Goal: Task Accomplishment & Management: Complete application form

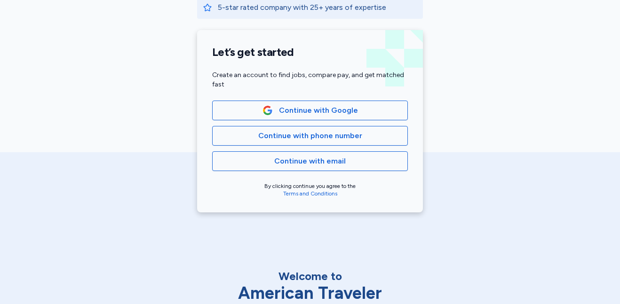
scroll to position [199, 0]
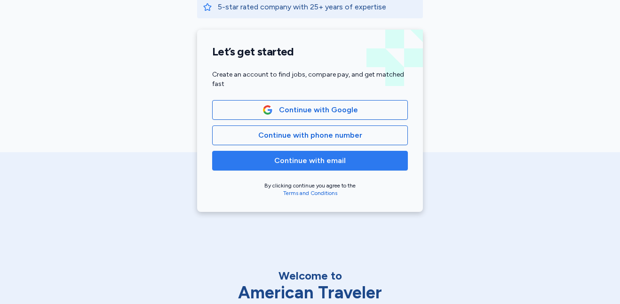
click at [228, 165] on span "Continue with email" at bounding box center [310, 160] width 180 height 11
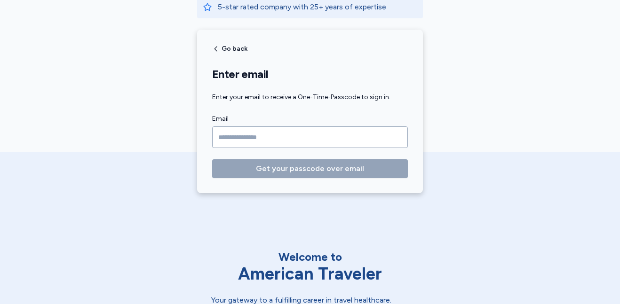
click at [220, 136] on input "Email" at bounding box center [310, 138] width 196 height 22
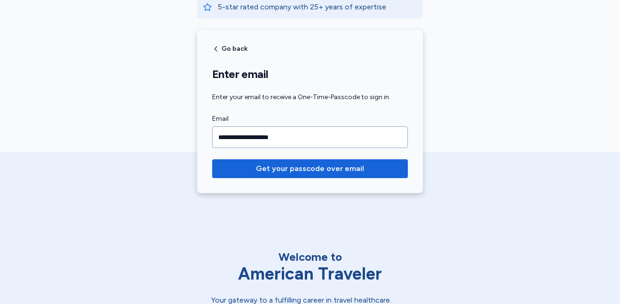
type input "**********"
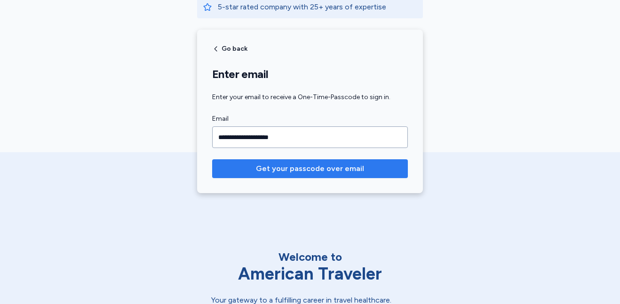
click at [248, 175] on button "Get your passcode over email" at bounding box center [310, 168] width 196 height 19
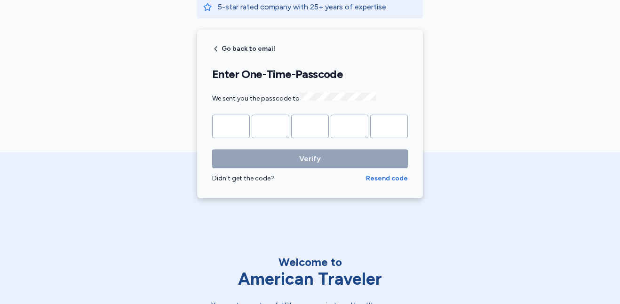
type input "*"
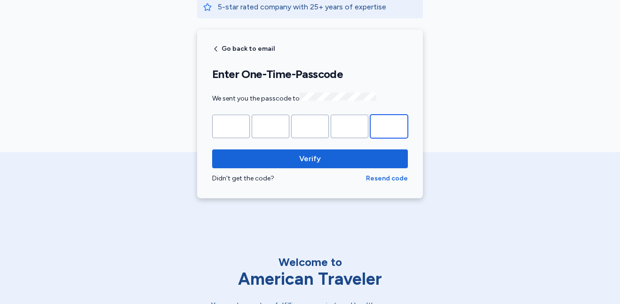
type input "*"
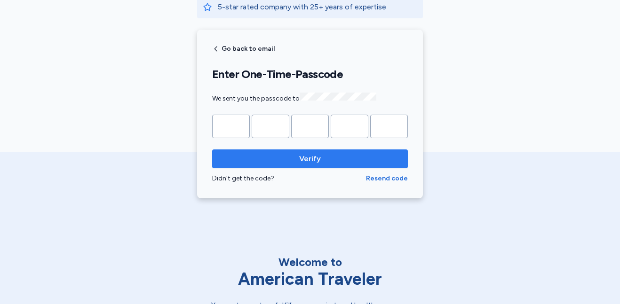
click at [378, 158] on span "Verify" at bounding box center [310, 158] width 181 height 11
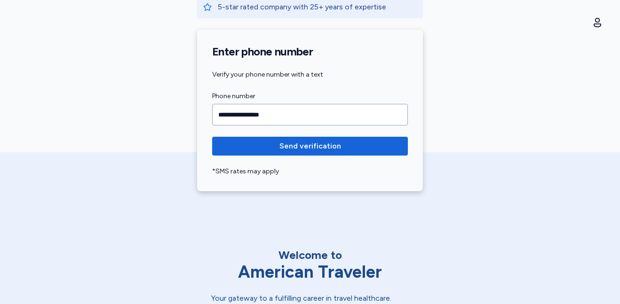
type input "**********"
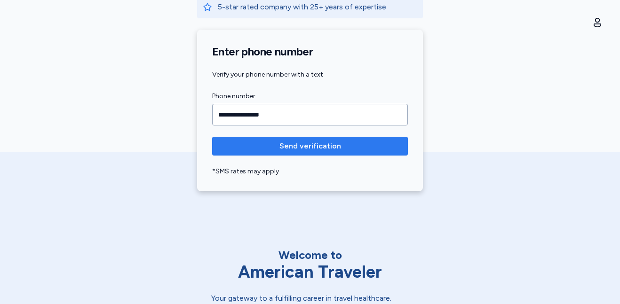
click at [375, 153] on button "Send verification" at bounding box center [310, 146] width 196 height 19
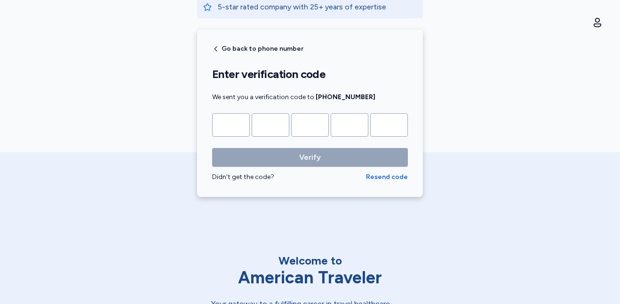
type input "*"
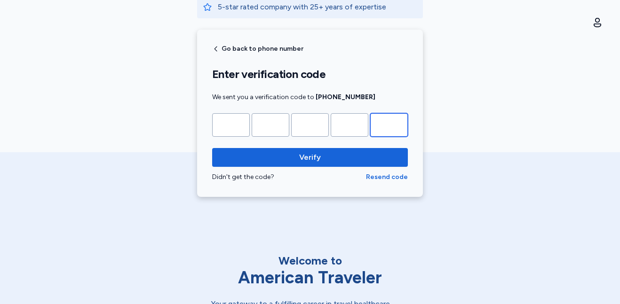
type input "*"
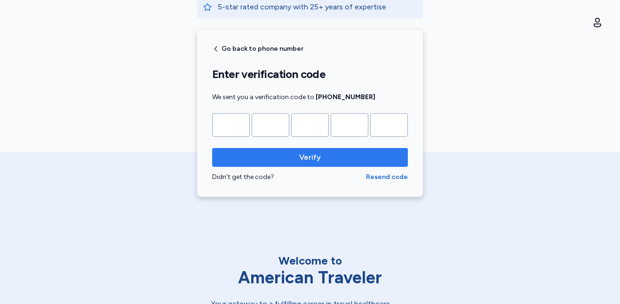
click at [371, 161] on span "Verify" at bounding box center [310, 157] width 181 height 11
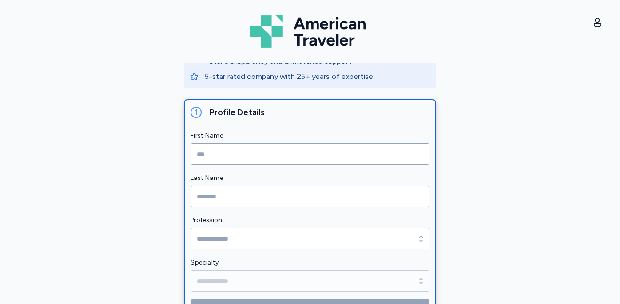
scroll to position [102, 0]
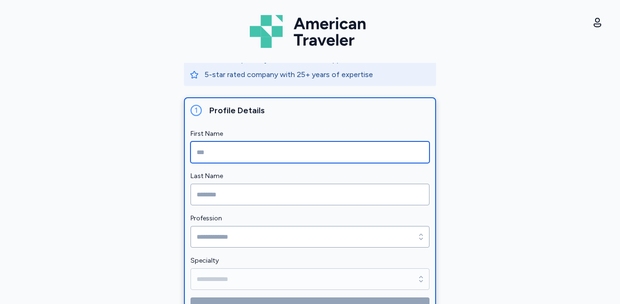
click at [220, 151] on input "First Name" at bounding box center [310, 153] width 239 height 22
type input "****"
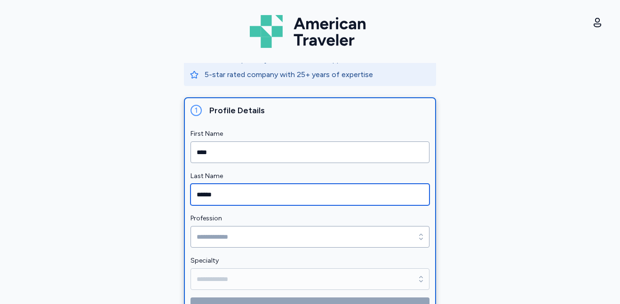
type input "******"
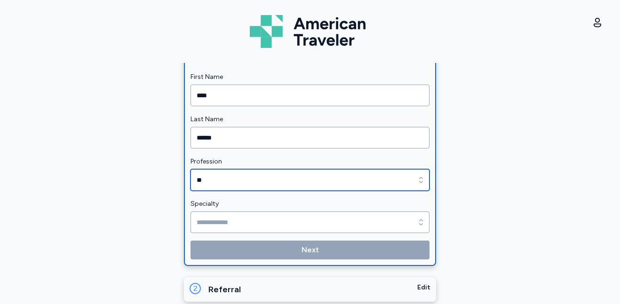
scroll to position [163, 0]
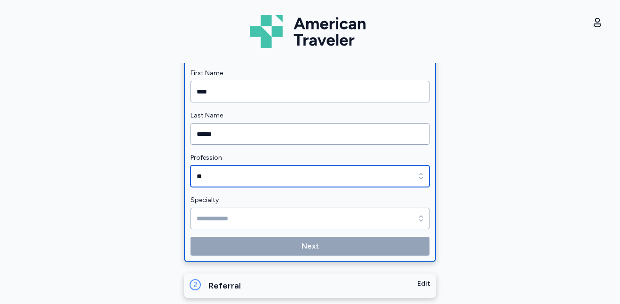
click at [221, 176] on input "**" at bounding box center [310, 177] width 239 height 22
click at [393, 177] on input "**" at bounding box center [310, 177] width 239 height 22
type input "*"
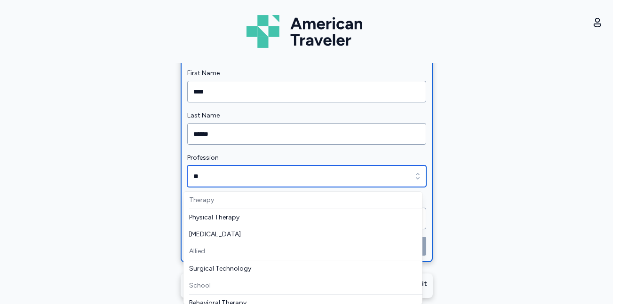
scroll to position [172, 0]
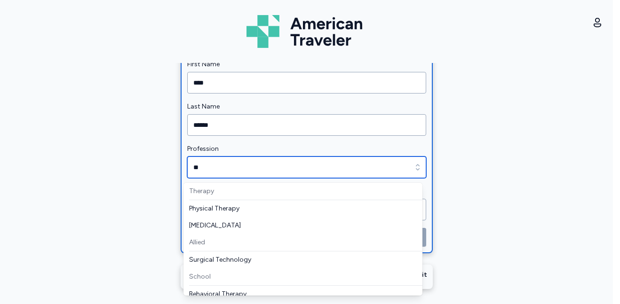
click at [196, 244] on div "Allied" at bounding box center [305, 242] width 233 height 17
type input "*"
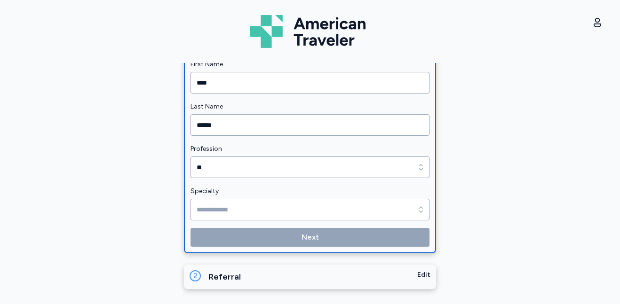
click at [399, 152] on label "Profession" at bounding box center [310, 149] width 239 height 11
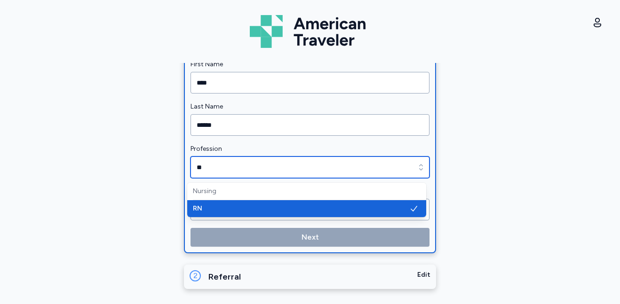
type input "*"
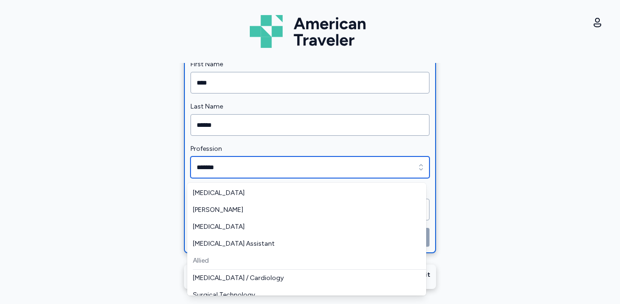
scroll to position [132, 0]
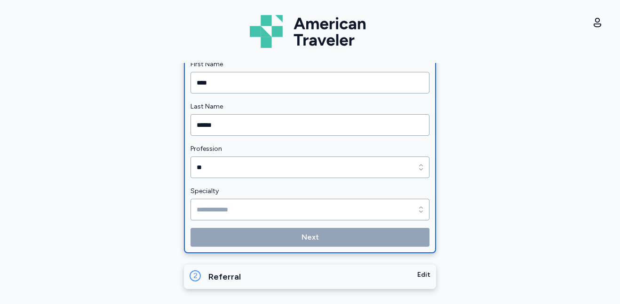
click at [429, 236] on div "1 Profile Details First Name **** Last Name ****** Profession ** Profession ** …" at bounding box center [310, 141] width 250 height 224
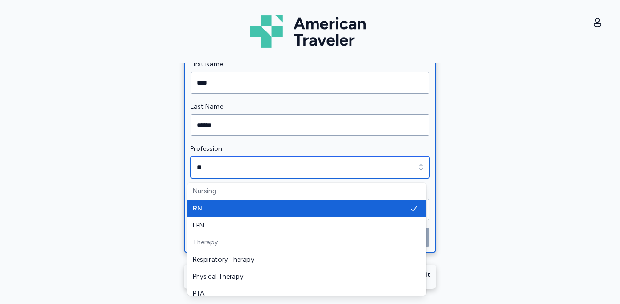
click at [420, 175] on div "button" at bounding box center [421, 168] width 17 height 22
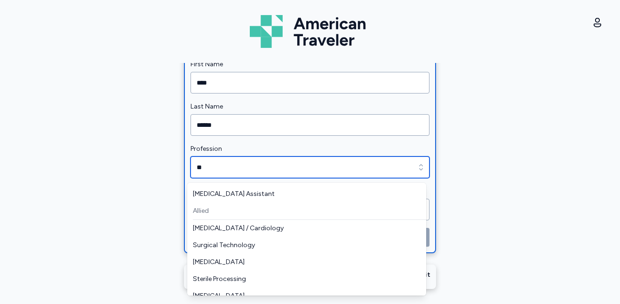
scroll to position [162, 0]
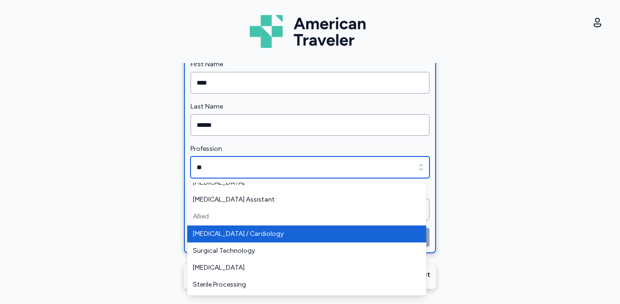
type input "**********"
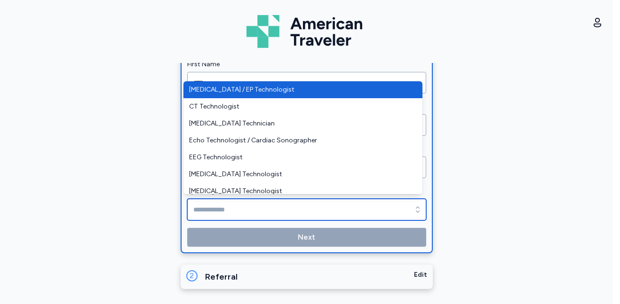
click at [290, 210] on input "Specialty" at bounding box center [306, 210] width 239 height 22
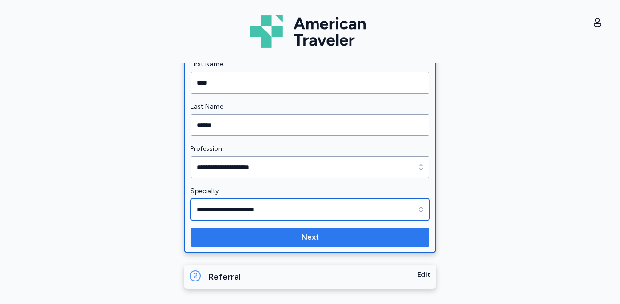
type input "**********"
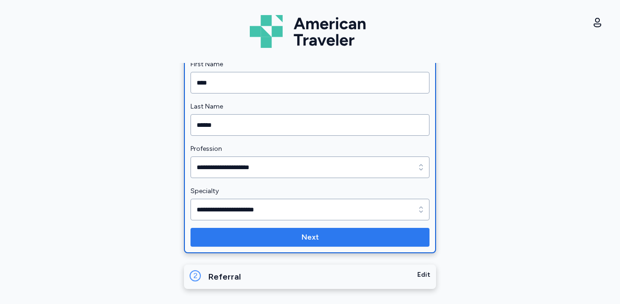
click at [312, 235] on span "Next" at bounding box center [310, 237] width 17 height 11
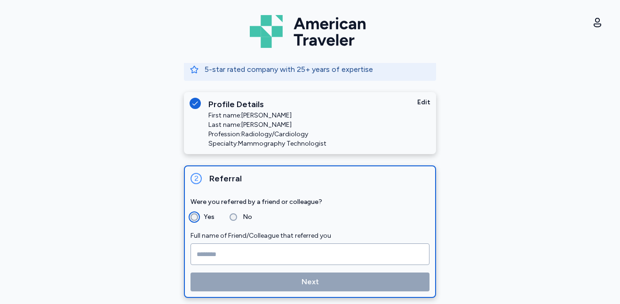
scroll to position [116, 0]
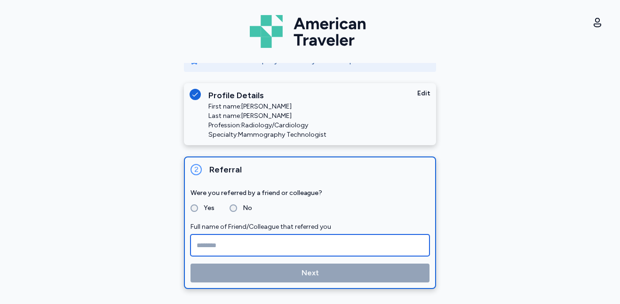
click at [221, 242] on input "Full name of Friend/Colleague that referred you" at bounding box center [310, 246] width 239 height 22
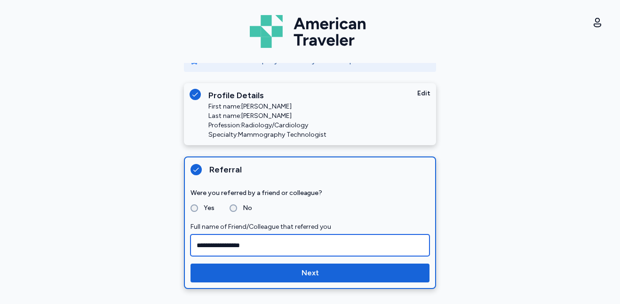
type input "**********"
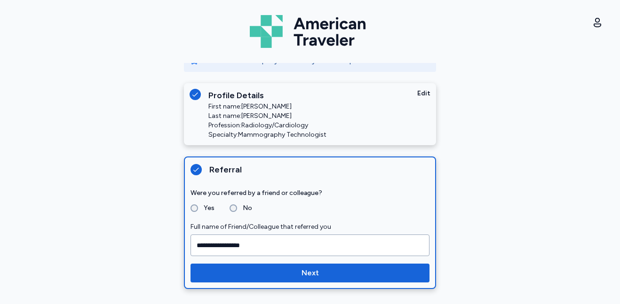
click at [275, 284] on div "**********" at bounding box center [310, 223] width 250 height 131
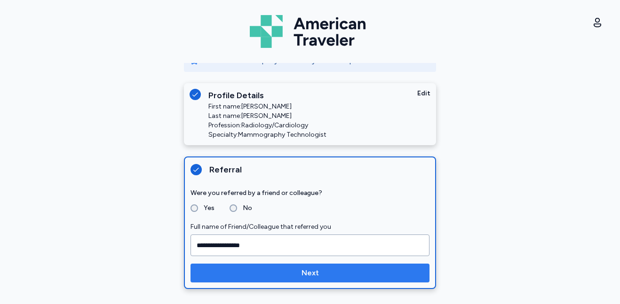
click at [294, 272] on span "Next" at bounding box center [310, 273] width 224 height 11
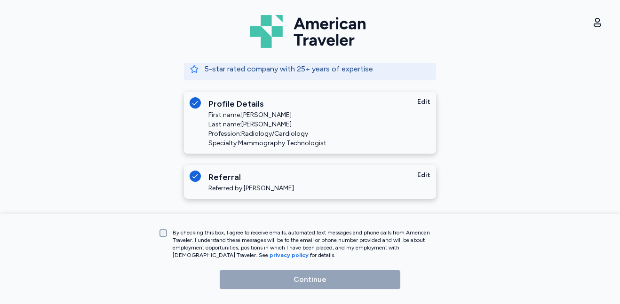
scroll to position [108, 0]
click at [419, 175] on div "Edit" at bounding box center [423, 177] width 13 height 13
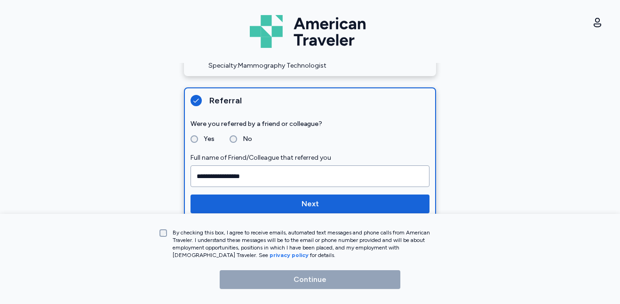
scroll to position [207, 0]
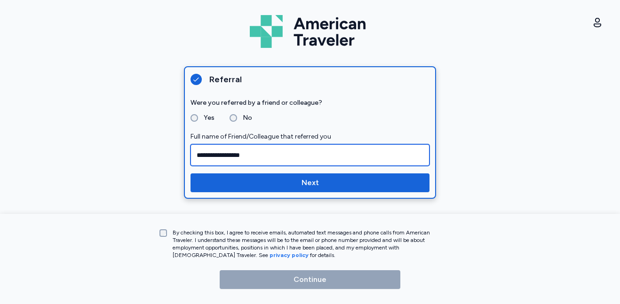
click at [294, 150] on input "**********" at bounding box center [310, 155] width 239 height 22
type input "*"
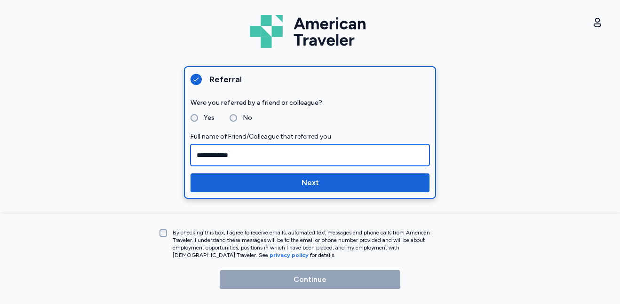
type input "**********"
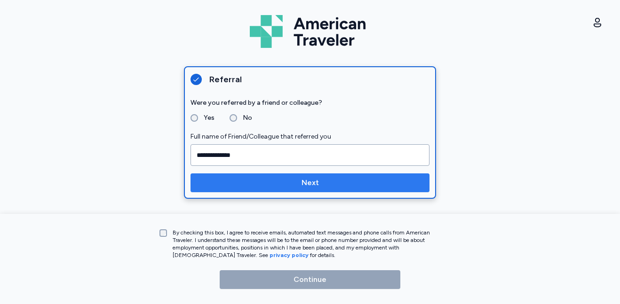
click at [215, 185] on span "Next" at bounding box center [310, 182] width 224 height 11
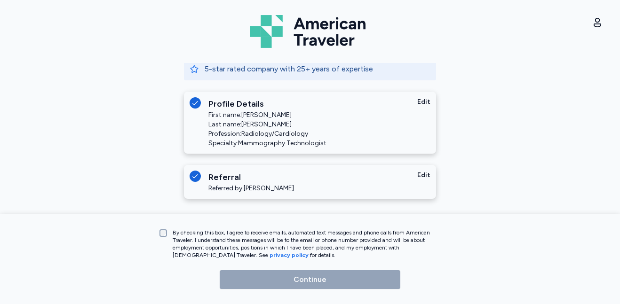
scroll to position [108, 0]
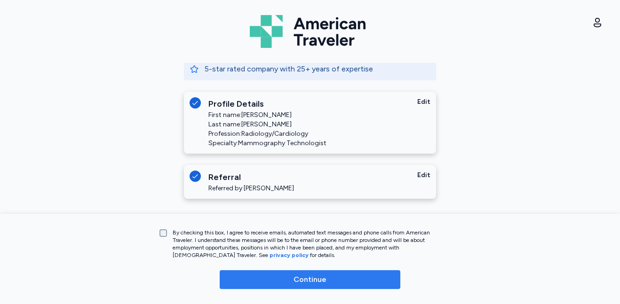
click at [249, 286] on button "Continue" at bounding box center [310, 280] width 181 height 19
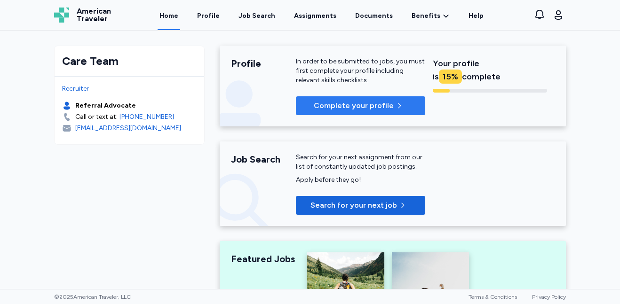
click at [349, 104] on span "Complete your profile" at bounding box center [354, 105] width 80 height 11
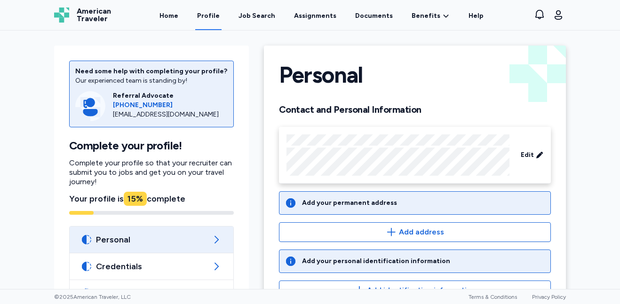
click at [454, 204] on div "Add your permanent address" at bounding box center [415, 203] width 272 height 24
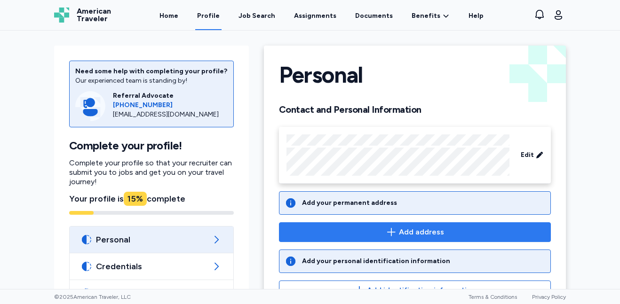
click at [425, 240] on button "Add address" at bounding box center [415, 233] width 272 height 20
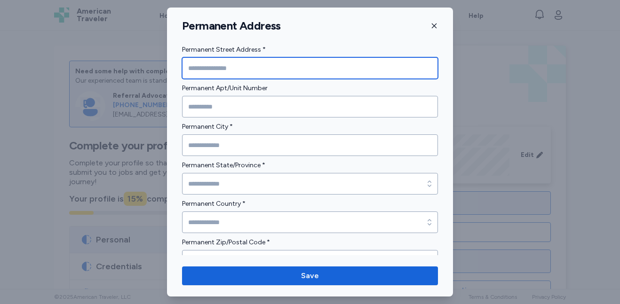
click at [334, 72] on input "Permanent Street Address *" at bounding box center [310, 68] width 256 height 22
type input "**********"
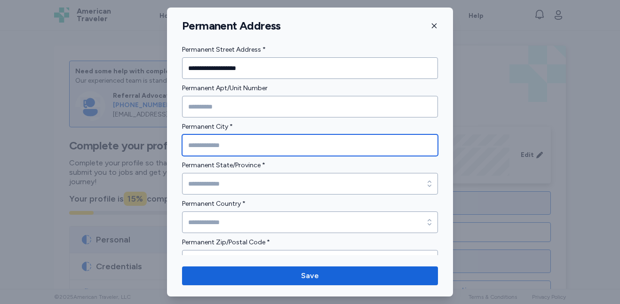
click at [248, 140] on input "Permanent City *" at bounding box center [310, 146] width 256 height 22
type input "******"
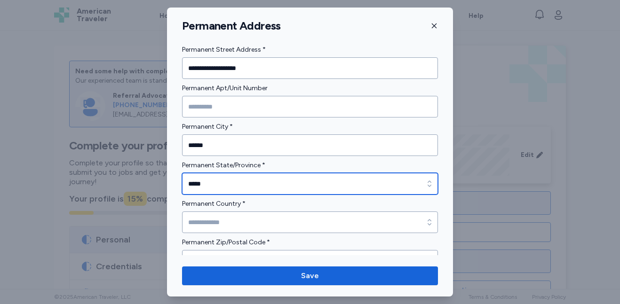
scroll to position [18, 0]
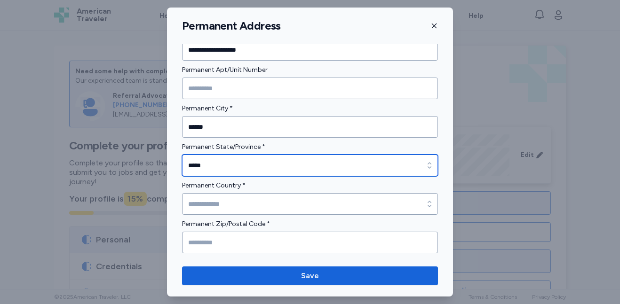
type input "*****"
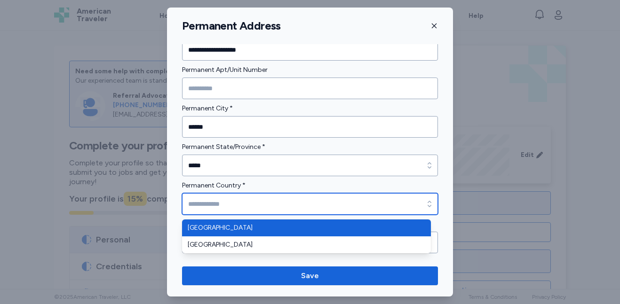
click at [402, 209] on input "Permanent Country *" at bounding box center [310, 204] width 256 height 22
type input "**********"
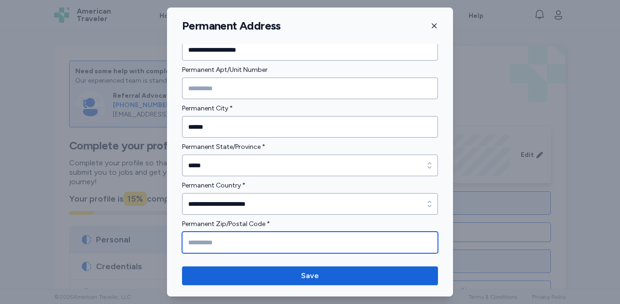
click at [324, 249] on input "Permanent Zip/Postal Code *" at bounding box center [310, 243] width 256 height 22
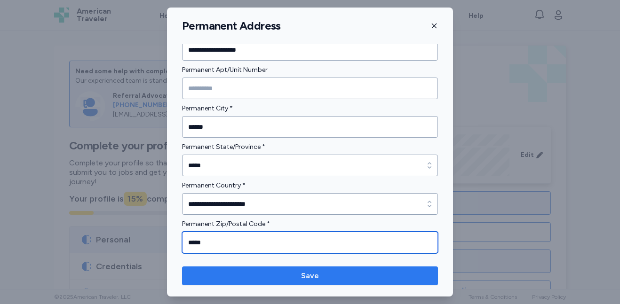
type input "*****"
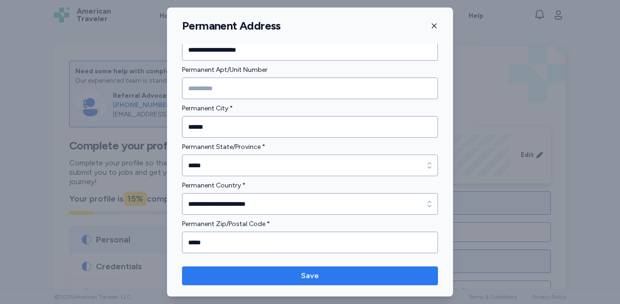
click at [321, 274] on span "Save" at bounding box center [310, 276] width 241 height 11
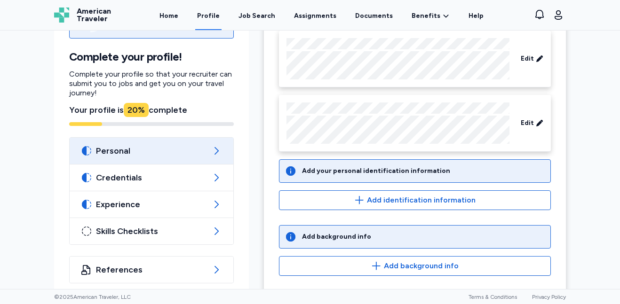
scroll to position [106, 0]
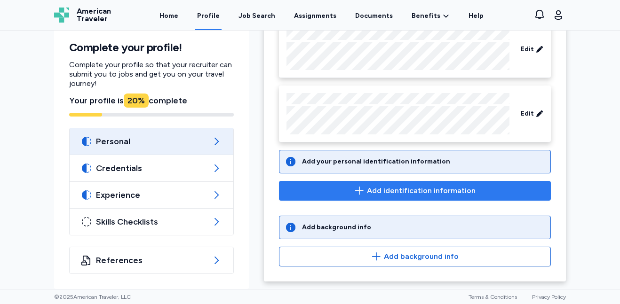
click at [326, 195] on span "Add identification information" at bounding box center [415, 190] width 256 height 11
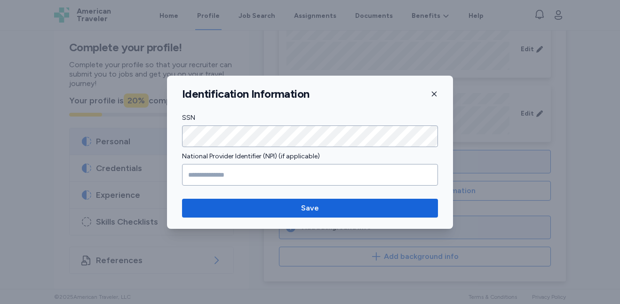
click at [435, 95] on icon "button" at bounding box center [434, 93] width 5 height 5
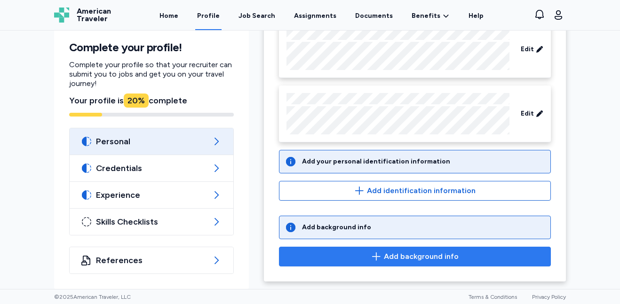
click at [384, 260] on span "Add background info" at bounding box center [421, 256] width 75 height 11
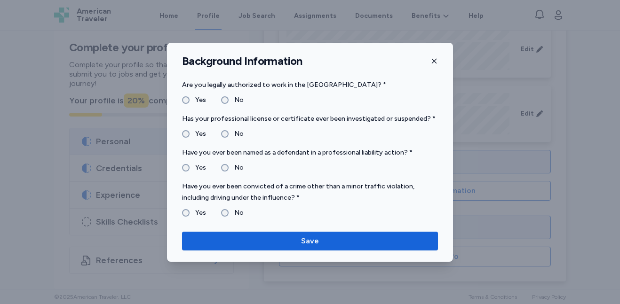
click at [230, 137] on label "No" at bounding box center [236, 133] width 15 height 11
click at [236, 213] on label "No" at bounding box center [236, 212] width 15 height 11
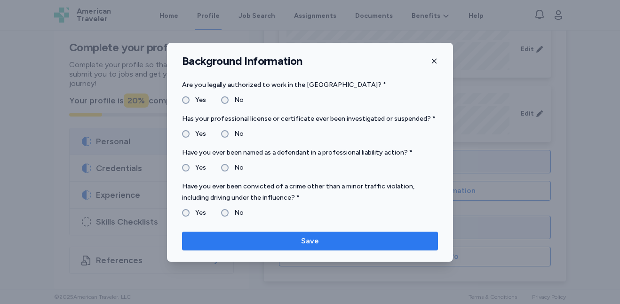
click at [265, 236] on span "Save" at bounding box center [310, 241] width 241 height 11
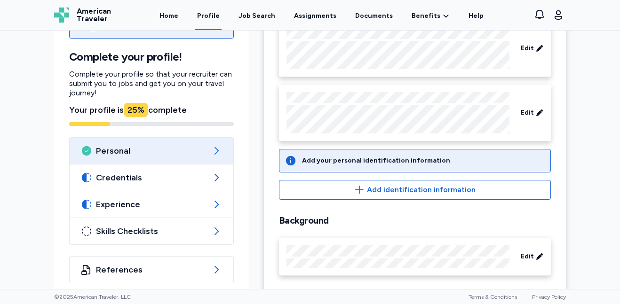
scroll to position [118, 0]
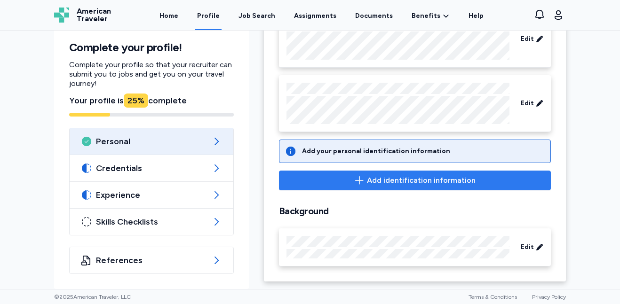
click at [473, 175] on span "Add identification information" at bounding box center [415, 180] width 256 height 11
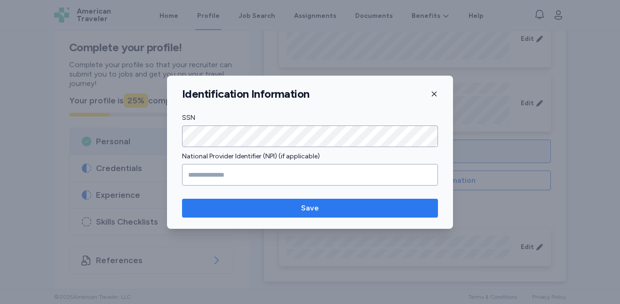
click at [313, 211] on span "Save" at bounding box center [310, 208] width 18 height 11
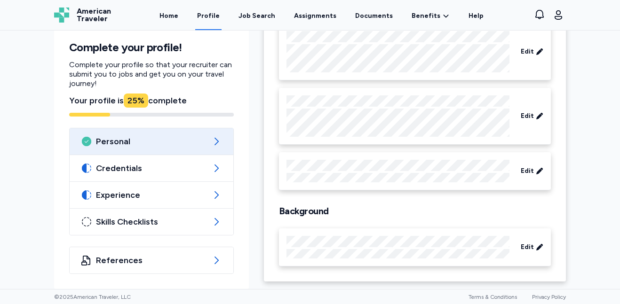
scroll to position [105, 0]
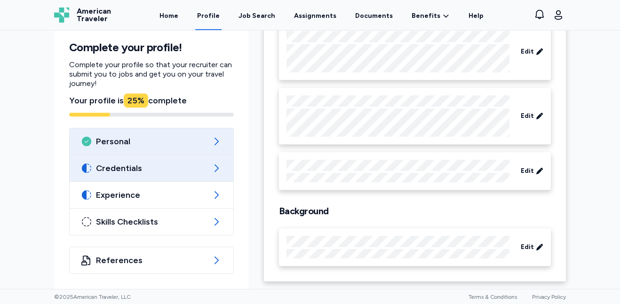
click at [133, 172] on span "Credentials" at bounding box center [151, 168] width 111 height 11
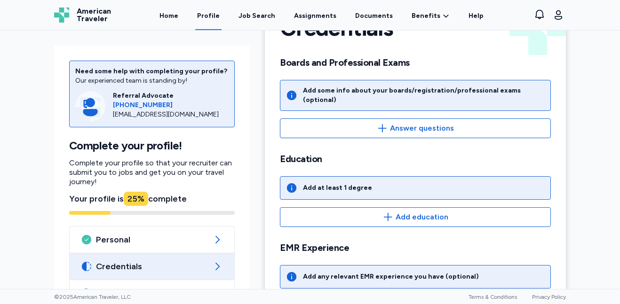
scroll to position [49, 0]
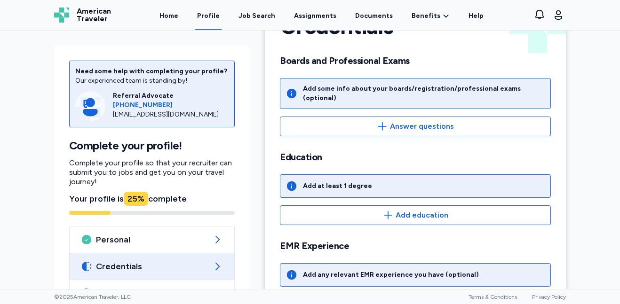
click at [365, 271] on div "Add any relevant EMR experience you have (optional)" at bounding box center [391, 275] width 176 height 9
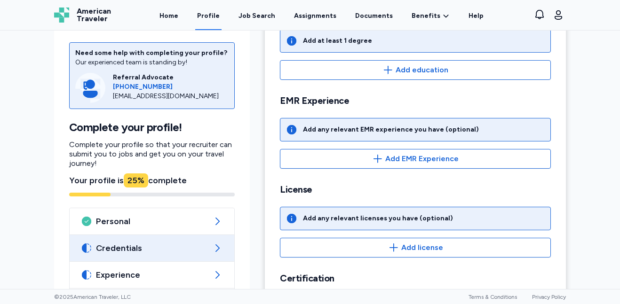
scroll to position [223, 0]
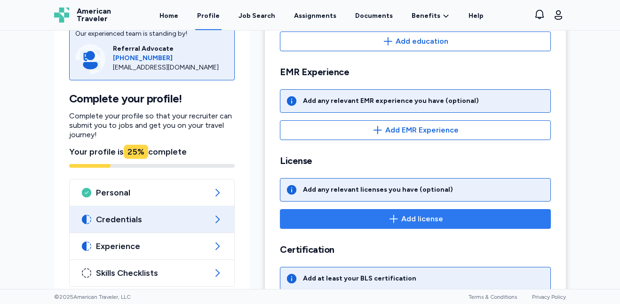
click at [428, 214] on span "Add license" at bounding box center [422, 219] width 42 height 11
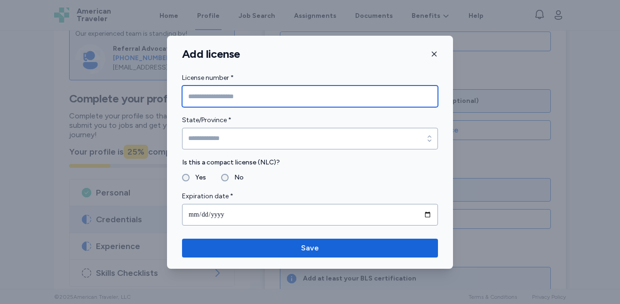
click at [325, 88] on input "License number *" at bounding box center [310, 97] width 256 height 22
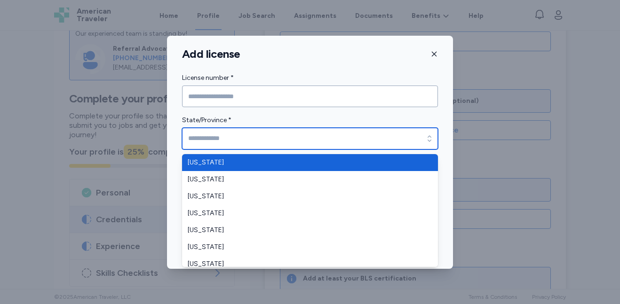
click at [297, 137] on input "State/Province *" at bounding box center [310, 139] width 256 height 22
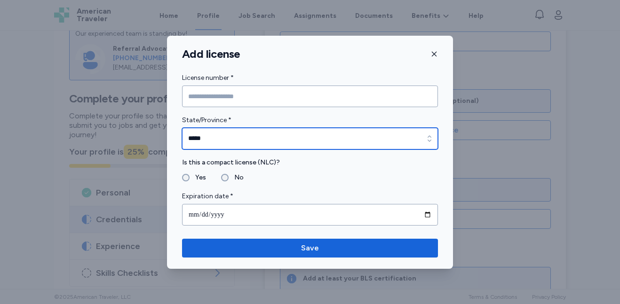
type input "*****"
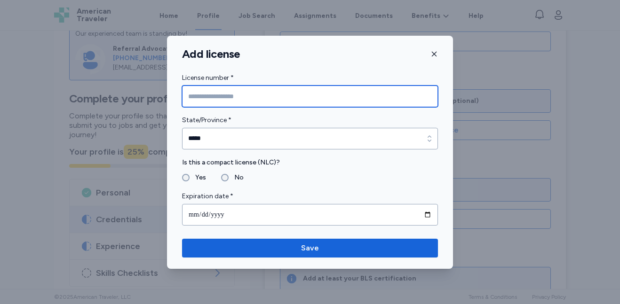
click at [236, 94] on input "License number *" at bounding box center [310, 97] width 256 height 22
type input "****"
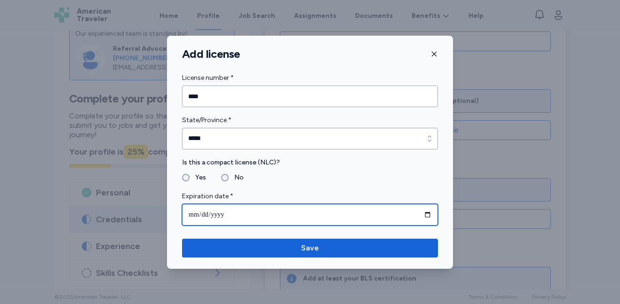
click at [268, 212] on input "date" at bounding box center [310, 215] width 256 height 22
type input "**********"
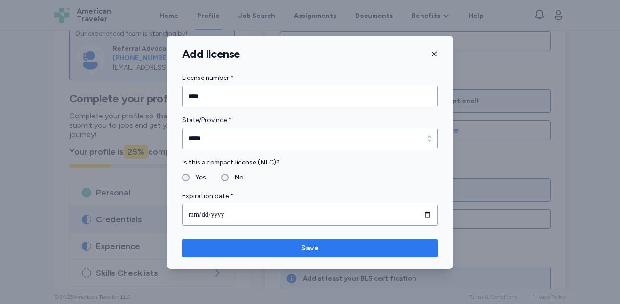
click at [301, 248] on span "Save" at bounding box center [310, 248] width 241 height 11
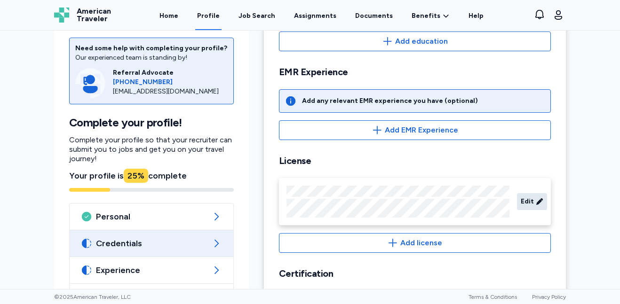
click at [536, 197] on icon at bounding box center [540, 201] width 8 height 9
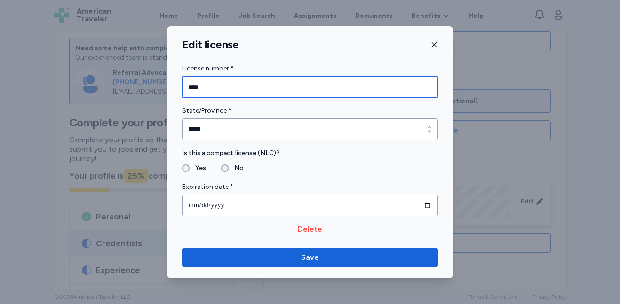
click at [246, 84] on input "****" at bounding box center [310, 87] width 256 height 22
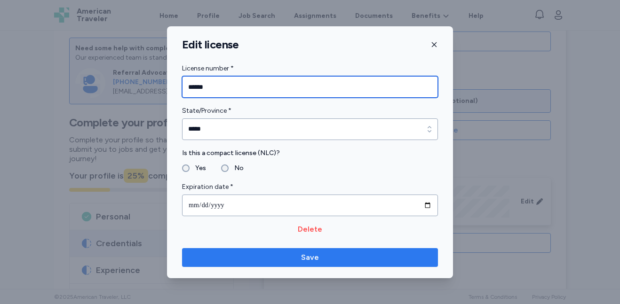
type input "******"
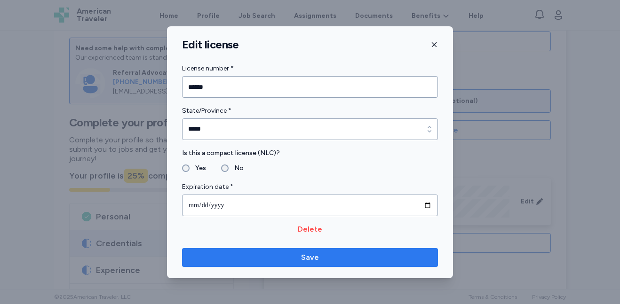
click at [287, 257] on span "Save" at bounding box center [310, 257] width 241 height 11
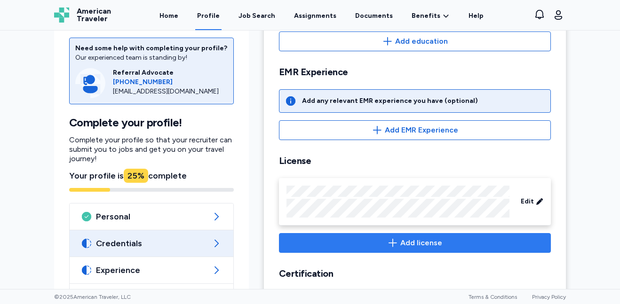
click at [303, 238] on span "Add license" at bounding box center [415, 243] width 256 height 11
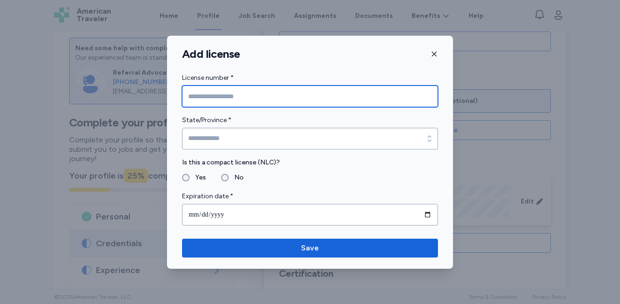
click at [233, 95] on input "License number *" at bounding box center [310, 97] width 256 height 22
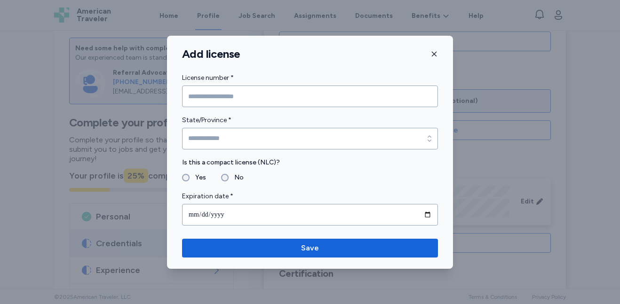
click at [436, 56] on icon "button" at bounding box center [434, 53] width 5 height 5
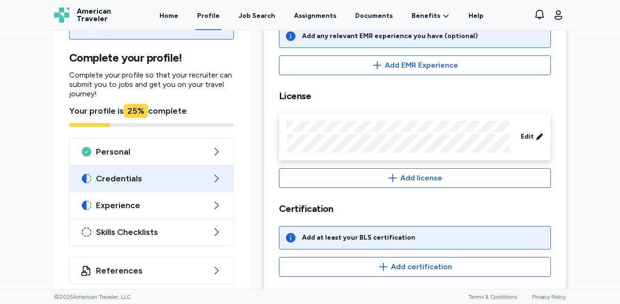
scroll to position [291, 0]
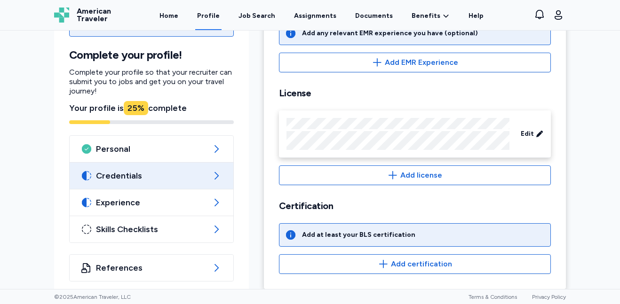
click at [415, 228] on div "Add at least your BLS certification" at bounding box center [415, 235] width 272 height 24
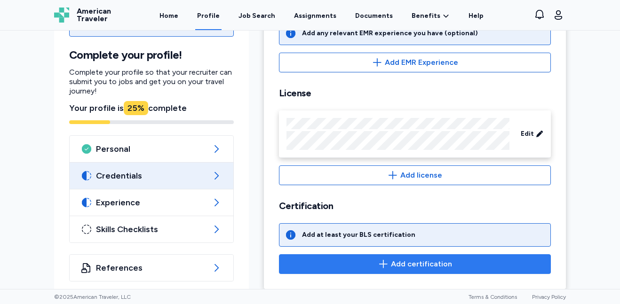
click at [412, 263] on button "Add certification" at bounding box center [415, 265] width 272 height 20
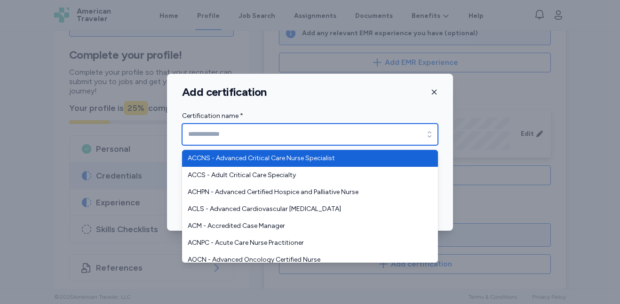
click at [359, 135] on input "Certification name *" at bounding box center [310, 135] width 256 height 22
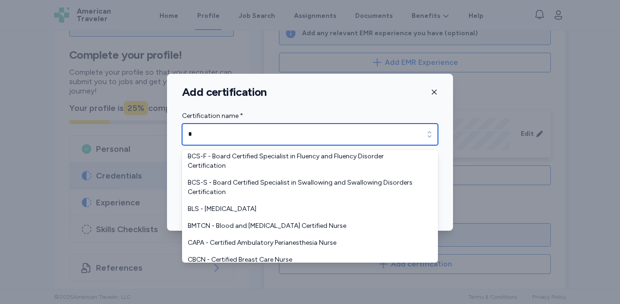
scroll to position [64, 0]
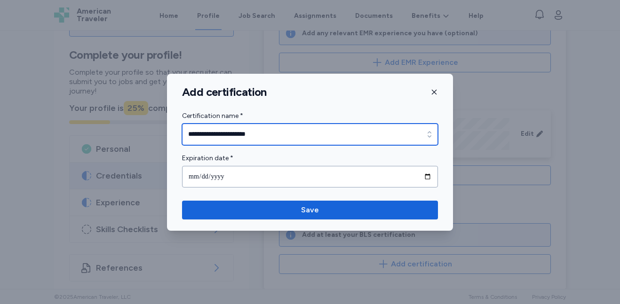
type input "**********"
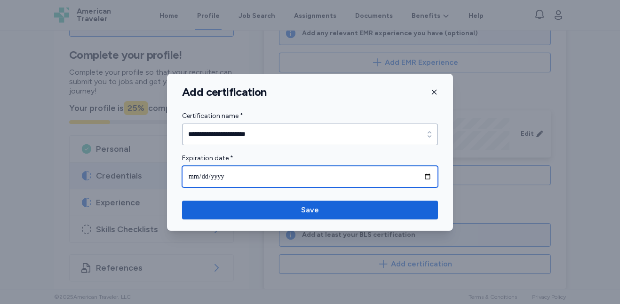
click at [375, 171] on input "date" at bounding box center [310, 177] width 256 height 22
type input "**********"
click at [377, 175] on input "**********" at bounding box center [310, 177] width 256 height 22
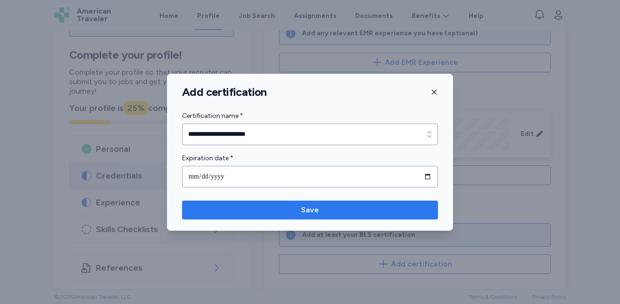
click at [314, 216] on button "Save" at bounding box center [310, 210] width 256 height 19
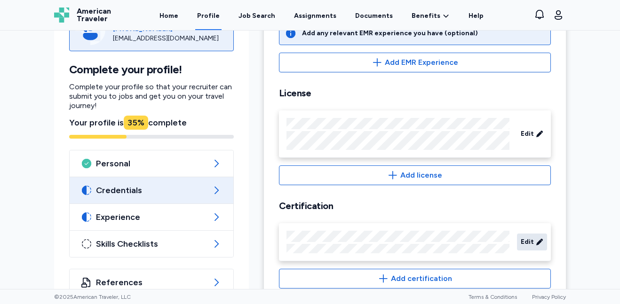
click at [523, 239] on span "Edit" at bounding box center [527, 242] width 13 height 9
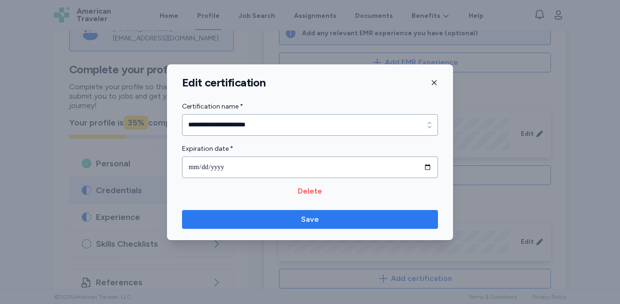
click at [377, 223] on span "Save" at bounding box center [310, 219] width 241 height 11
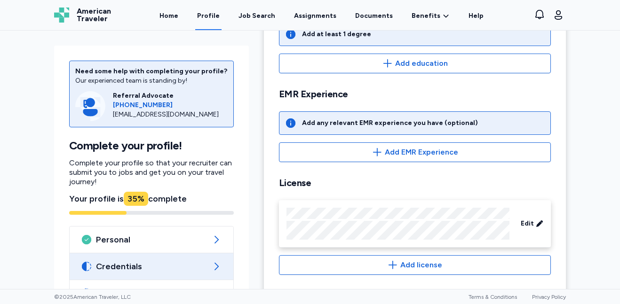
scroll to position [194, 0]
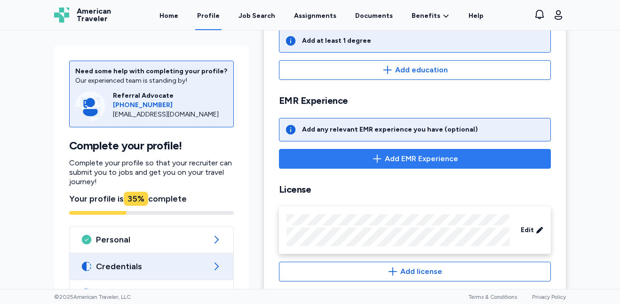
click at [458, 159] on button "Add EMR Experience" at bounding box center [415, 159] width 272 height 20
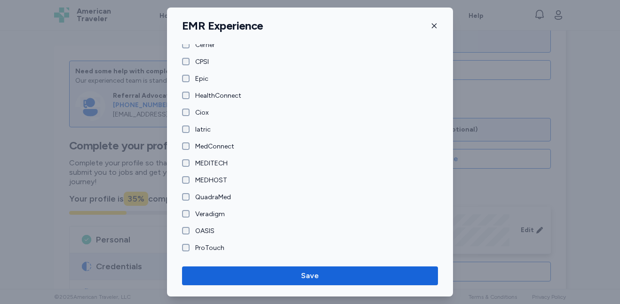
scroll to position [73, 0]
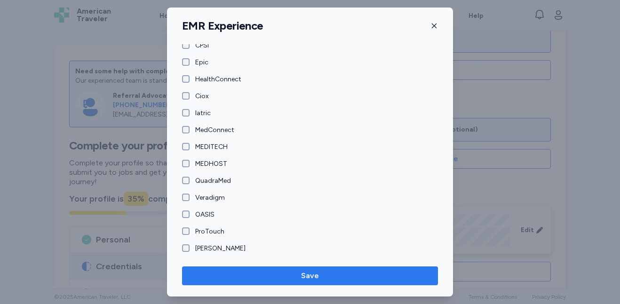
click at [352, 278] on span "Save" at bounding box center [310, 276] width 241 height 11
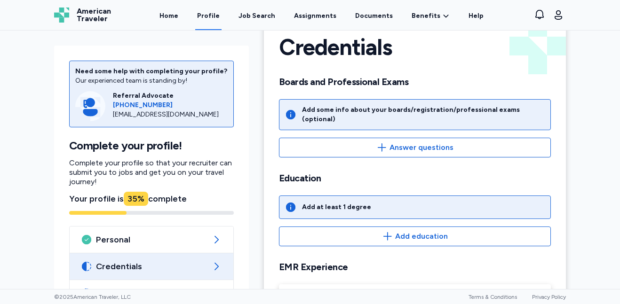
scroll to position [24, 0]
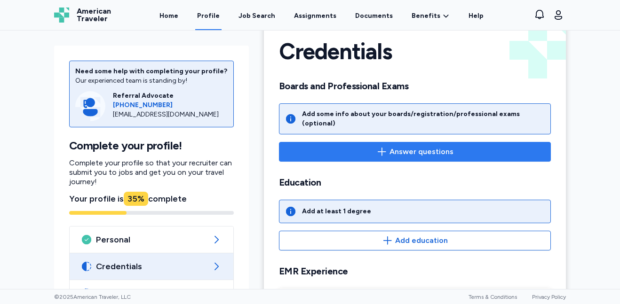
click at [464, 154] on button "Answer questions" at bounding box center [415, 152] width 272 height 20
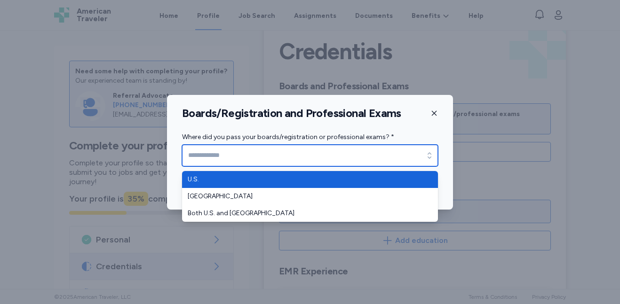
click at [420, 156] on input "Where did you pass your boards/registration or professional exams? *" at bounding box center [310, 156] width 256 height 22
type input "****"
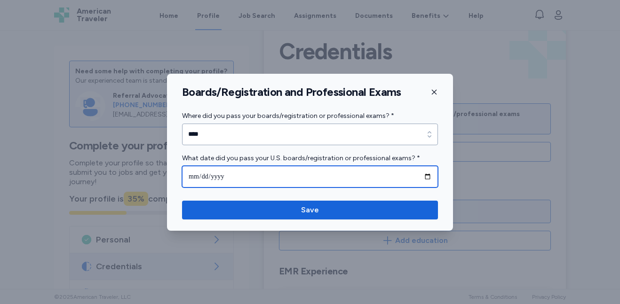
click at [427, 178] on input "date" at bounding box center [310, 177] width 256 height 22
click at [427, 176] on input "**********" at bounding box center [310, 177] width 256 height 22
type input "**********"
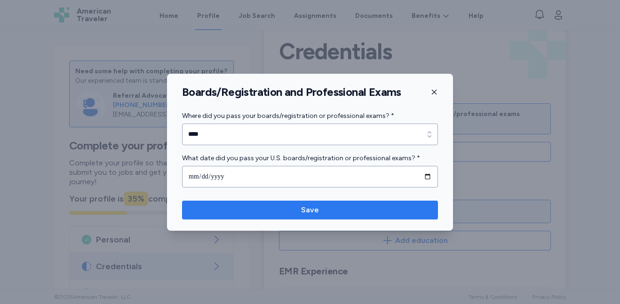
click at [317, 206] on span "Save" at bounding box center [310, 210] width 18 height 11
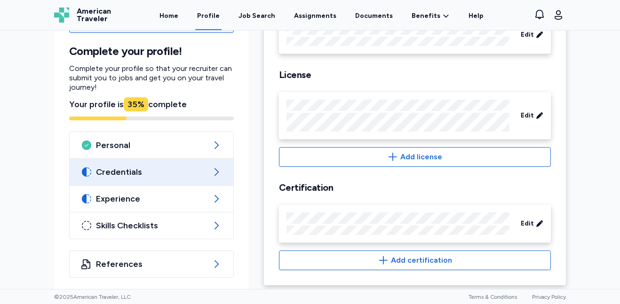
scroll to position [280, 0]
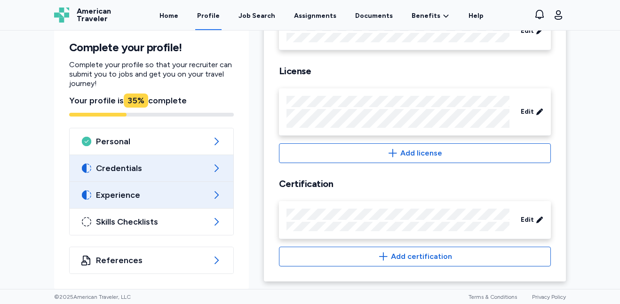
click at [142, 192] on span "Experience" at bounding box center [151, 195] width 111 height 11
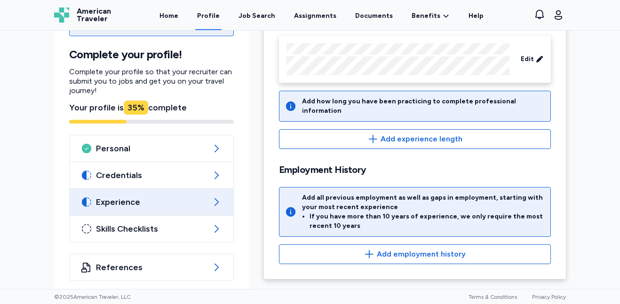
scroll to position [98, 0]
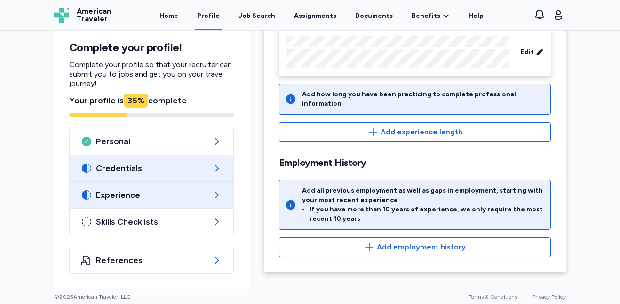
click at [193, 171] on span "Credentials" at bounding box center [151, 168] width 111 height 11
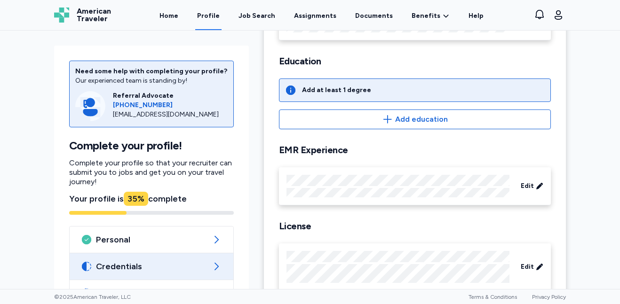
scroll to position [124, 0]
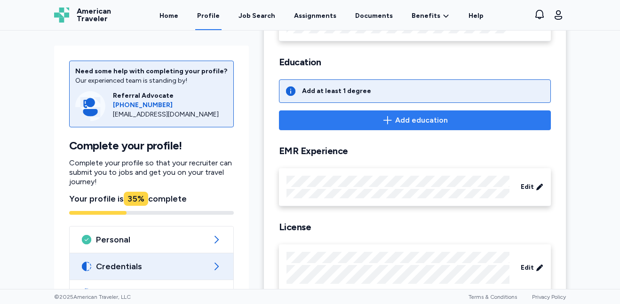
click at [497, 126] on span "Add education" at bounding box center [415, 120] width 256 height 11
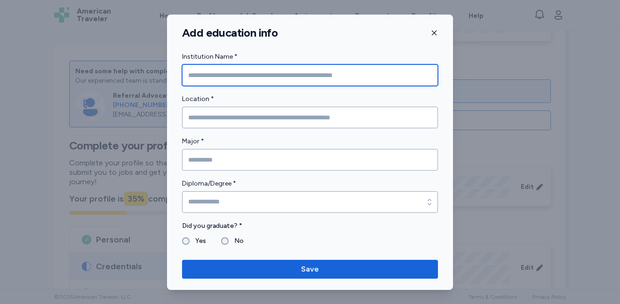
click at [327, 76] on input "Institution Name *" at bounding box center [310, 75] width 256 height 22
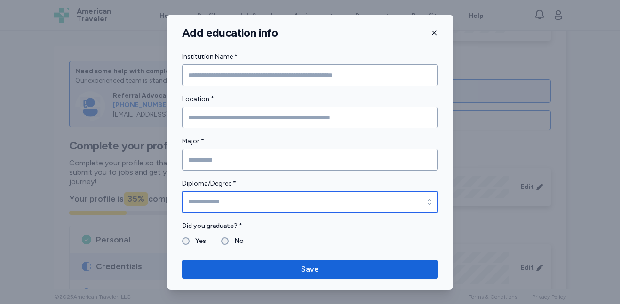
click at [305, 195] on input "Diploma/Degree *" at bounding box center [310, 202] width 256 height 22
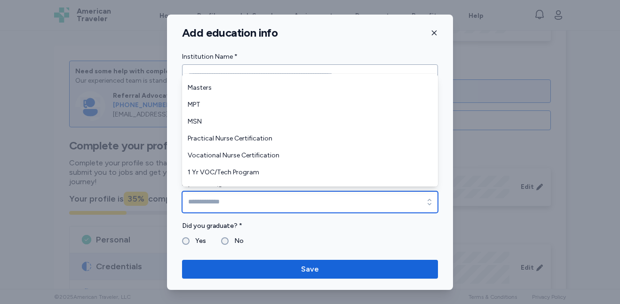
scroll to position [175, 0]
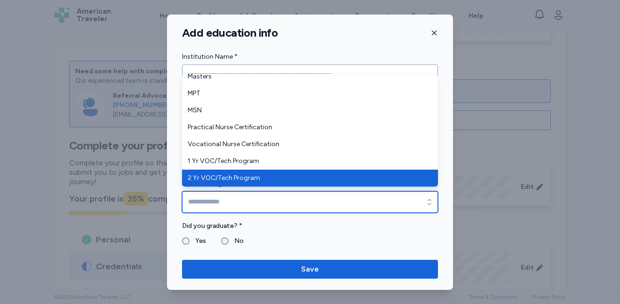
type input "**********"
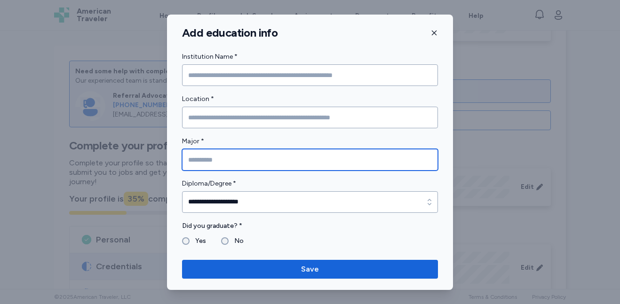
click at [314, 160] on input "Major *" at bounding box center [310, 160] width 256 height 22
type input "*********"
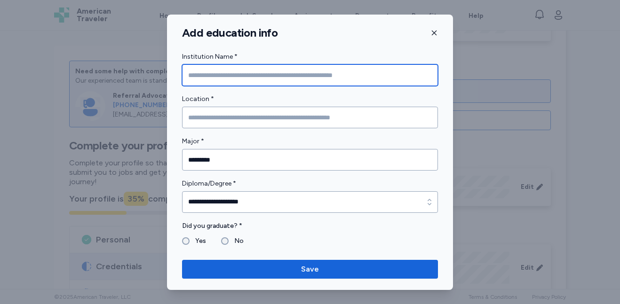
click at [289, 83] on input "Institution Name *" at bounding box center [310, 75] width 256 height 22
type input "*"
type input "**********"
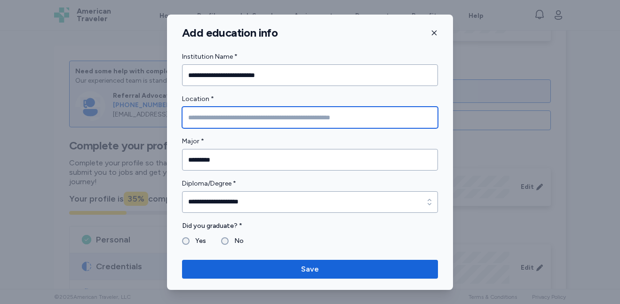
click at [284, 123] on input "Location *" at bounding box center [310, 118] width 256 height 22
type input "**********"
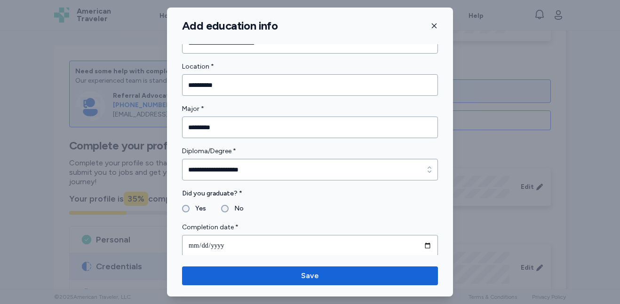
scroll to position [29, 0]
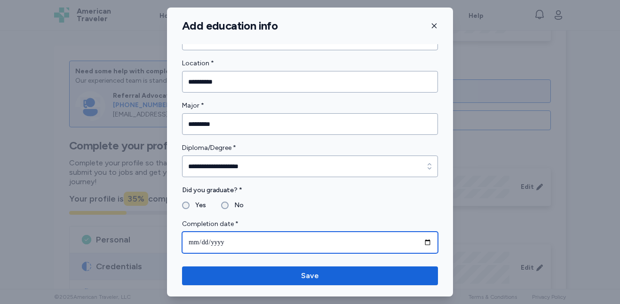
click at [421, 240] on input "date" at bounding box center [310, 243] width 256 height 22
type input "**********"
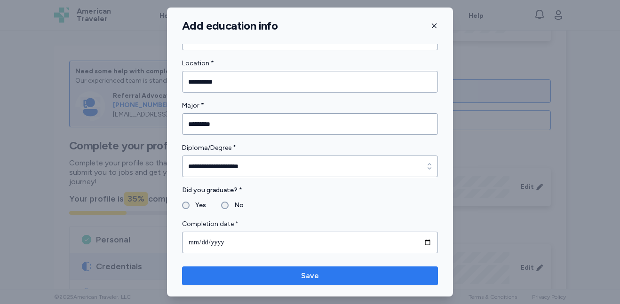
click at [277, 277] on span "Save" at bounding box center [310, 276] width 241 height 11
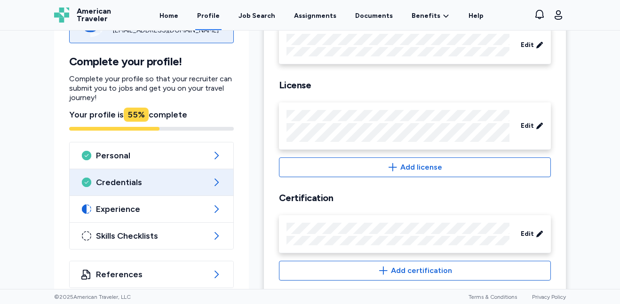
scroll to position [325, 0]
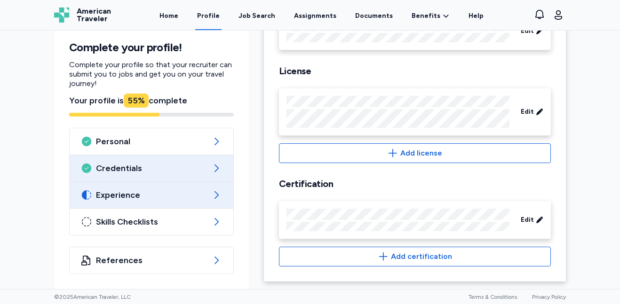
click at [140, 195] on span "Experience" at bounding box center [151, 195] width 111 height 11
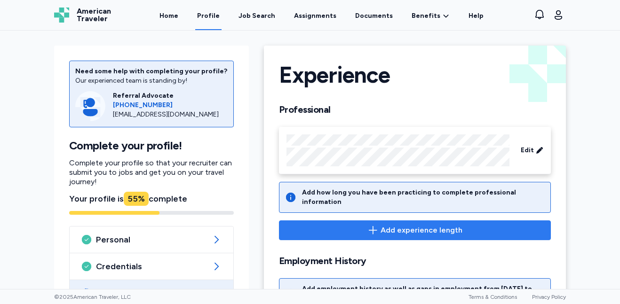
click at [447, 225] on span "Add experience length" at bounding box center [422, 230] width 82 height 11
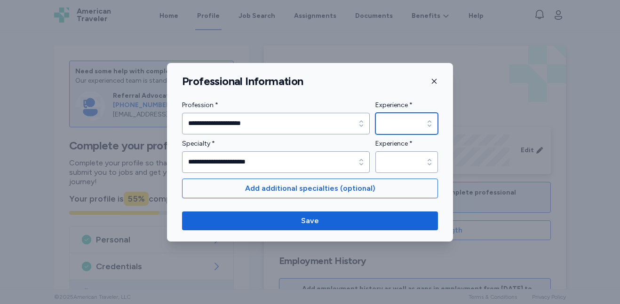
click at [423, 123] on div "button" at bounding box center [429, 124] width 17 height 22
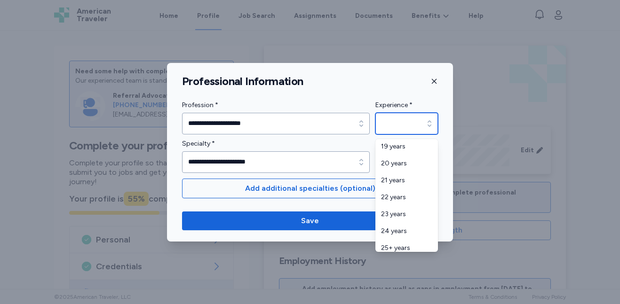
scroll to position [378, 0]
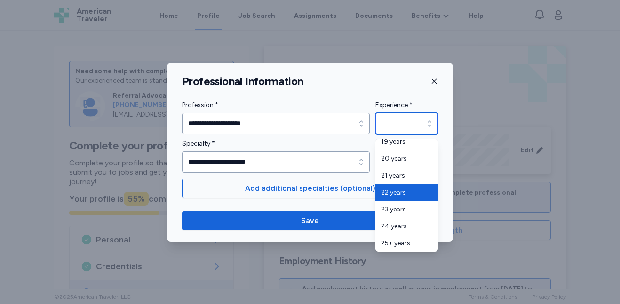
type input "********"
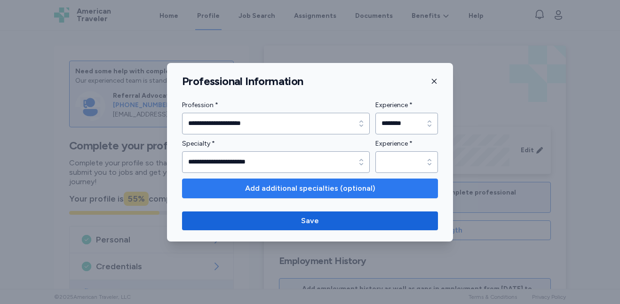
click at [395, 192] on span "Add additional specialties (optional)" at bounding box center [310, 188] width 240 height 11
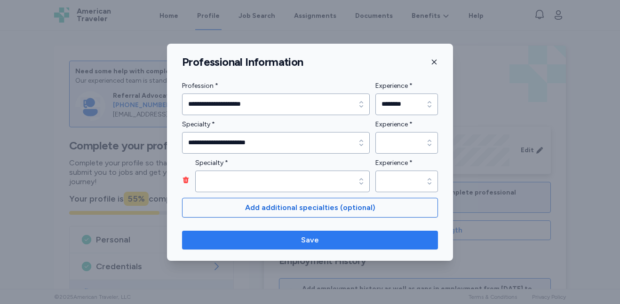
click at [370, 240] on span "Save" at bounding box center [310, 240] width 241 height 11
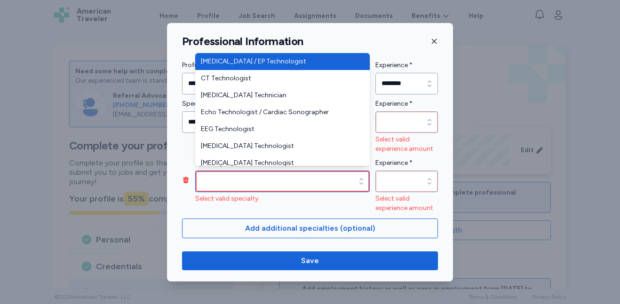
click at [356, 177] on div "button" at bounding box center [361, 182] width 17 height 22
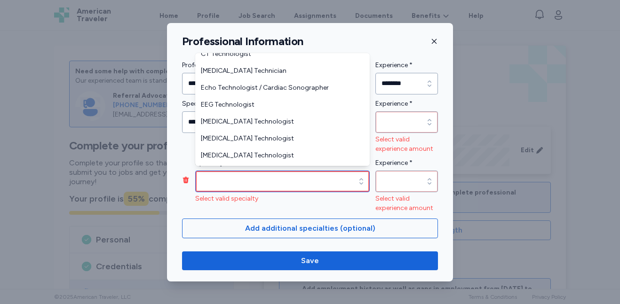
scroll to position [0, 0]
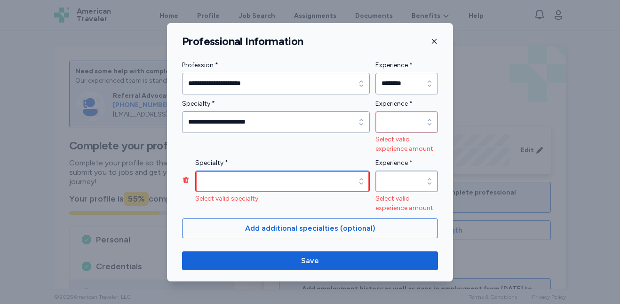
click at [353, 183] on div "button" at bounding box center [361, 182] width 17 height 22
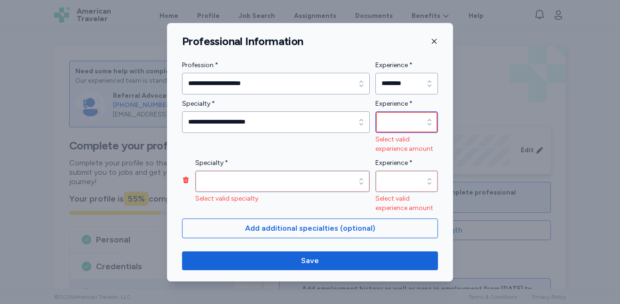
click at [417, 123] on input "Experience *" at bounding box center [406, 123] width 63 height 22
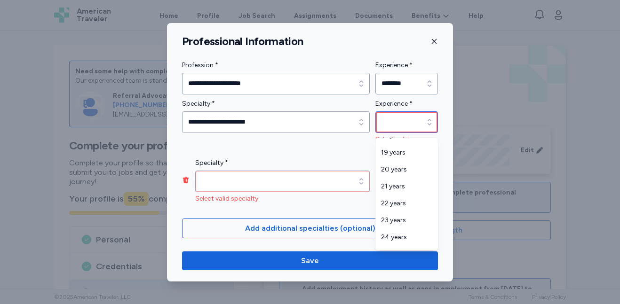
scroll to position [369, 0]
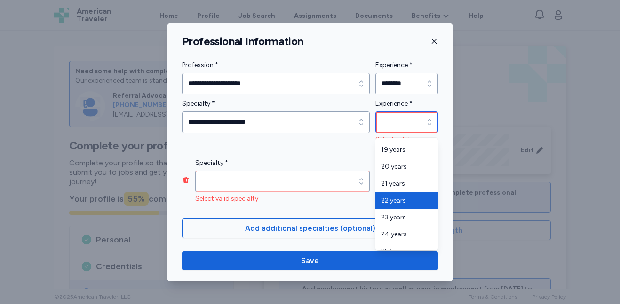
type input "********"
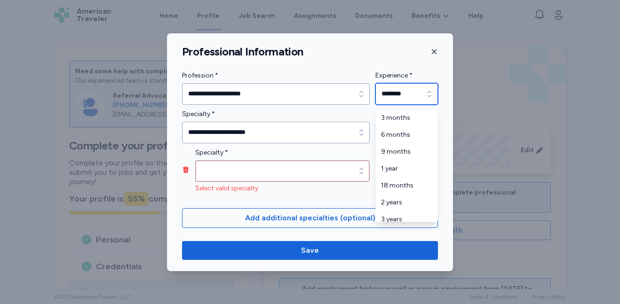
click at [421, 94] on input "********" at bounding box center [406, 94] width 63 height 22
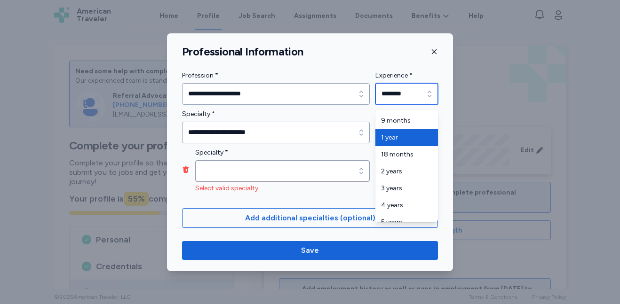
type input "******"
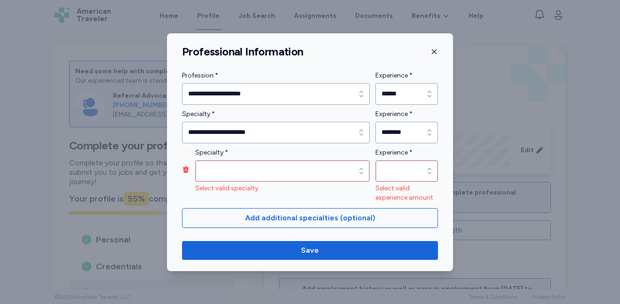
click at [331, 193] on div "Specialty * Select valid specialty Specialty * Select valid specialty" at bounding box center [282, 175] width 175 height 56
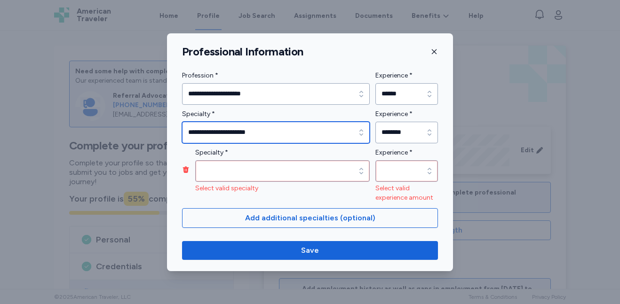
type input "**********"
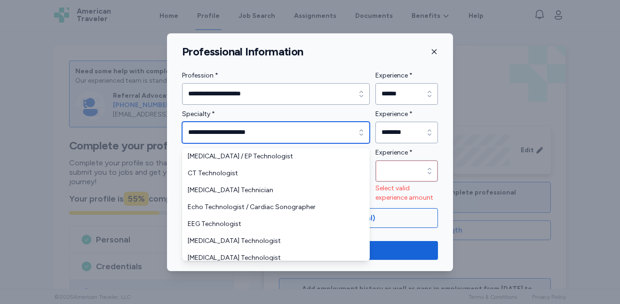
scroll to position [23, 0]
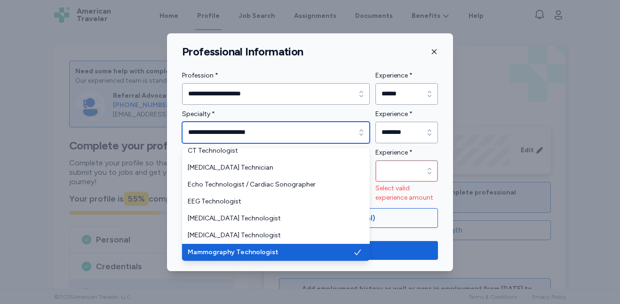
click at [343, 134] on input "**********" at bounding box center [276, 133] width 188 height 22
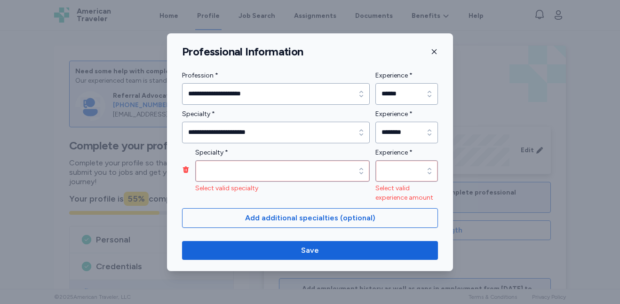
click at [360, 111] on div "**********" at bounding box center [276, 126] width 188 height 35
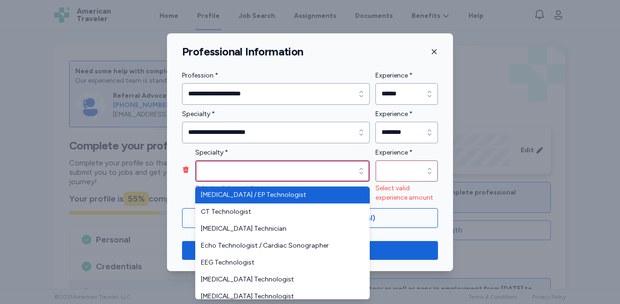
click at [363, 174] on icon "button" at bounding box center [361, 171] width 9 height 9
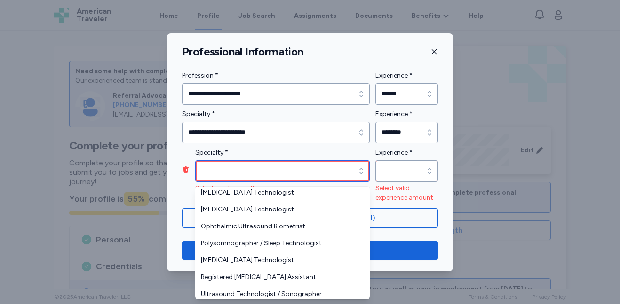
scroll to position [124, 0]
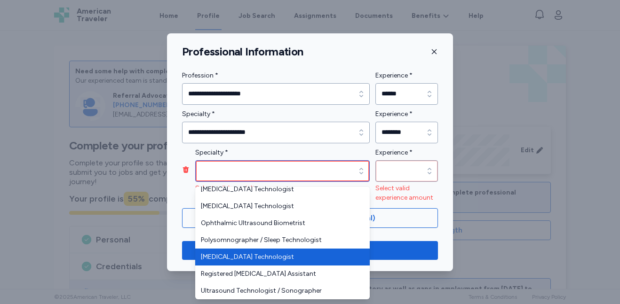
type input "**********"
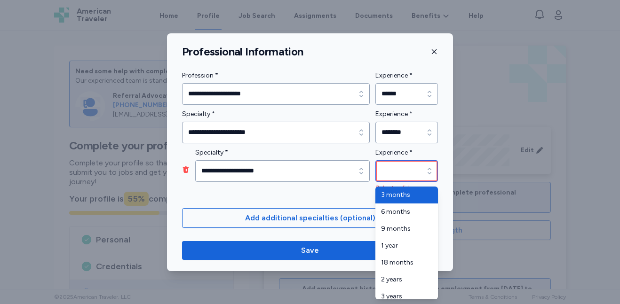
click at [429, 168] on icon "button" at bounding box center [429, 171] width 9 height 9
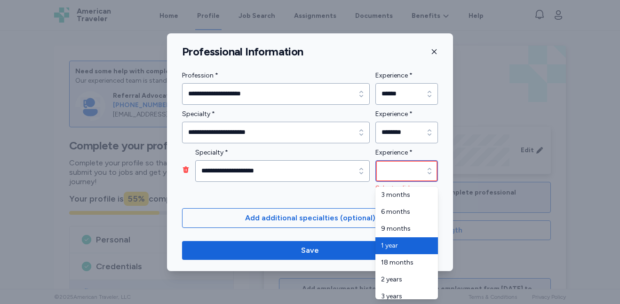
type input "******"
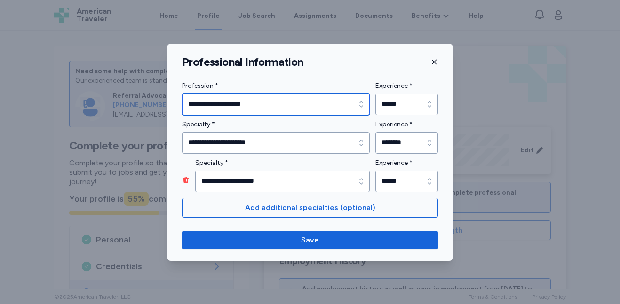
type input "**********"
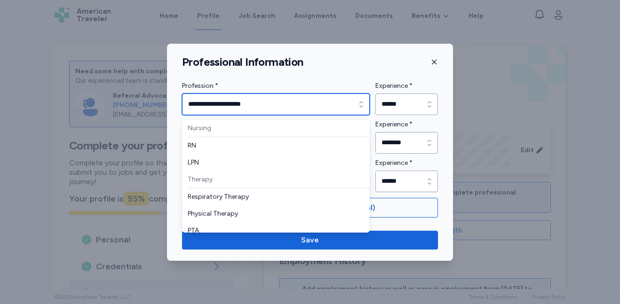
click at [317, 109] on input "**********" at bounding box center [276, 105] width 188 height 22
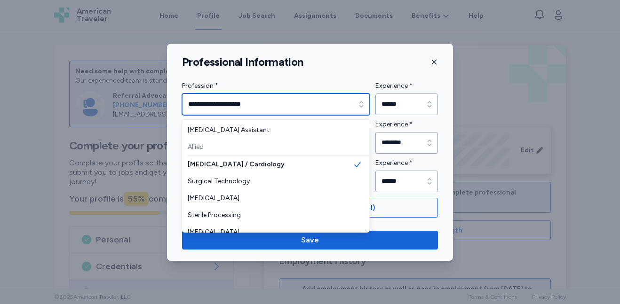
scroll to position [167, 0]
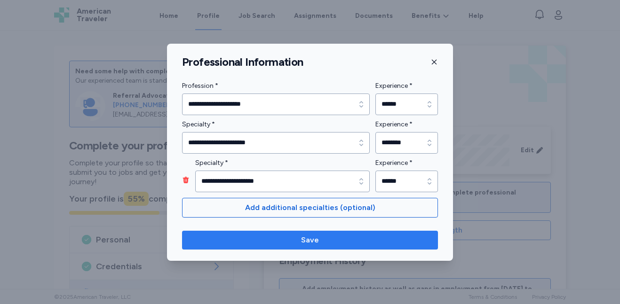
click at [316, 241] on span "Save" at bounding box center [310, 240] width 18 height 11
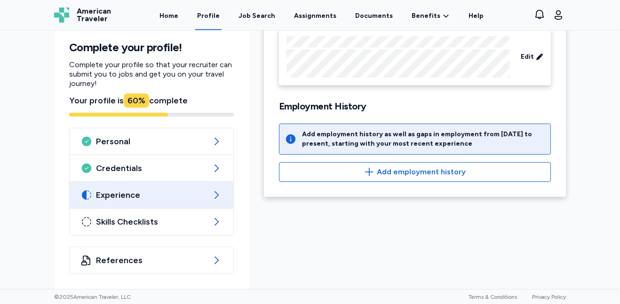
scroll to position [97, 0]
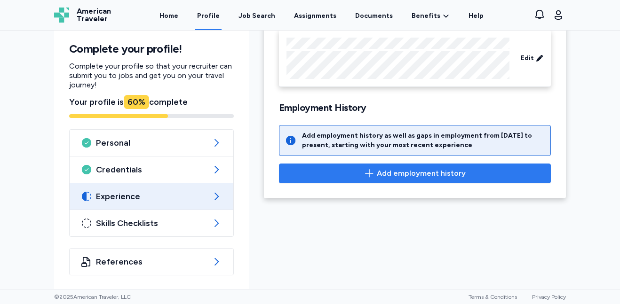
click at [428, 171] on span "Add employment history" at bounding box center [421, 173] width 89 height 11
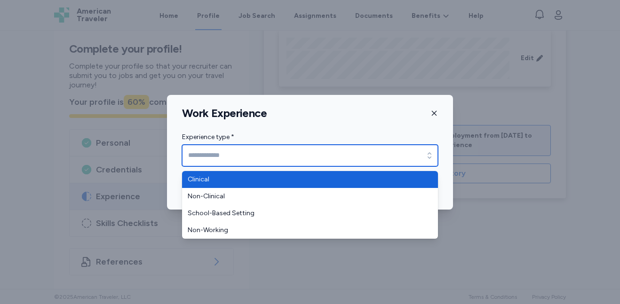
click at [423, 158] on div "button" at bounding box center [429, 156] width 17 height 22
type input "********"
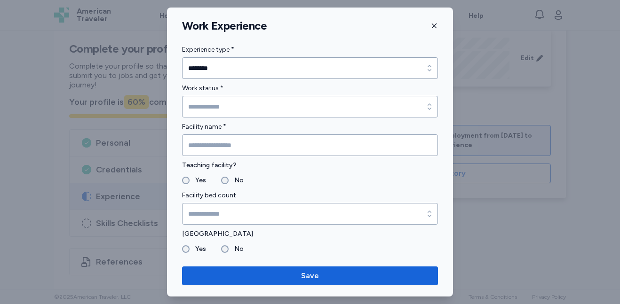
click at [433, 26] on icon "button" at bounding box center [435, 26] width 8 height 8
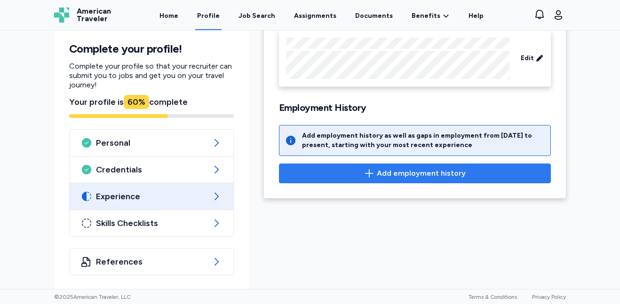
click at [425, 171] on span "Add employment history" at bounding box center [421, 173] width 89 height 11
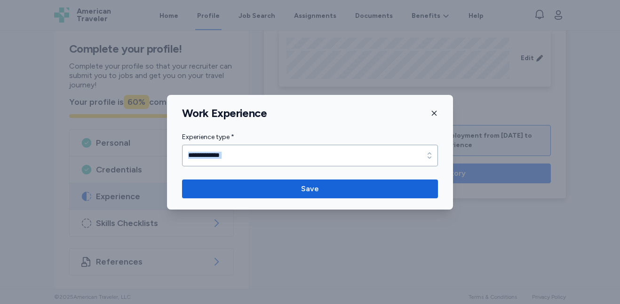
click at [425, 171] on div "Work Experience Experience type * Experience type * Save" at bounding box center [310, 152] width 286 height 115
drag, startPoint x: 425, startPoint y: 171, endPoint x: 382, endPoint y: 153, distance: 46.7
click at [382, 153] on input "Experience type *" at bounding box center [310, 156] width 256 height 22
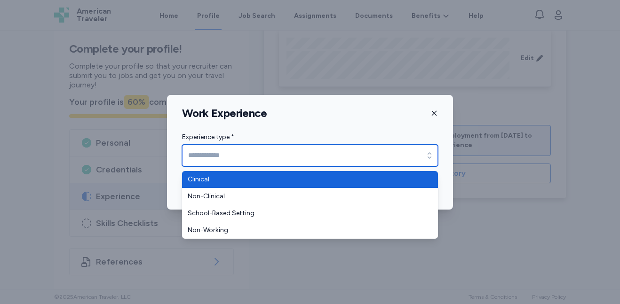
click at [382, 153] on input "Experience type *" at bounding box center [310, 156] width 256 height 22
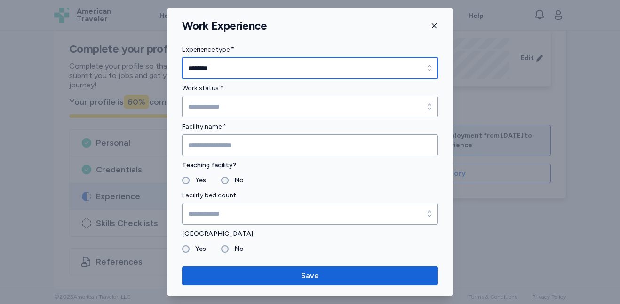
type input "********"
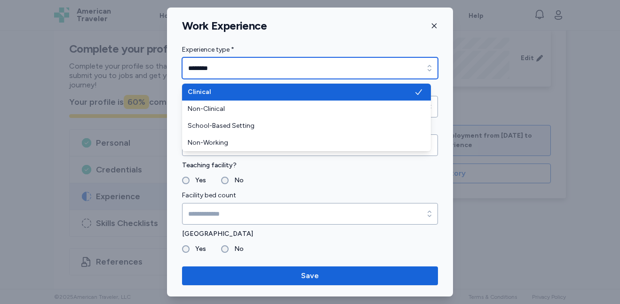
click at [425, 67] on icon "button" at bounding box center [429, 68] width 9 height 9
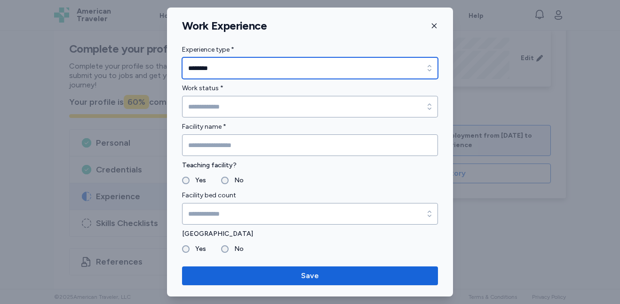
click at [425, 67] on icon "button" at bounding box center [429, 68] width 9 height 9
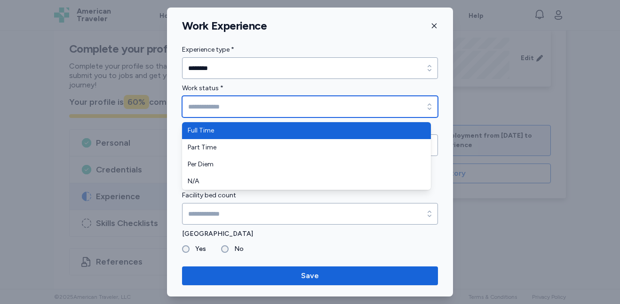
click at [390, 108] on input "Work status *" at bounding box center [310, 107] width 256 height 22
type input "*********"
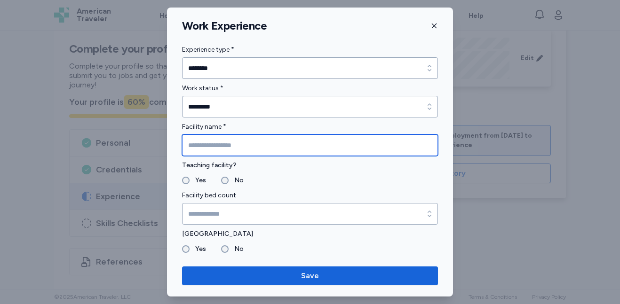
click at [326, 152] on input "Facility name *" at bounding box center [310, 146] width 256 height 22
type input "**********"
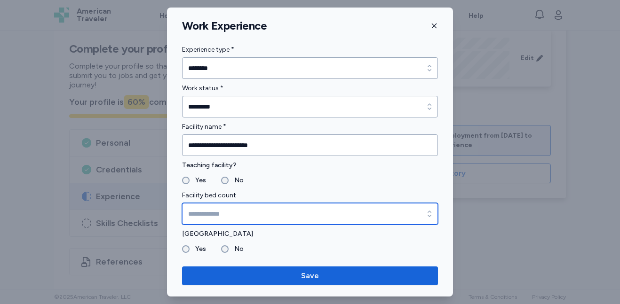
click at [196, 213] on input "Facility bed count" at bounding box center [310, 214] width 256 height 22
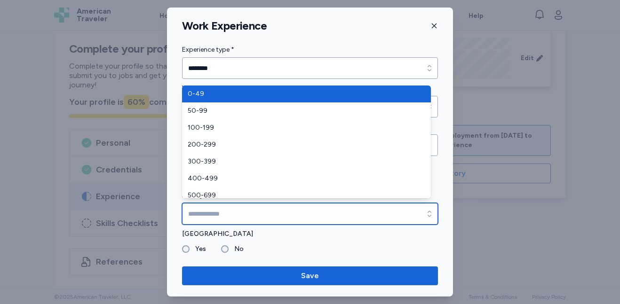
type input "****"
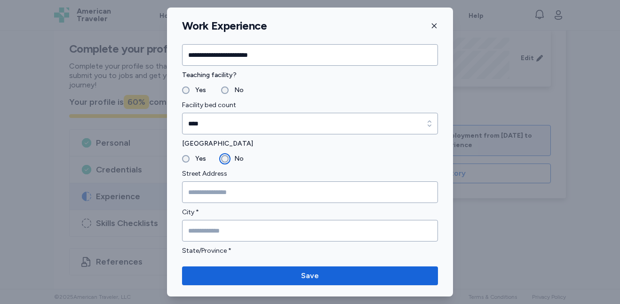
scroll to position [96, 0]
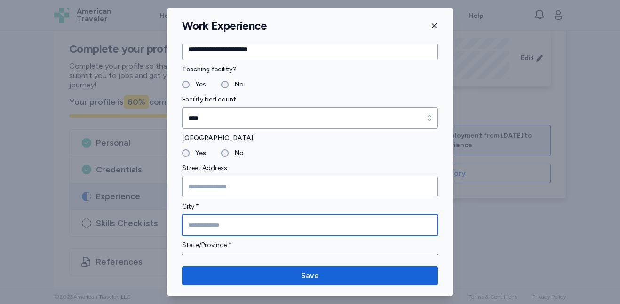
click at [250, 228] on input "City *" at bounding box center [310, 226] width 256 height 22
type input "*******"
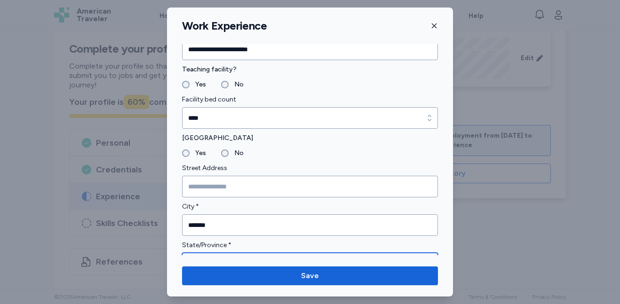
scroll to position [115, 0]
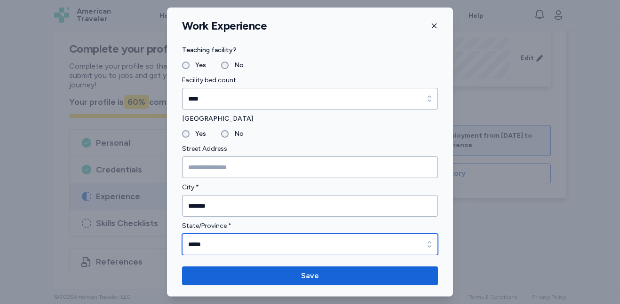
type input "*****"
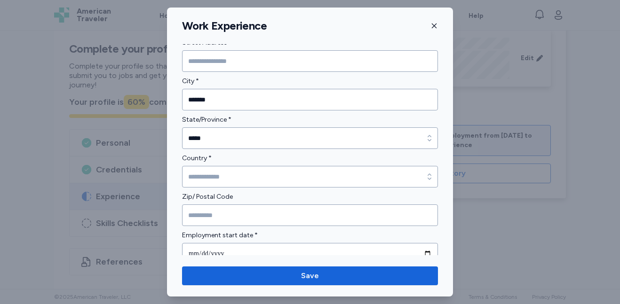
scroll to position [241, 0]
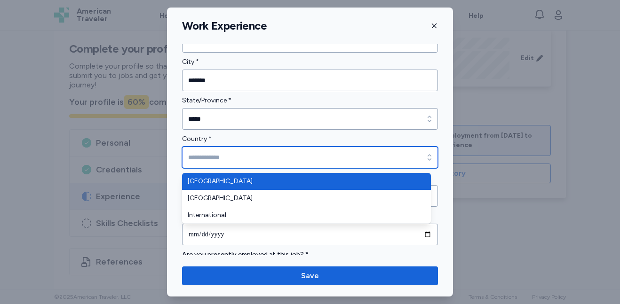
click at [390, 164] on input "Country *" at bounding box center [310, 158] width 256 height 22
type input "**********"
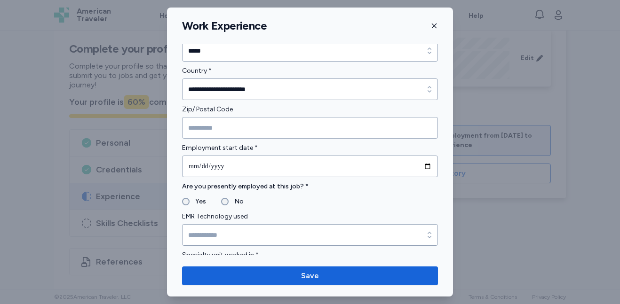
scroll to position [328, 0]
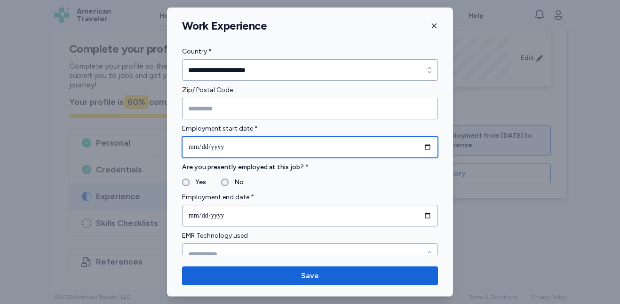
click at [307, 153] on input "date" at bounding box center [310, 147] width 256 height 22
click at [423, 146] on input "date" at bounding box center [310, 147] width 256 height 22
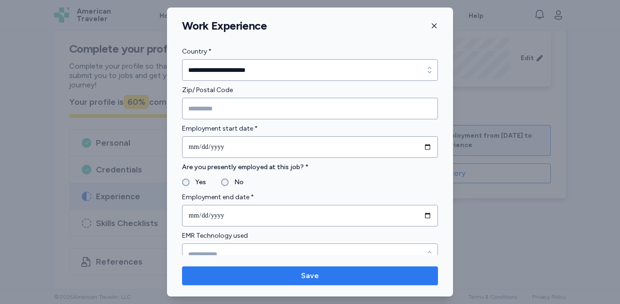
type input "**********"
click at [333, 279] on span "Save" at bounding box center [310, 276] width 241 height 11
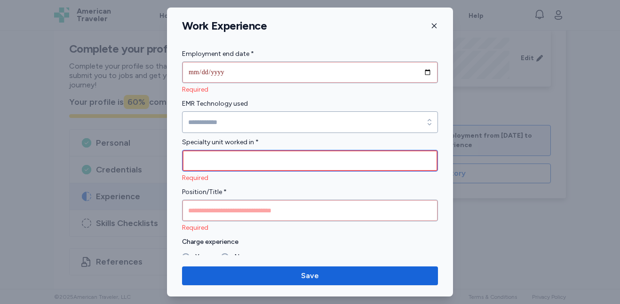
click at [273, 158] on input "Specialty unit worked in *" at bounding box center [310, 161] width 256 height 22
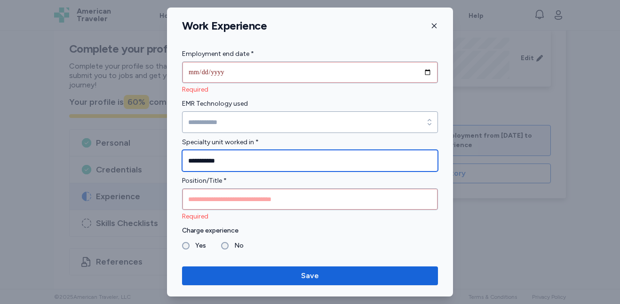
type input "**********"
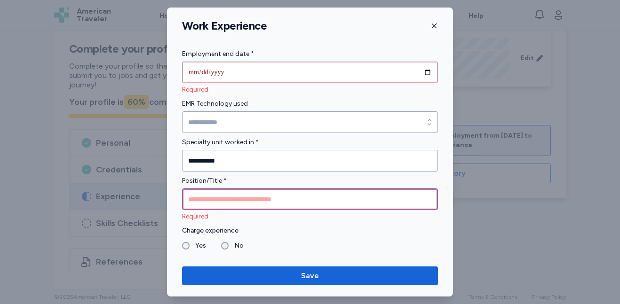
click at [262, 203] on input "Position/Title *" at bounding box center [310, 200] width 256 height 22
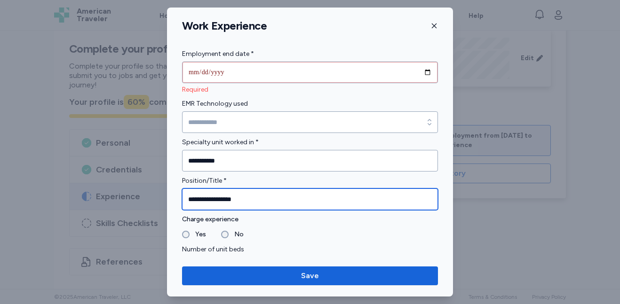
type input "**********"
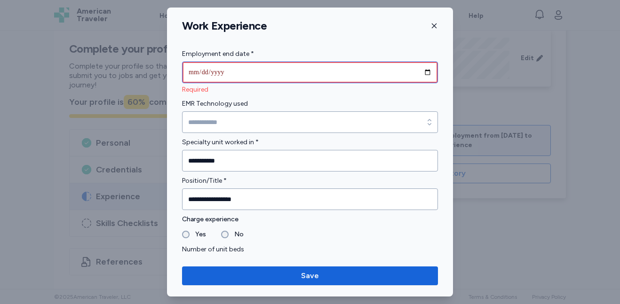
click at [269, 72] on input "date" at bounding box center [310, 73] width 256 height 22
click at [422, 74] on input "date" at bounding box center [310, 73] width 256 height 22
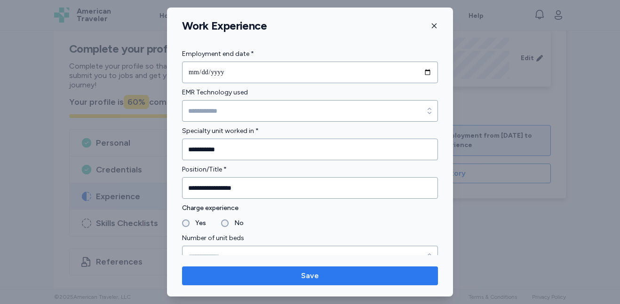
type input "**********"
click at [306, 271] on span "Save" at bounding box center [310, 276] width 18 height 11
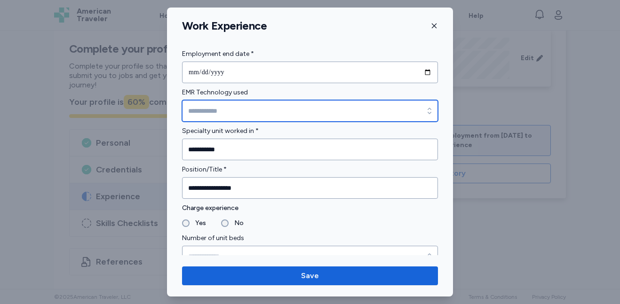
click at [332, 108] on input "EMR Technology used" at bounding box center [310, 111] width 256 height 22
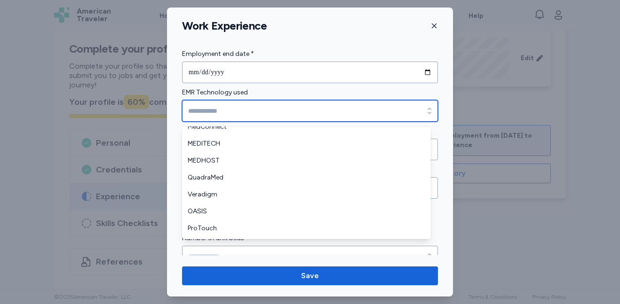
scroll to position [158, 0]
click at [400, 102] on input "EMR Technology used" at bounding box center [310, 111] width 256 height 22
click at [401, 106] on input "EMR Technology used" at bounding box center [310, 111] width 256 height 22
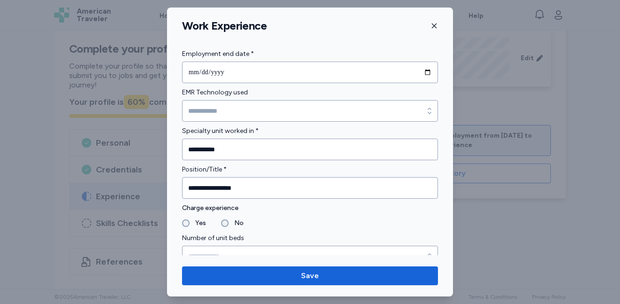
click at [444, 100] on div "**********" at bounding box center [310, 200] width 286 height 1257
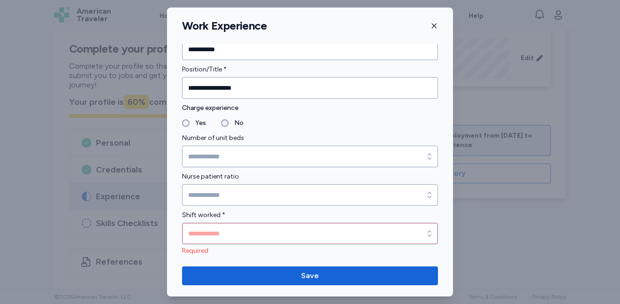
scroll to position [587, 0]
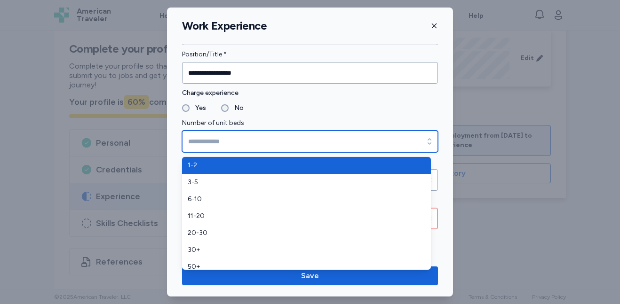
click at [397, 138] on input "Number of unit beds" at bounding box center [310, 142] width 256 height 22
type input "***"
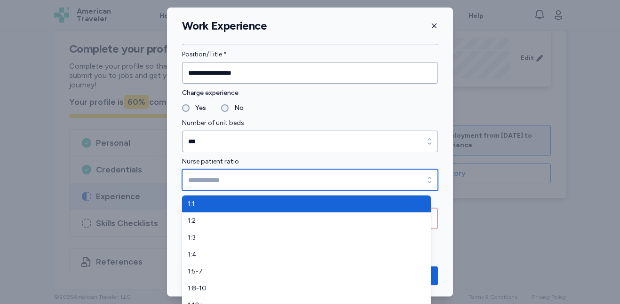
click at [349, 185] on input "Nurse patient ratio" at bounding box center [310, 180] width 256 height 22
type input "***"
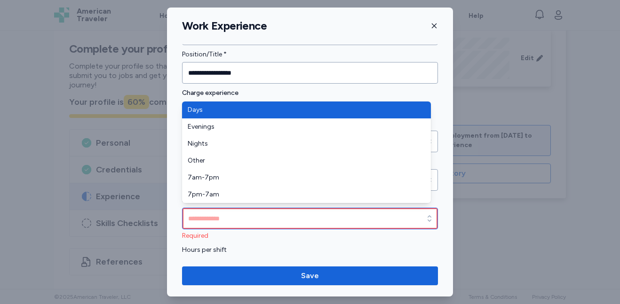
click at [365, 219] on input "Shift worked *" at bounding box center [310, 219] width 256 height 22
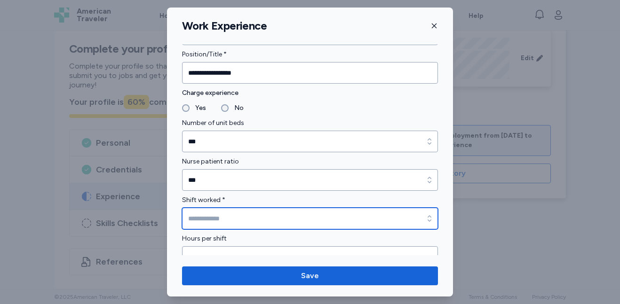
type input "****"
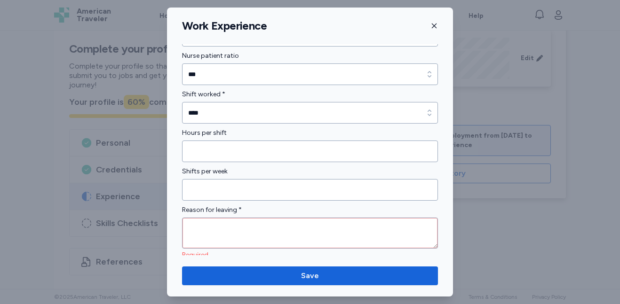
scroll to position [735, 0]
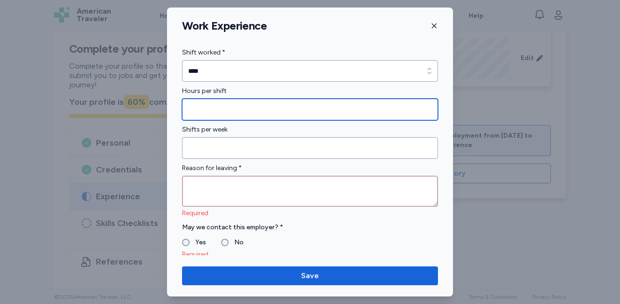
click at [325, 107] on input "Hours per shift" at bounding box center [310, 110] width 256 height 22
type input "*"
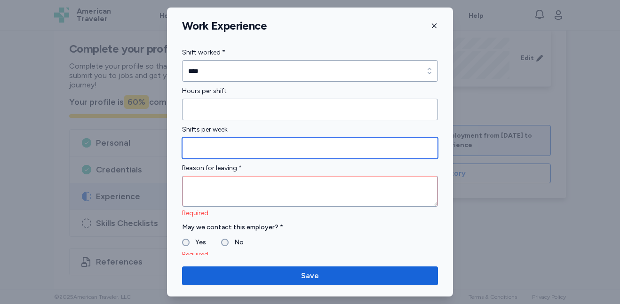
click at [302, 148] on input "Shifts per week" at bounding box center [310, 148] width 256 height 22
type input "**"
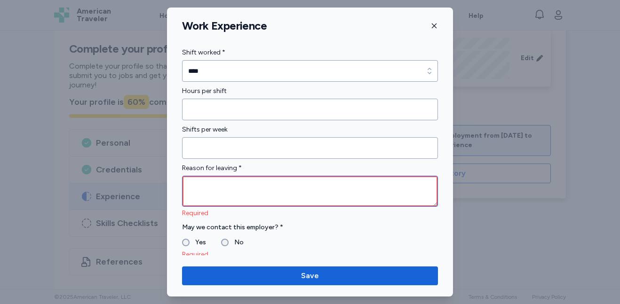
click at [244, 184] on textarea at bounding box center [310, 191] width 256 height 31
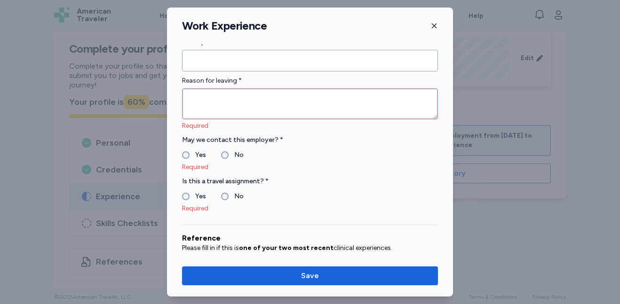
scroll to position [826, 0]
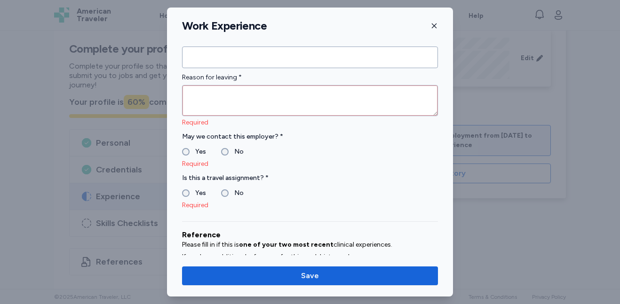
click at [187, 148] on div "Yes" at bounding box center [194, 151] width 24 height 11
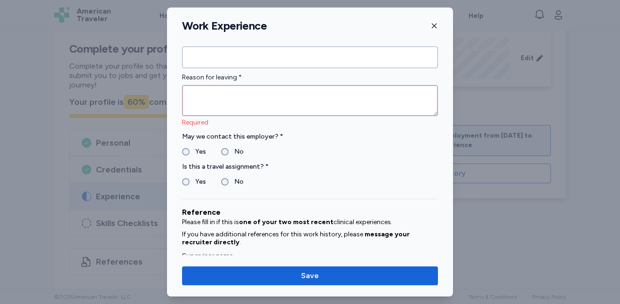
scroll to position [1012, 0]
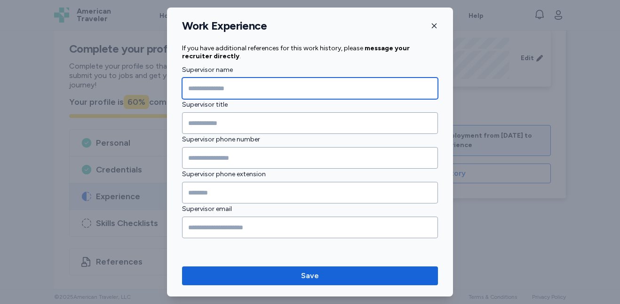
click at [269, 81] on input "Supervisor name" at bounding box center [310, 89] width 256 height 22
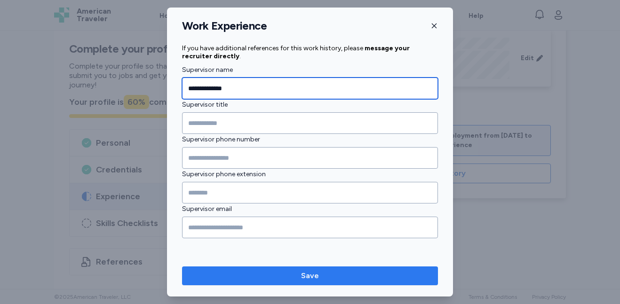
type input "**********"
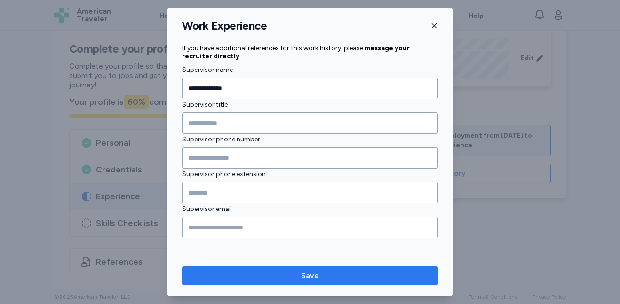
click at [286, 274] on span "Save" at bounding box center [310, 276] width 241 height 11
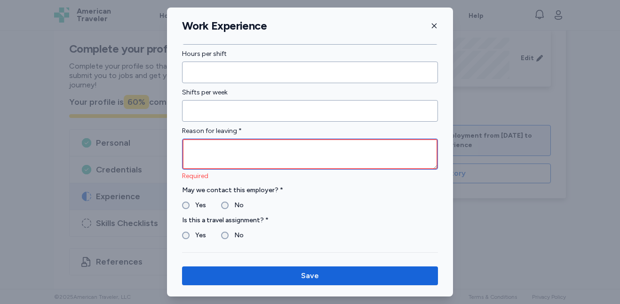
click at [243, 154] on textarea at bounding box center [310, 154] width 256 height 31
type textarea "*"
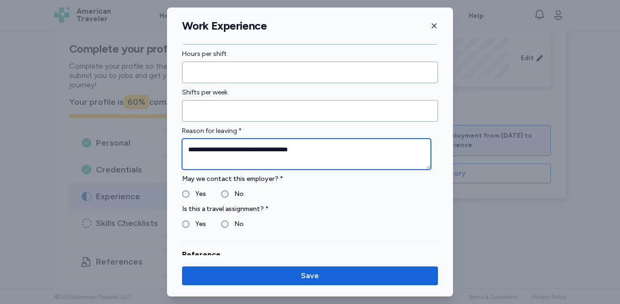
type textarea "**********"
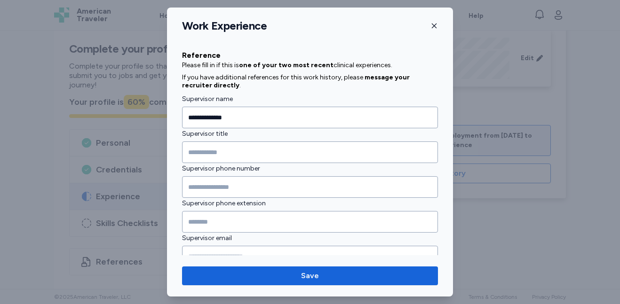
scroll to position [1001, 0]
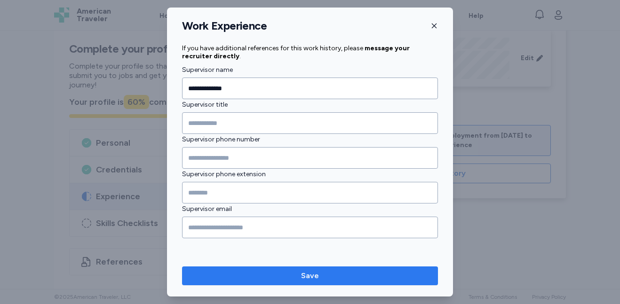
click at [369, 280] on span "Save" at bounding box center [310, 276] width 241 height 11
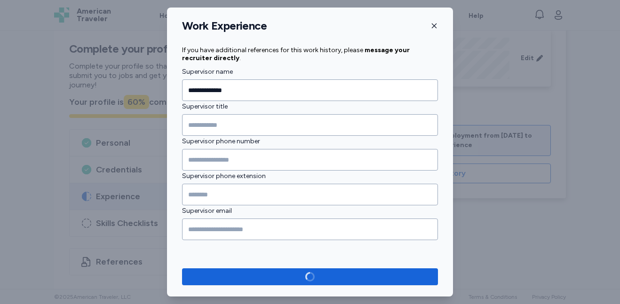
scroll to position [999, 0]
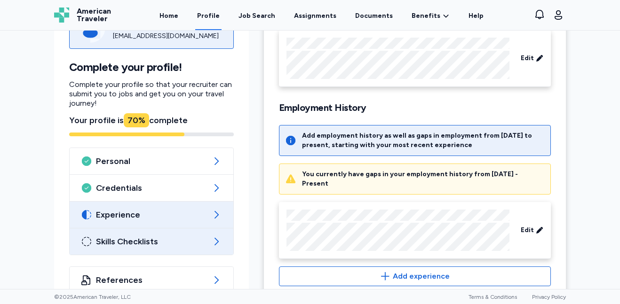
click at [151, 237] on span "Skills Checklists" at bounding box center [151, 241] width 111 height 11
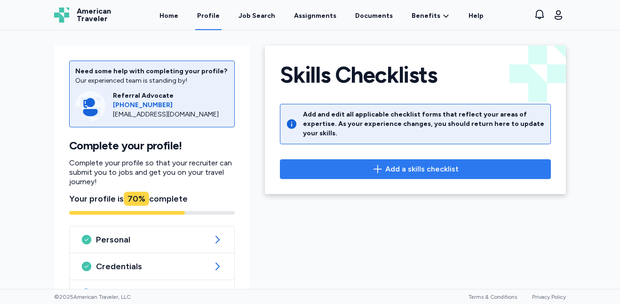
click at [406, 159] on button "Add a skills checklist" at bounding box center [415, 169] width 271 height 20
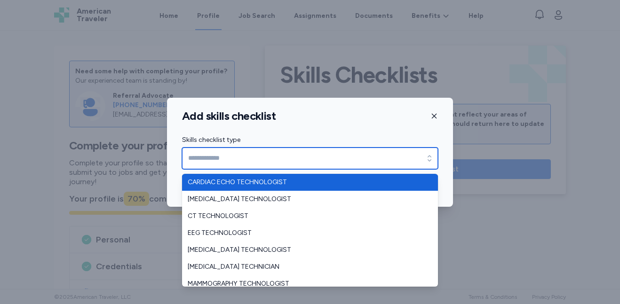
click at [406, 153] on input "Skills checklist type" at bounding box center [310, 159] width 256 height 22
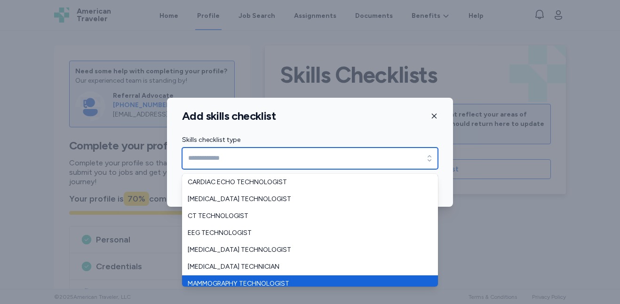
type input "**********"
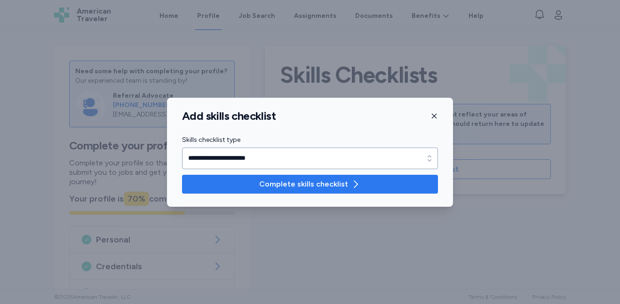
click at [389, 187] on span "Complete skills checklist" at bounding box center [310, 184] width 241 height 11
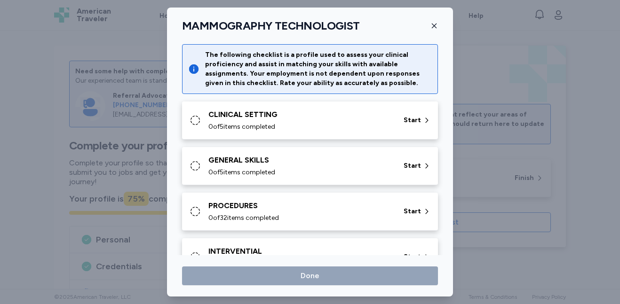
click at [359, 122] on div "CLINICAL SETTING 0 of 5 items completed" at bounding box center [300, 120] width 184 height 23
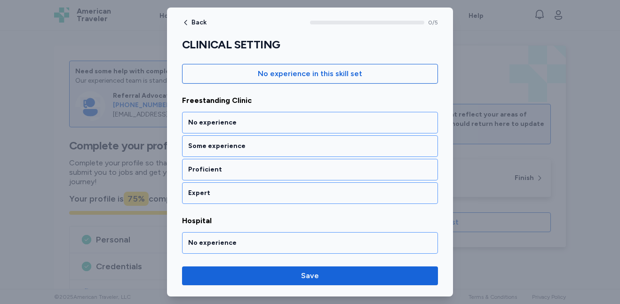
scroll to position [123, 0]
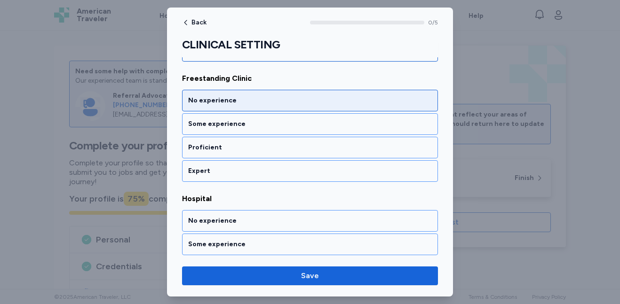
click at [373, 105] on div "No experience" at bounding box center [310, 100] width 244 height 9
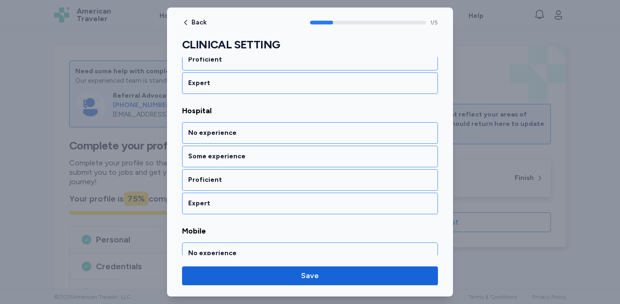
scroll to position [215, 0]
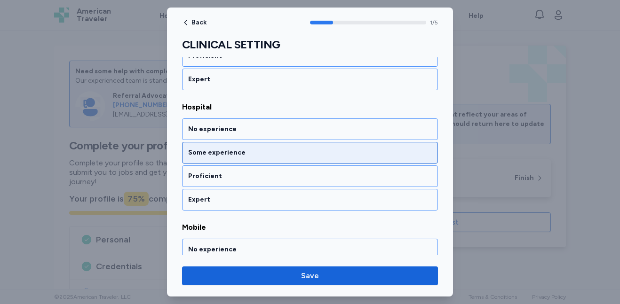
click at [332, 154] on div "Some experience" at bounding box center [310, 152] width 244 height 9
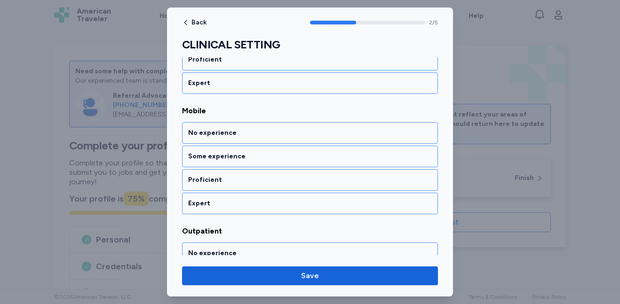
scroll to position [335, 0]
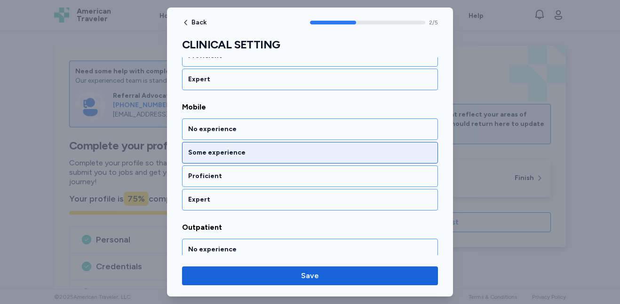
click at [332, 152] on div "Some experience" at bounding box center [310, 152] width 244 height 9
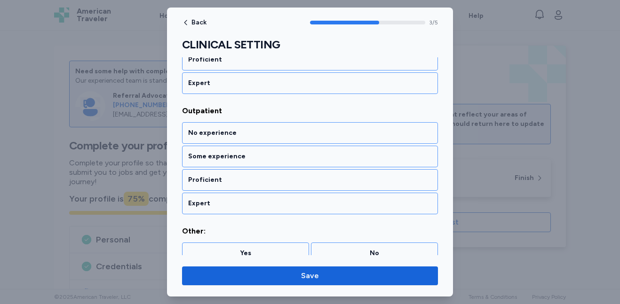
scroll to position [455, 0]
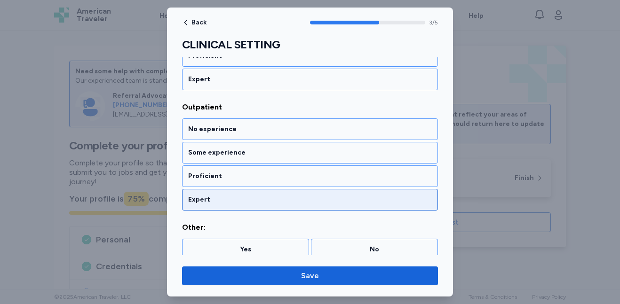
click at [318, 204] on div "Expert" at bounding box center [310, 199] width 244 height 9
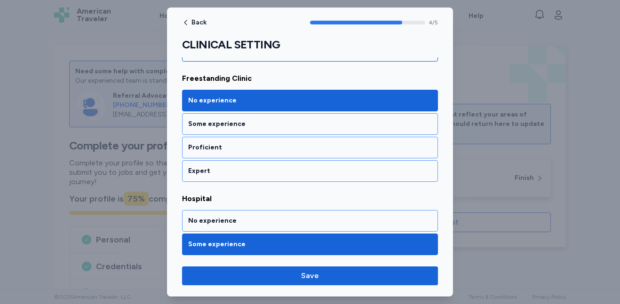
scroll to position [121, 0]
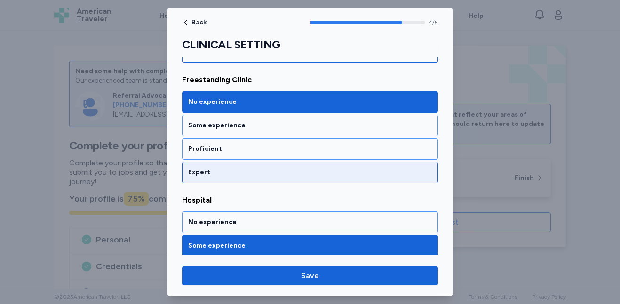
click at [317, 173] on div "Expert" at bounding box center [310, 172] width 244 height 9
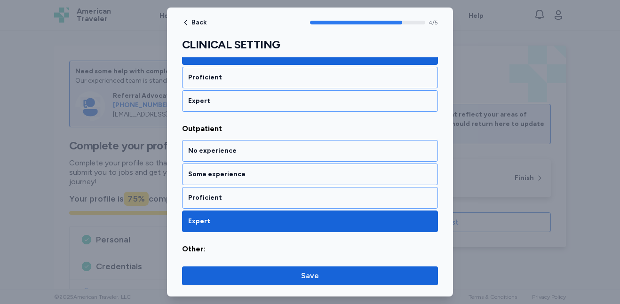
scroll to position [462, 0]
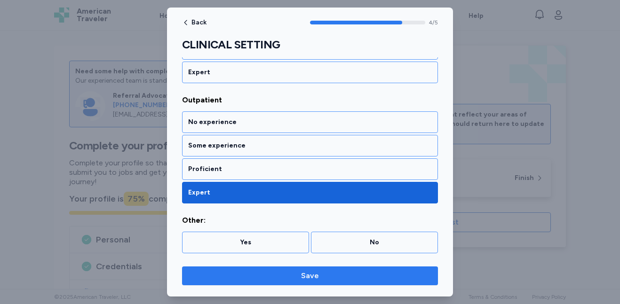
click at [384, 283] on button "Save" at bounding box center [310, 276] width 256 height 19
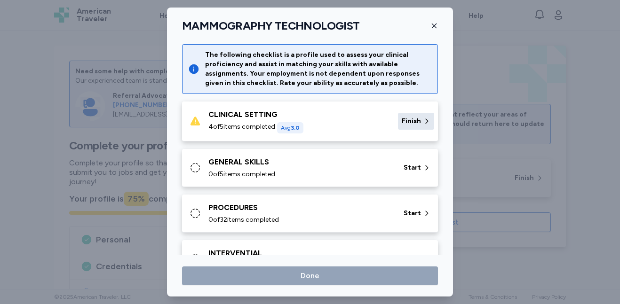
click at [402, 125] on span "Finish" at bounding box center [411, 121] width 19 height 9
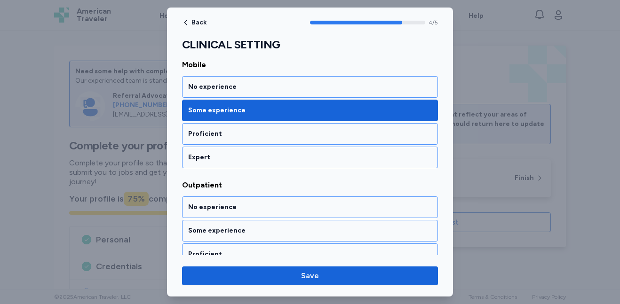
scroll to position [462, 0]
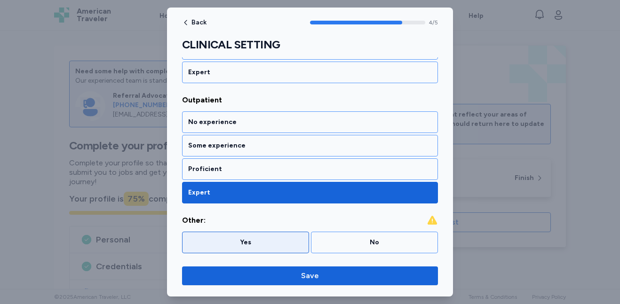
click at [279, 247] on div "Yes" at bounding box center [245, 242] width 115 height 9
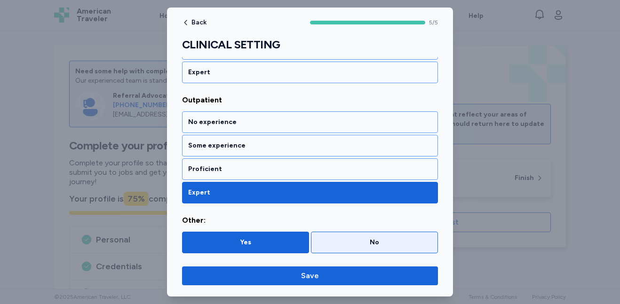
click at [378, 236] on div "No" at bounding box center [374, 243] width 127 height 22
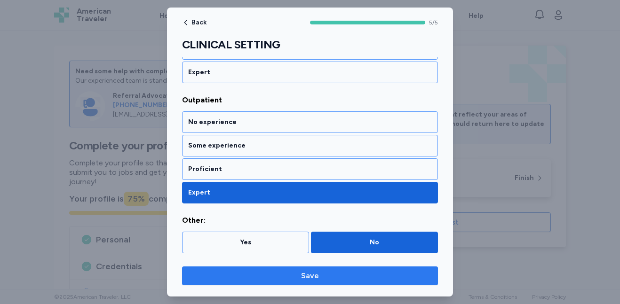
click at [366, 279] on span "Save" at bounding box center [310, 276] width 241 height 11
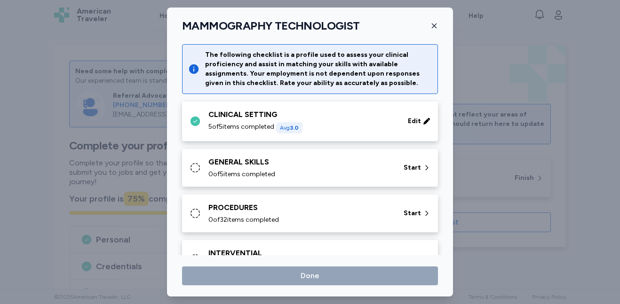
click at [359, 165] on div "GENERAL SKILLS" at bounding box center [300, 162] width 184 height 11
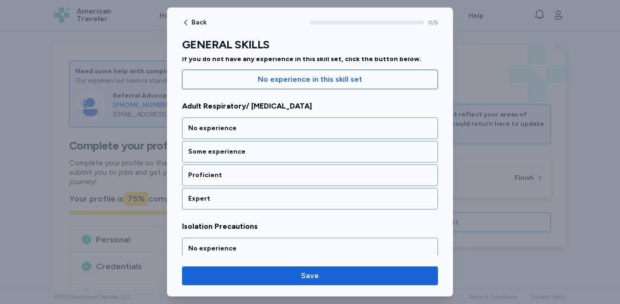
scroll to position [100, 0]
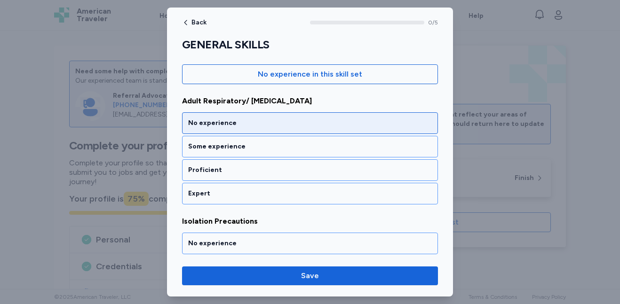
click at [318, 125] on div "No experience" at bounding box center [310, 123] width 244 height 9
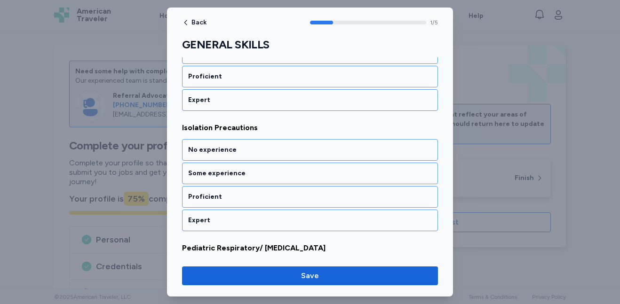
scroll to position [215, 0]
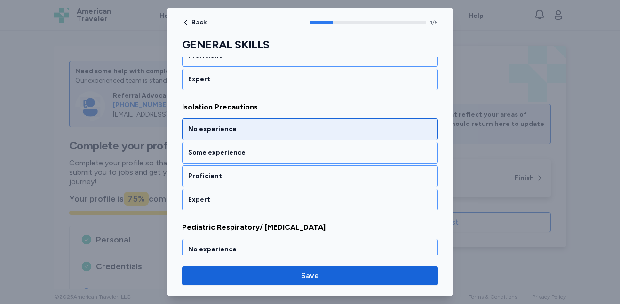
click at [299, 130] on div "No experience" at bounding box center [310, 129] width 244 height 9
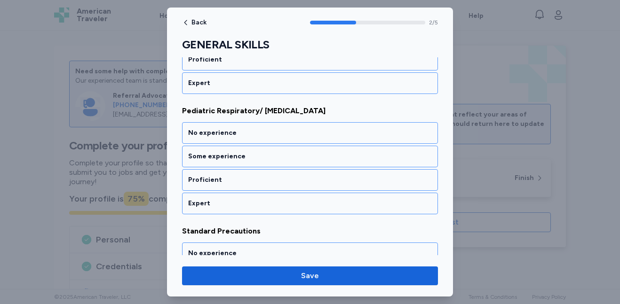
scroll to position [335, 0]
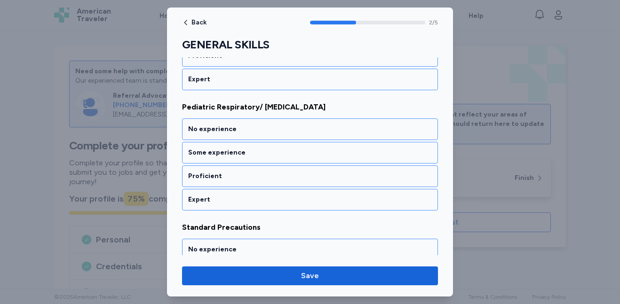
click at [299, 130] on div "No experience" at bounding box center [310, 129] width 244 height 9
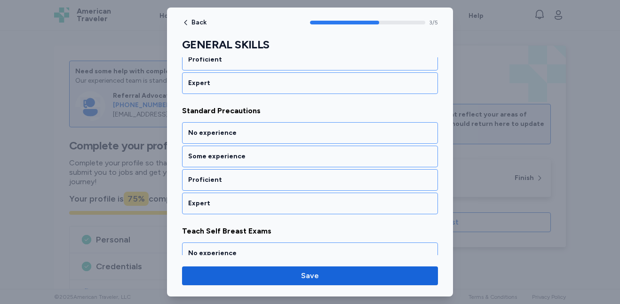
scroll to position [455, 0]
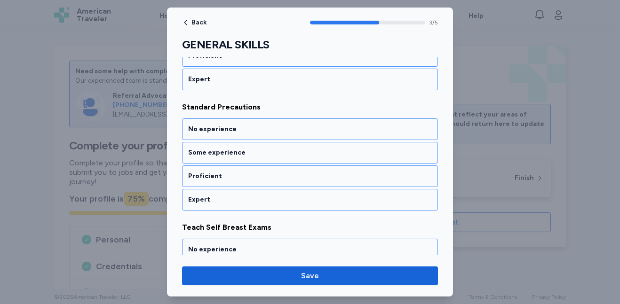
click at [299, 130] on div "No experience" at bounding box center [310, 129] width 244 height 9
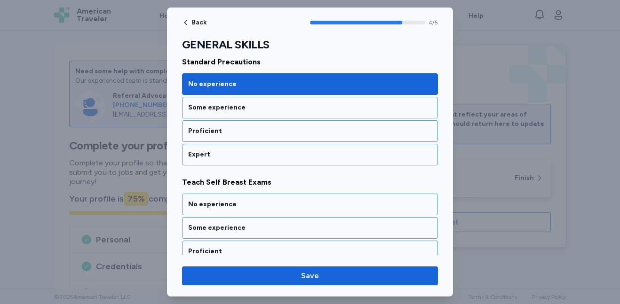
scroll to position [533, 0]
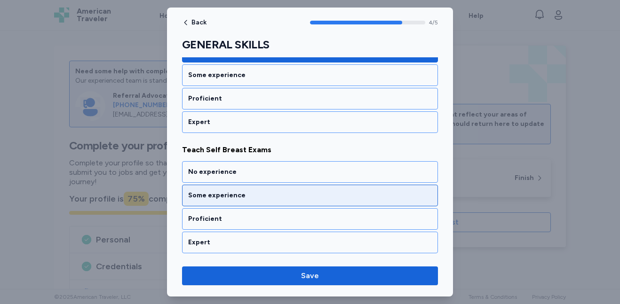
click at [299, 196] on div "Some experience" at bounding box center [310, 195] width 244 height 9
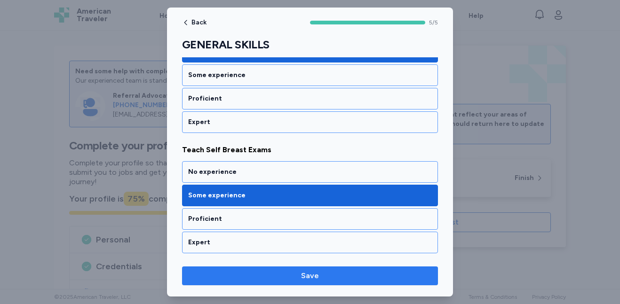
click at [315, 275] on span "Save" at bounding box center [310, 276] width 18 height 11
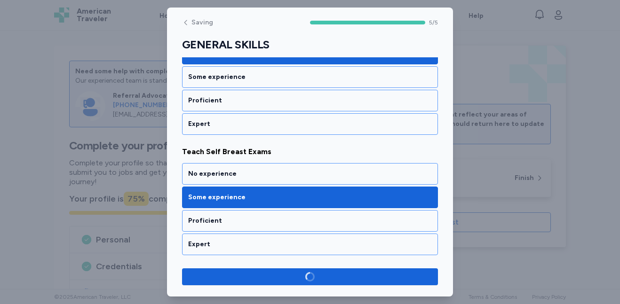
scroll to position [531, 0]
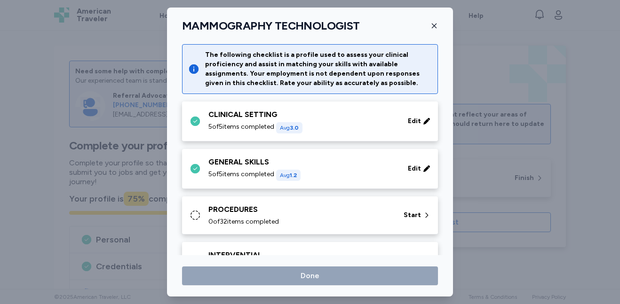
click at [349, 210] on div "PROCEDURES" at bounding box center [300, 209] width 184 height 11
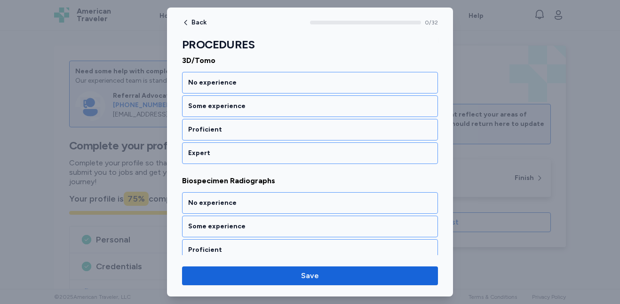
scroll to position [131, 0]
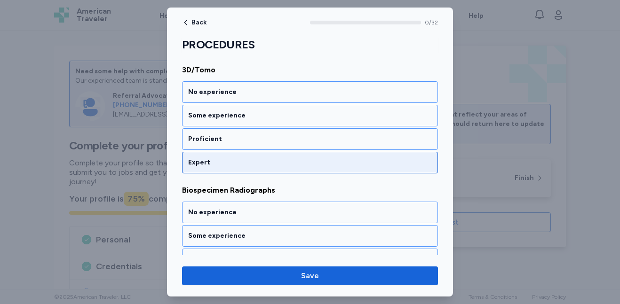
click at [302, 172] on div "Expert" at bounding box center [310, 163] width 256 height 22
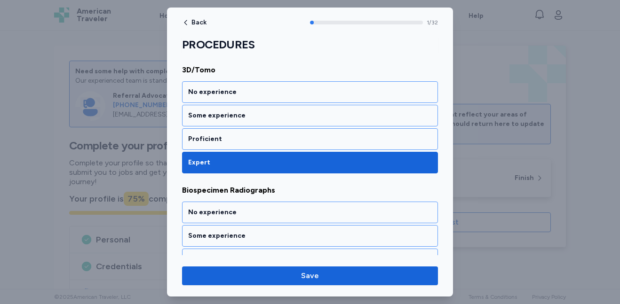
scroll to position [215, 0]
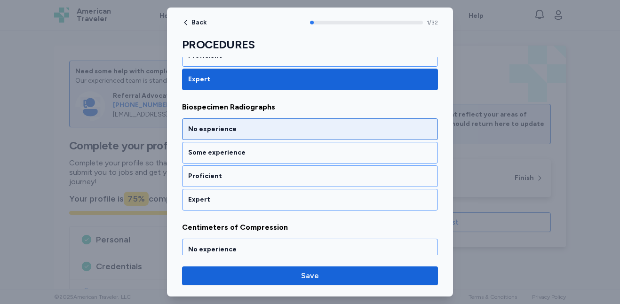
click at [311, 123] on div "No experience" at bounding box center [310, 130] width 256 height 22
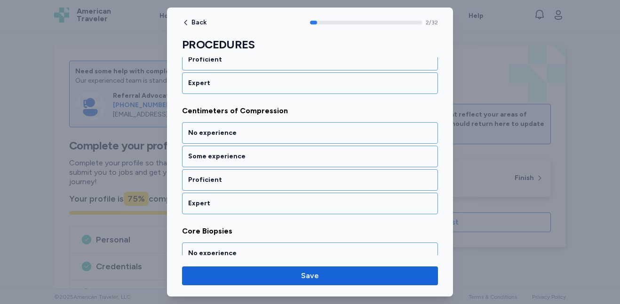
scroll to position [335, 0]
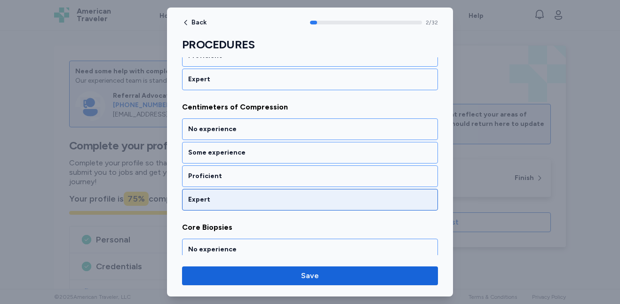
click at [295, 201] on div "Expert" at bounding box center [310, 199] width 244 height 9
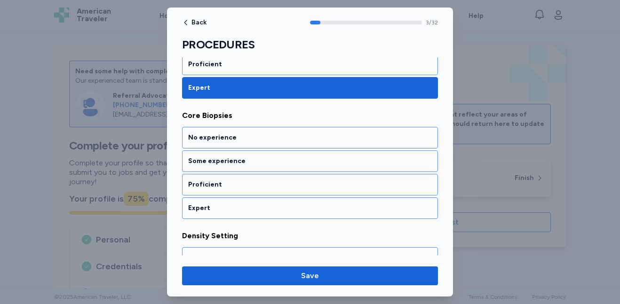
scroll to position [455, 0]
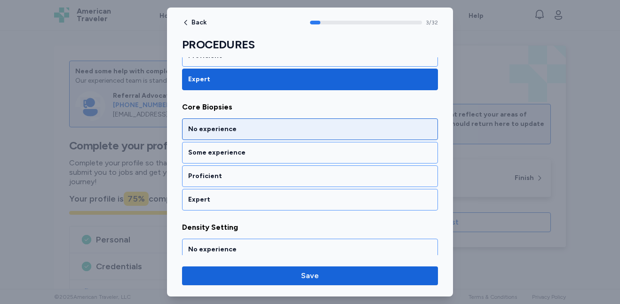
click at [295, 128] on div "No experience" at bounding box center [310, 129] width 244 height 9
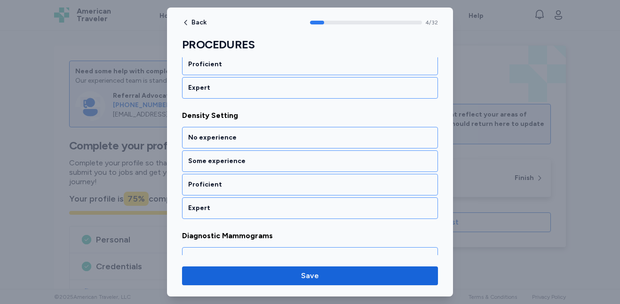
scroll to position [576, 0]
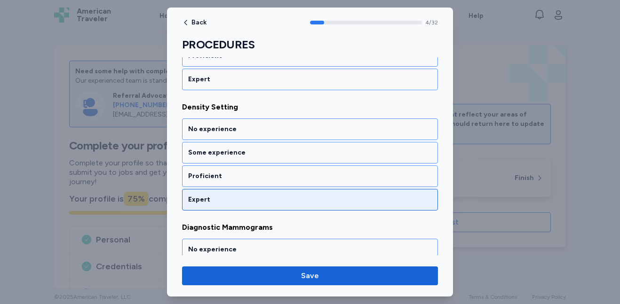
click at [274, 205] on div "Expert" at bounding box center [310, 200] width 256 height 22
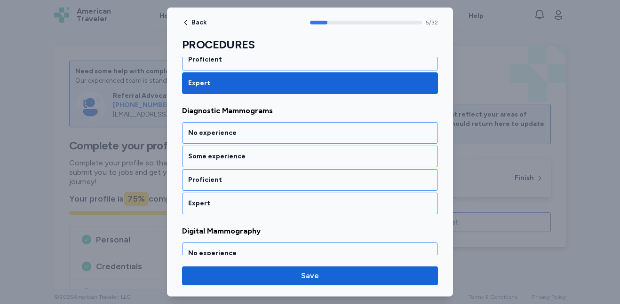
scroll to position [696, 0]
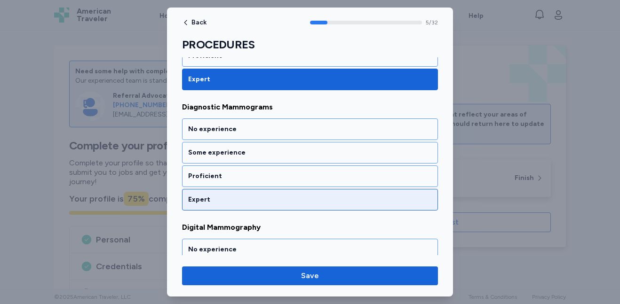
click at [275, 203] on div "Expert" at bounding box center [310, 199] width 244 height 9
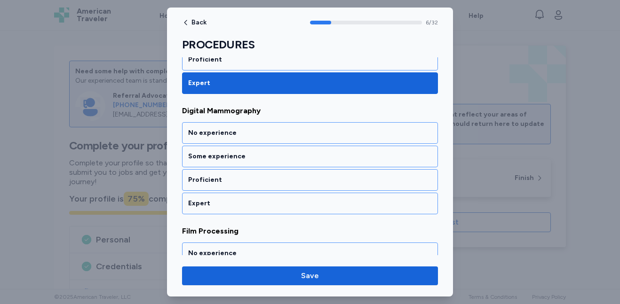
scroll to position [817, 0]
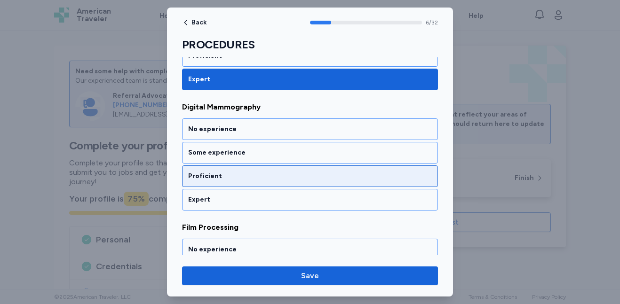
click at [281, 170] on div "Proficient" at bounding box center [310, 177] width 256 height 22
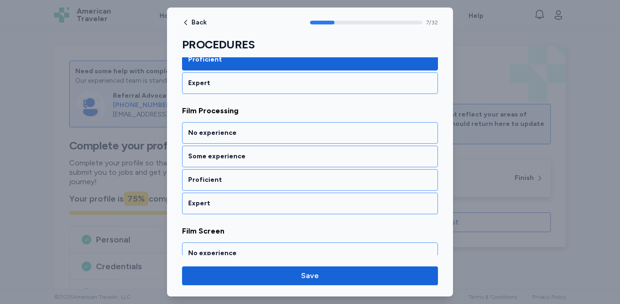
scroll to position [937, 0]
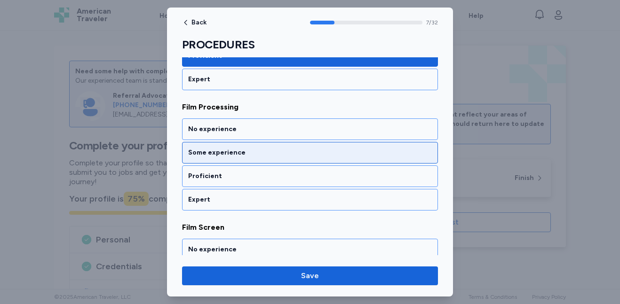
click at [285, 156] on div "Some experience" at bounding box center [310, 152] width 244 height 9
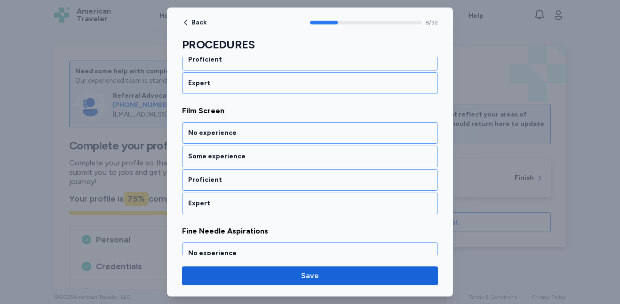
scroll to position [1058, 0]
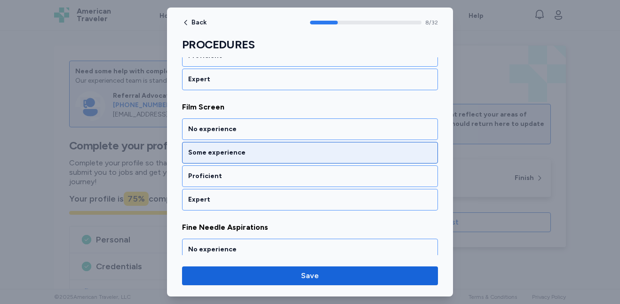
click at [285, 155] on div "Some experience" at bounding box center [310, 152] width 244 height 9
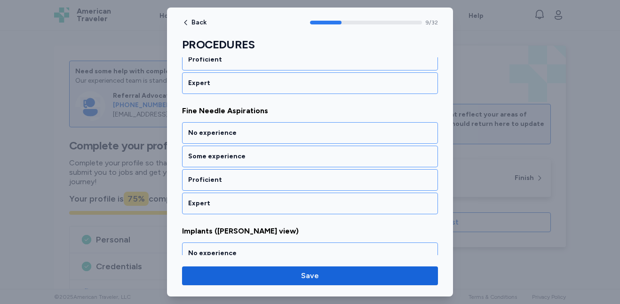
scroll to position [1178, 0]
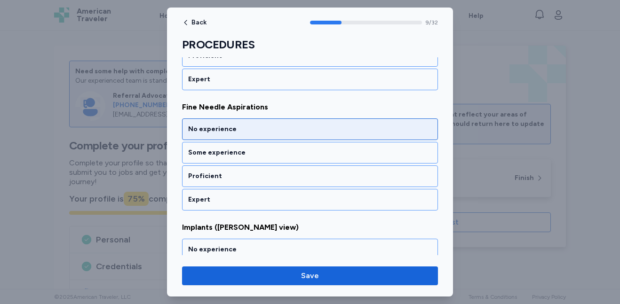
click at [299, 130] on div "No experience" at bounding box center [310, 129] width 244 height 9
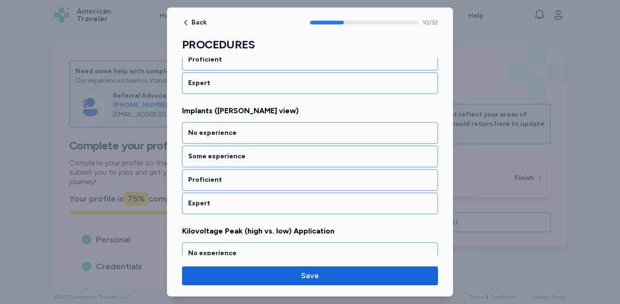
scroll to position [1299, 0]
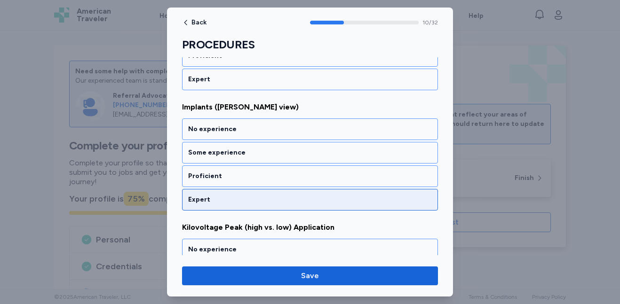
click at [289, 198] on div "Expert" at bounding box center [310, 199] width 244 height 9
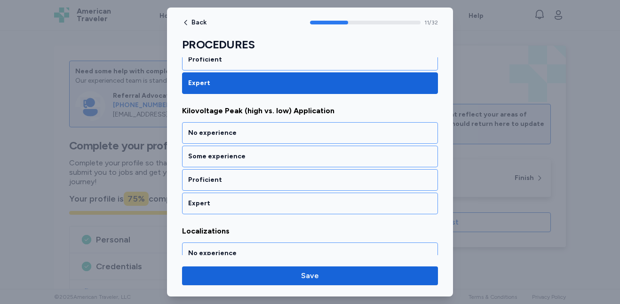
scroll to position [1419, 0]
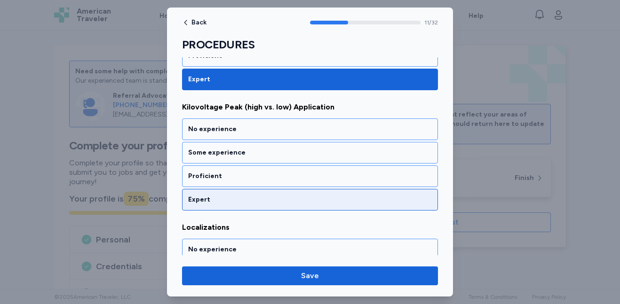
click at [289, 200] on div "Expert" at bounding box center [310, 199] width 244 height 9
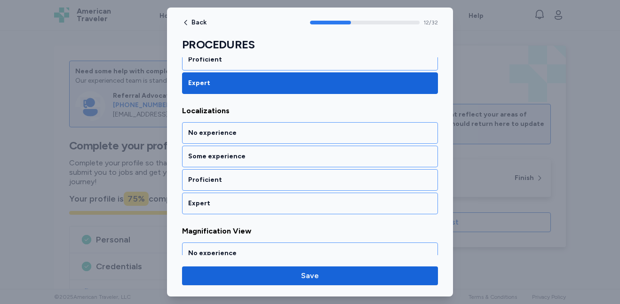
scroll to position [1539, 0]
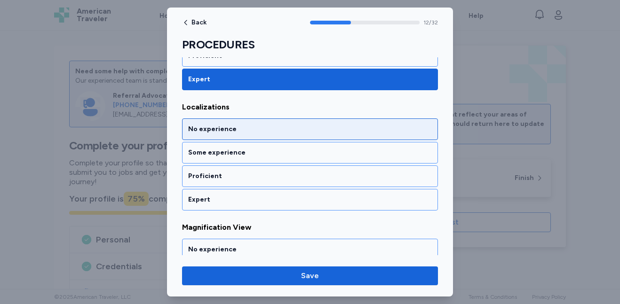
click at [297, 131] on div "No experience" at bounding box center [310, 129] width 244 height 9
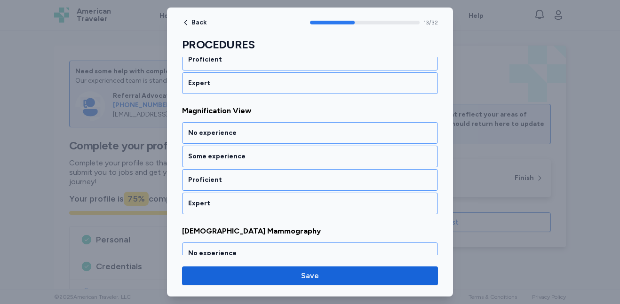
scroll to position [1660, 0]
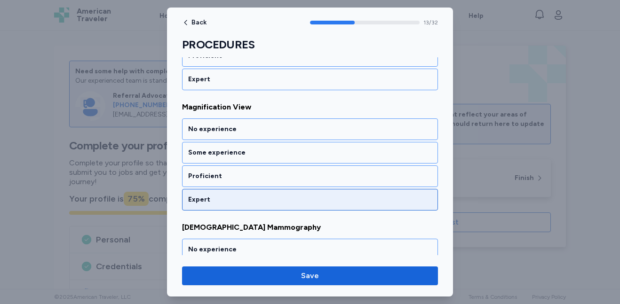
click at [286, 198] on div "Expert" at bounding box center [310, 199] width 244 height 9
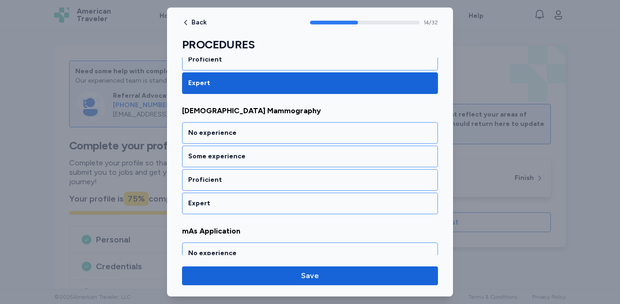
scroll to position [1780, 0]
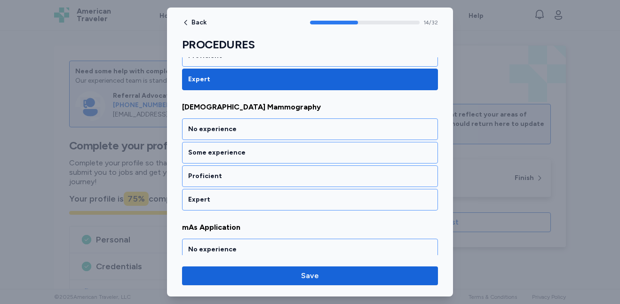
click at [286, 198] on div "Expert" at bounding box center [310, 199] width 244 height 9
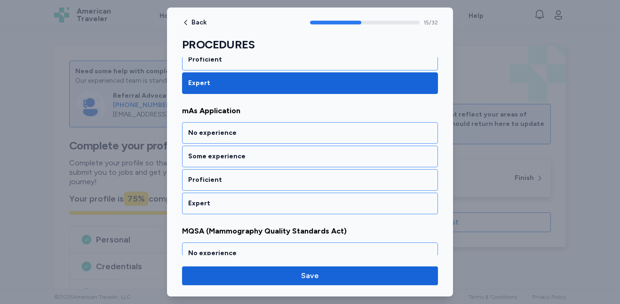
scroll to position [1901, 0]
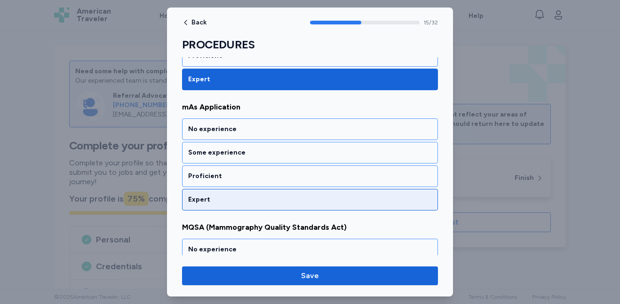
click at [285, 204] on div "Expert" at bounding box center [310, 199] width 244 height 9
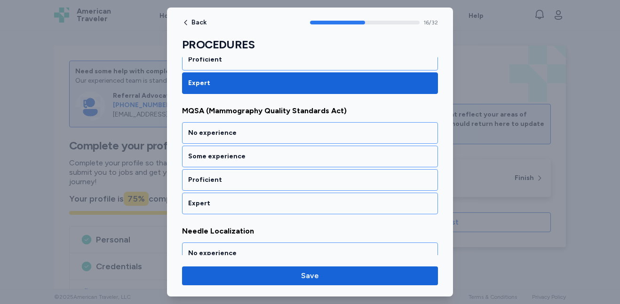
scroll to position [2021, 0]
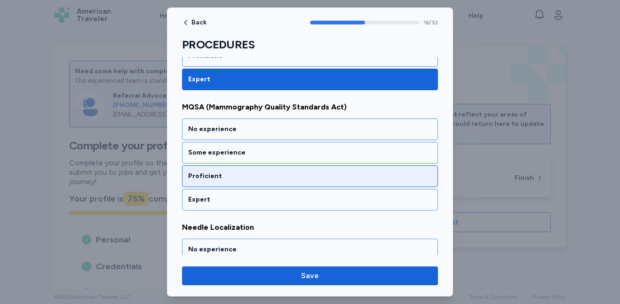
click at [292, 180] on div "Proficient" at bounding box center [310, 176] width 244 height 9
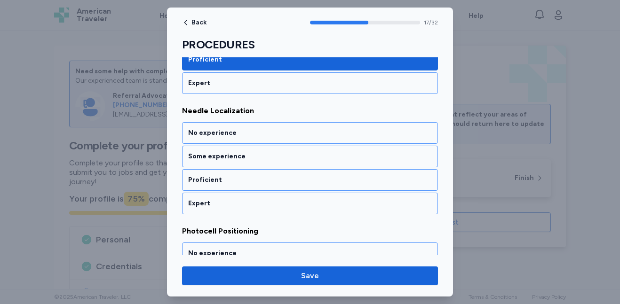
scroll to position [2142, 0]
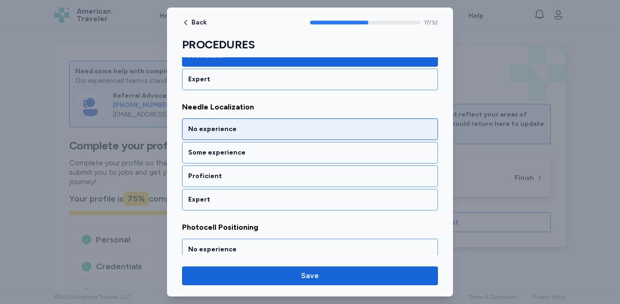
click at [306, 131] on div "No experience" at bounding box center [310, 129] width 244 height 9
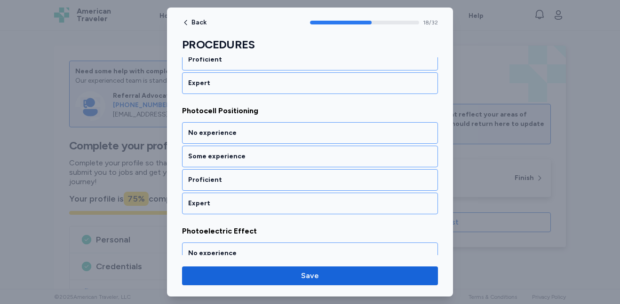
scroll to position [2262, 0]
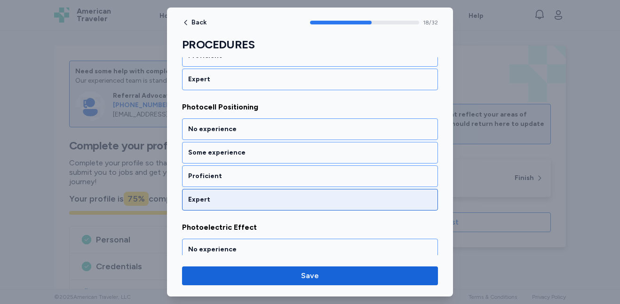
click at [298, 197] on div "Expert" at bounding box center [310, 199] width 244 height 9
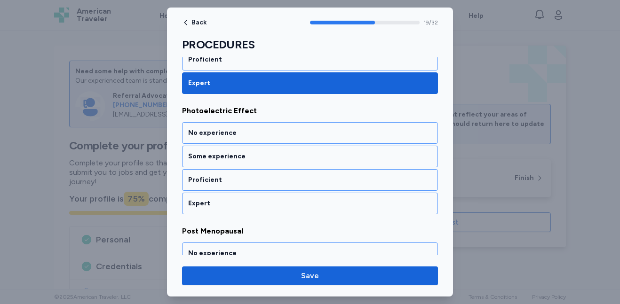
scroll to position [2383, 0]
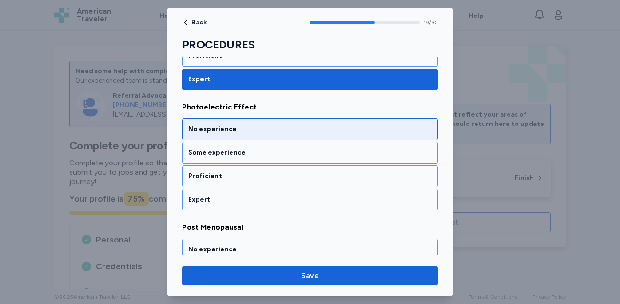
click at [295, 127] on div "No experience" at bounding box center [310, 129] width 244 height 9
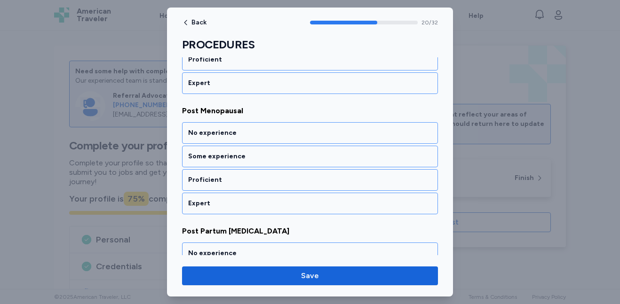
scroll to position [2503, 0]
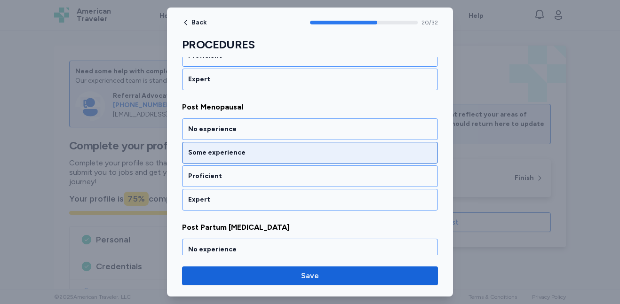
click at [289, 148] on div "Some experience" at bounding box center [310, 152] width 244 height 9
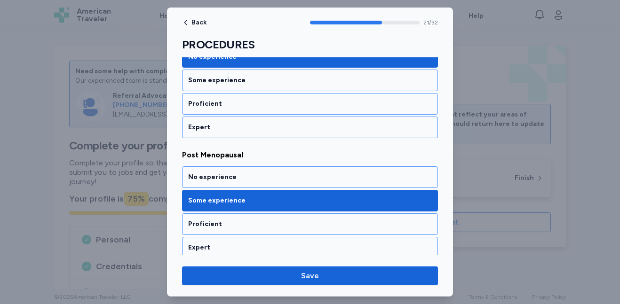
scroll to position [2436, 0]
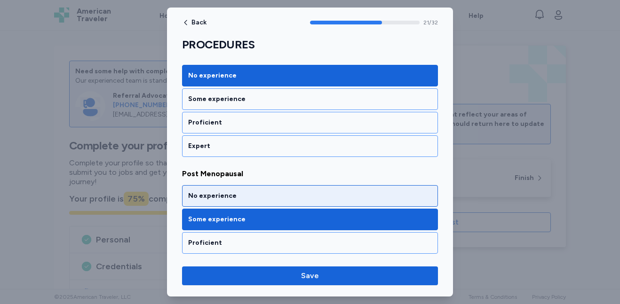
click at [365, 194] on div "No experience" at bounding box center [310, 195] width 244 height 9
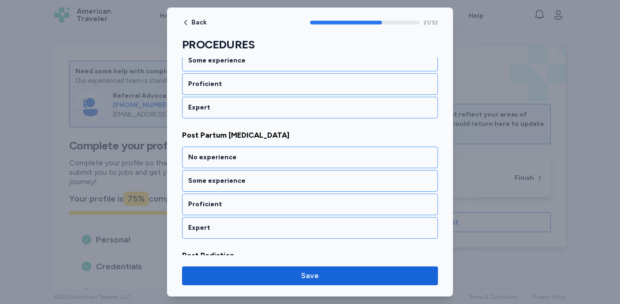
scroll to position [2605, 0]
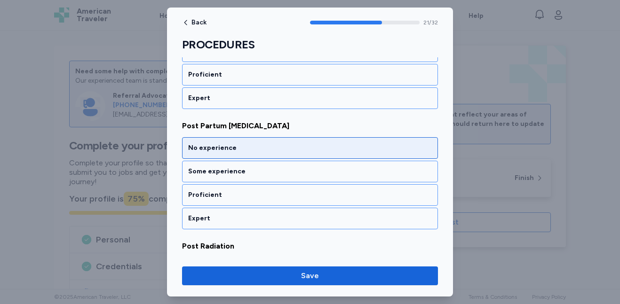
click at [374, 149] on div "No experience" at bounding box center [310, 148] width 244 height 9
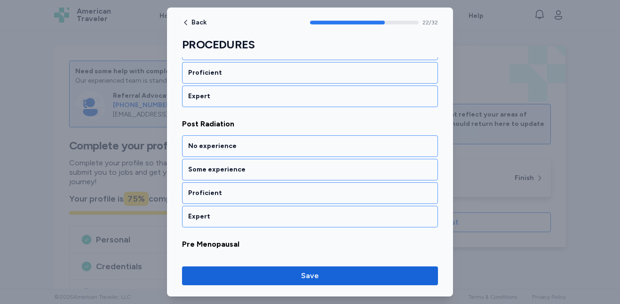
scroll to position [2744, 0]
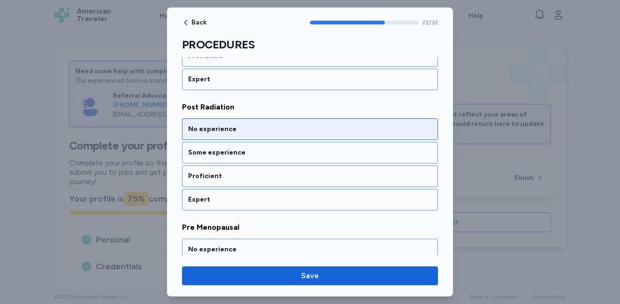
click at [360, 131] on div "No experience" at bounding box center [310, 129] width 244 height 9
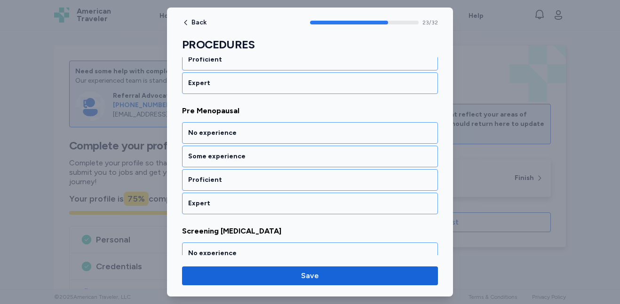
scroll to position [2864, 0]
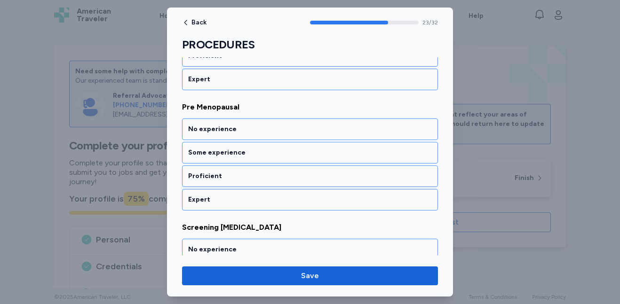
click at [360, 131] on div "No experience" at bounding box center [310, 129] width 244 height 9
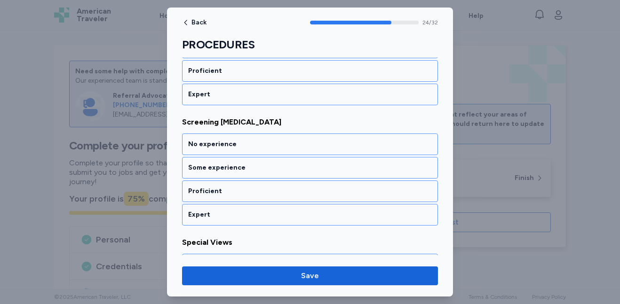
scroll to position [2985, 0]
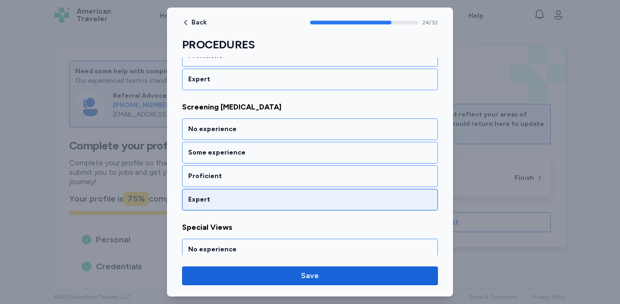
click at [342, 202] on div "Expert" at bounding box center [310, 199] width 244 height 9
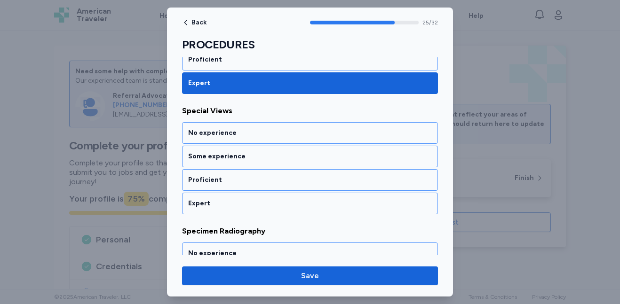
scroll to position [3105, 0]
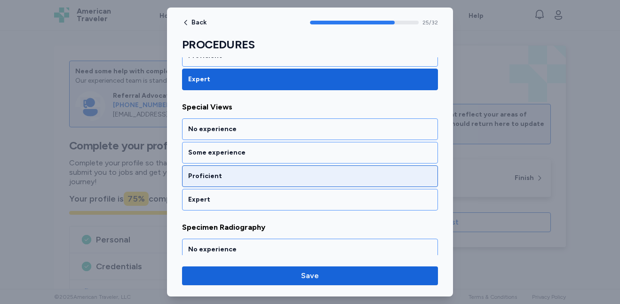
click at [347, 179] on div "Proficient" at bounding box center [310, 176] width 244 height 9
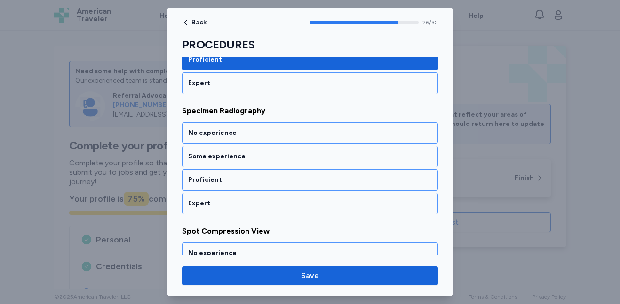
scroll to position [3226, 0]
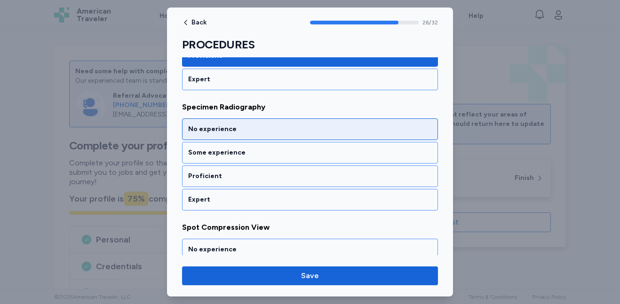
click at [350, 133] on div "No experience" at bounding box center [310, 129] width 244 height 9
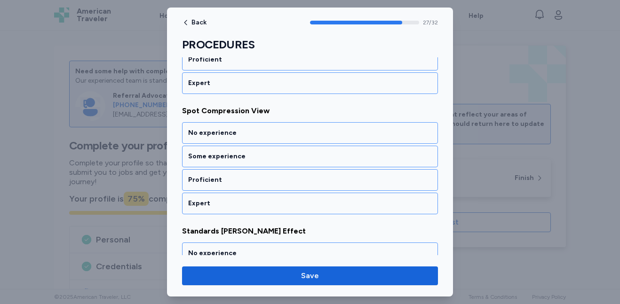
scroll to position [3346, 0]
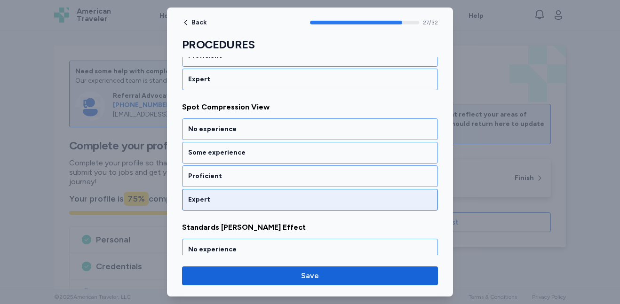
click at [343, 199] on div "Expert" at bounding box center [310, 199] width 244 height 9
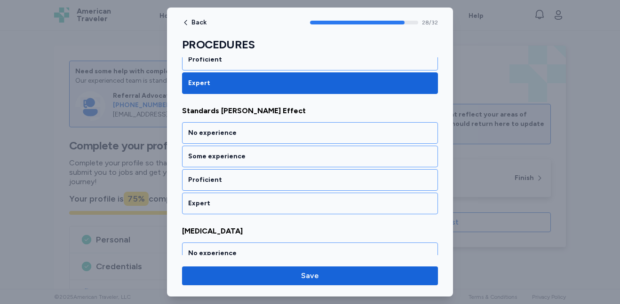
scroll to position [3467, 0]
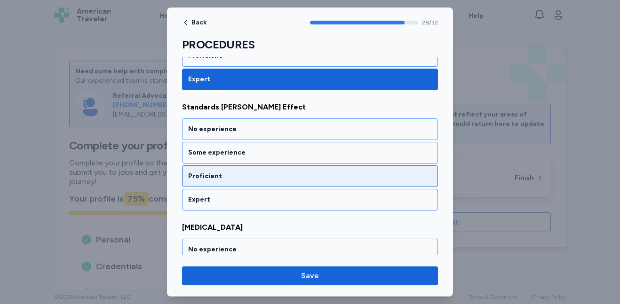
click at [358, 173] on div "Proficient" at bounding box center [310, 176] width 244 height 9
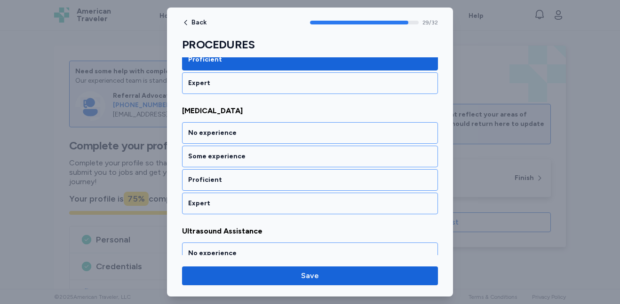
scroll to position [3587, 0]
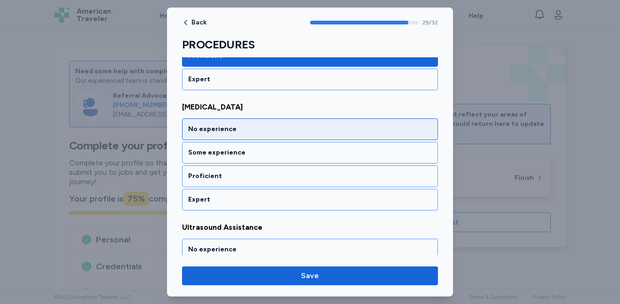
click at [346, 132] on div "No experience" at bounding box center [310, 129] width 244 height 9
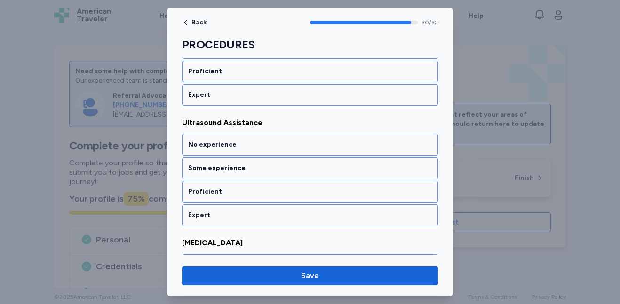
scroll to position [3708, 0]
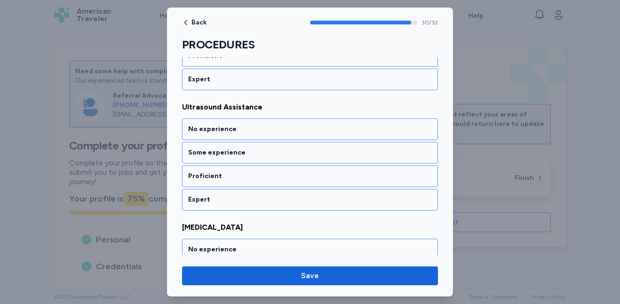
click at [346, 132] on div "No experience" at bounding box center [310, 129] width 244 height 9
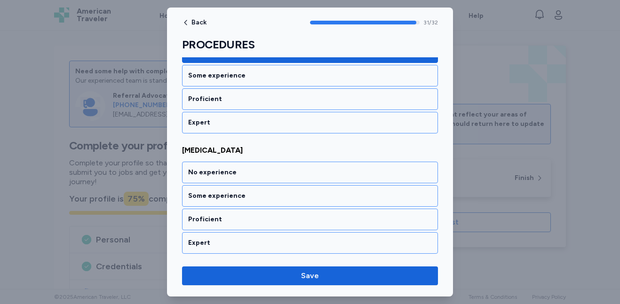
scroll to position [3785, 0]
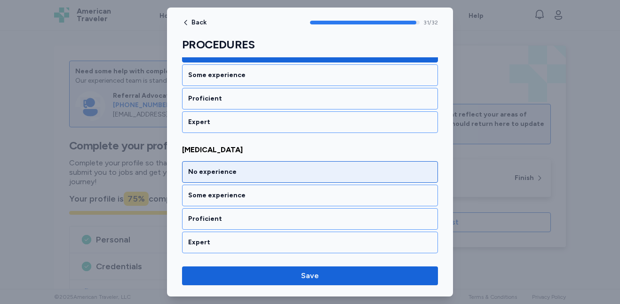
click at [336, 171] on div "No experience" at bounding box center [310, 171] width 244 height 9
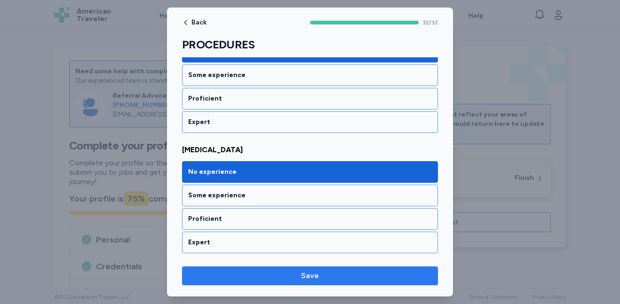
click at [335, 277] on span "Save" at bounding box center [310, 276] width 241 height 11
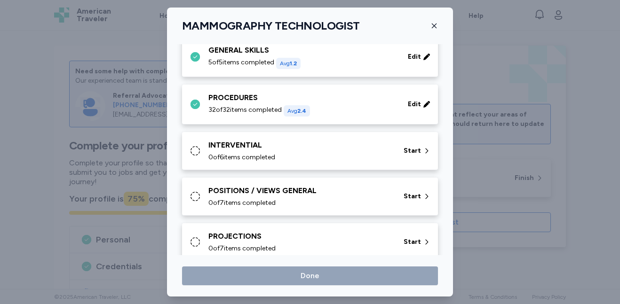
scroll to position [125, 0]
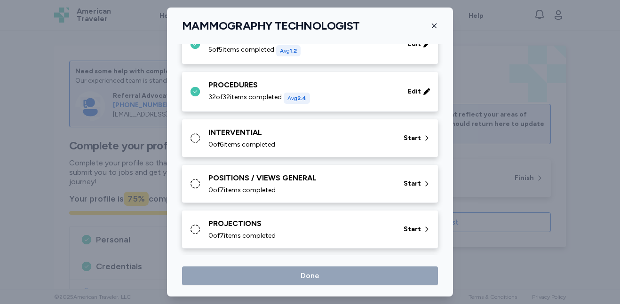
click at [352, 134] on div "INTERVENTIAL" at bounding box center [300, 132] width 184 height 11
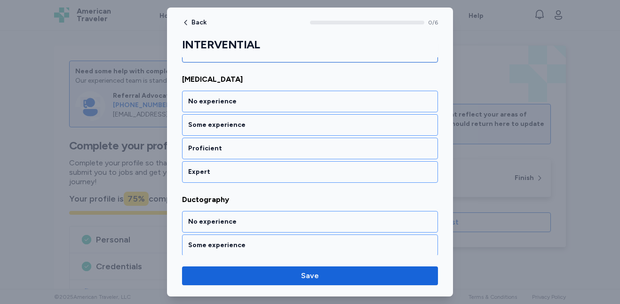
scroll to position [126, 0]
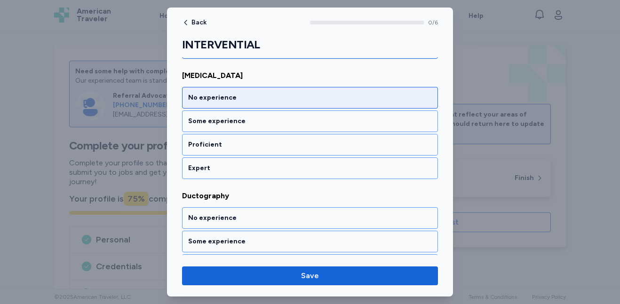
click at [384, 102] on div "No experience" at bounding box center [310, 97] width 244 height 9
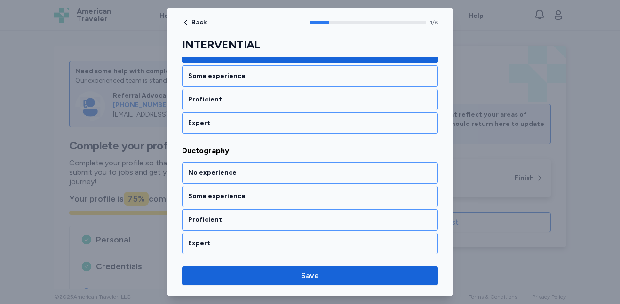
scroll to position [215, 0]
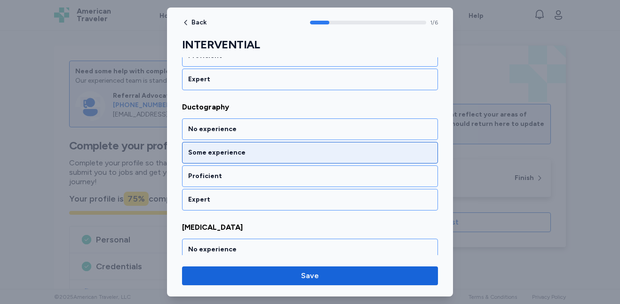
click at [335, 147] on div "Some experience" at bounding box center [310, 153] width 256 height 22
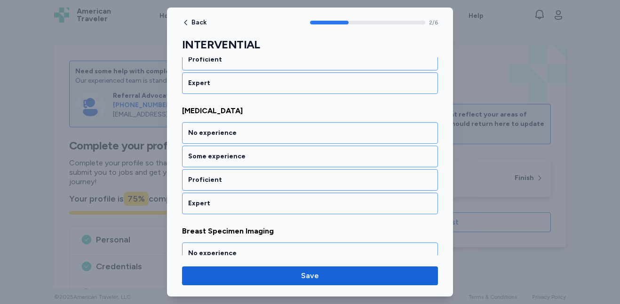
scroll to position [335, 0]
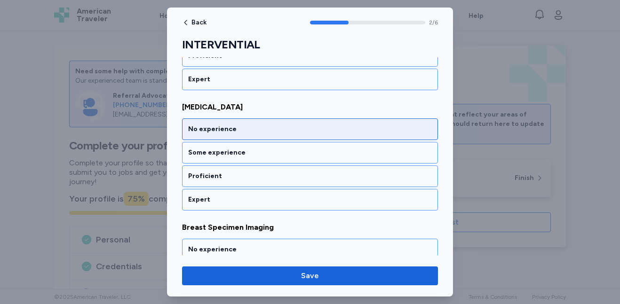
click at [338, 134] on div "No experience" at bounding box center [310, 129] width 244 height 9
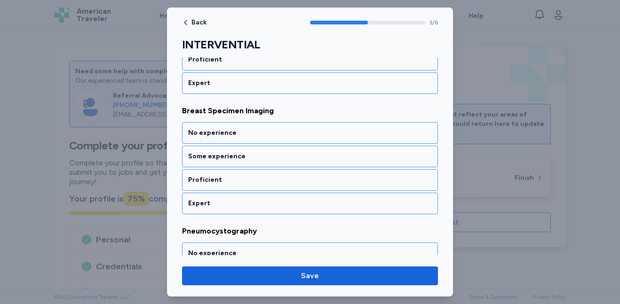
scroll to position [455, 0]
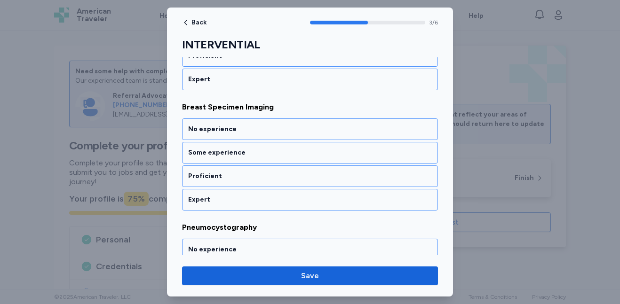
click at [338, 134] on div "No experience" at bounding box center [310, 129] width 244 height 9
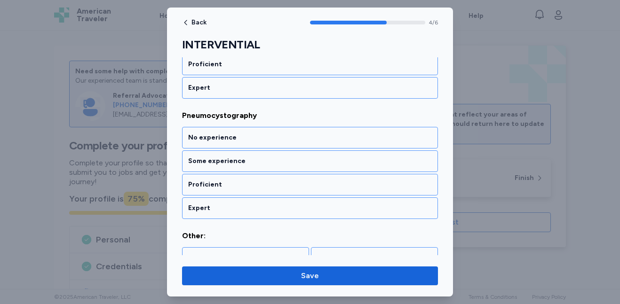
scroll to position [576, 0]
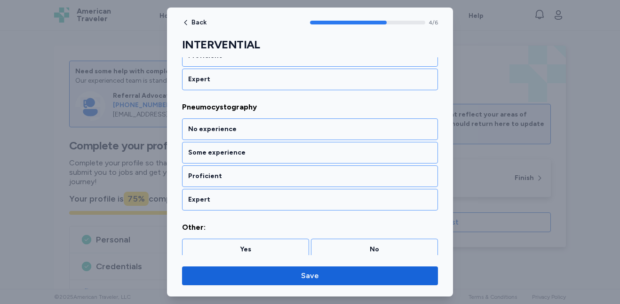
click at [338, 134] on div "No experience" at bounding box center [310, 129] width 244 height 9
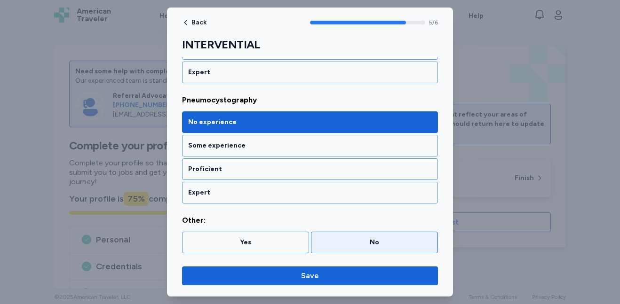
click at [366, 242] on div "No" at bounding box center [374, 242] width 115 height 9
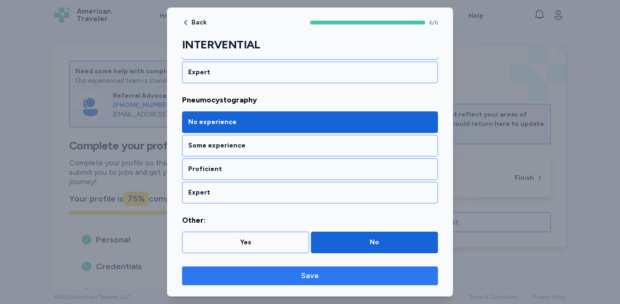
click at [358, 277] on span "Save" at bounding box center [310, 276] width 241 height 11
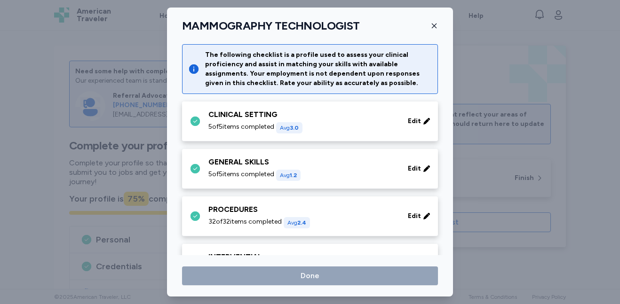
scroll to position [125, 0]
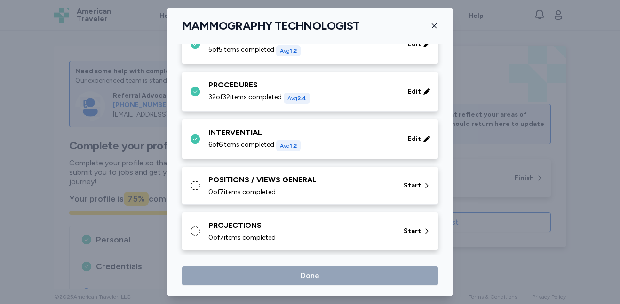
click at [370, 191] on div "0 of 7 items completed" at bounding box center [300, 192] width 184 height 9
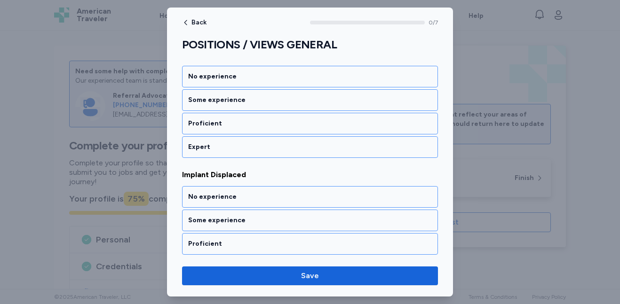
scroll to position [151, 0]
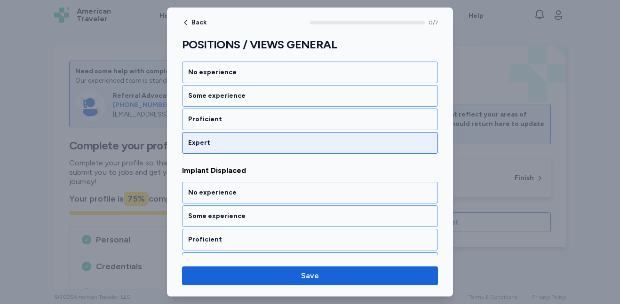
click at [383, 145] on div "Expert" at bounding box center [310, 142] width 244 height 9
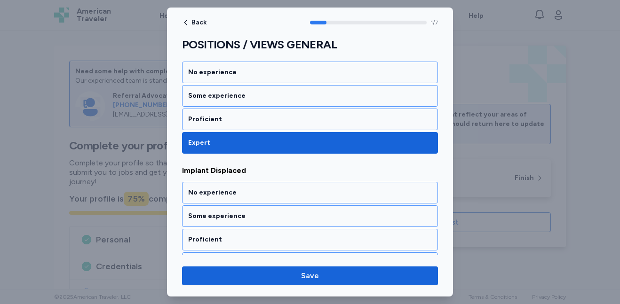
scroll to position [215, 0]
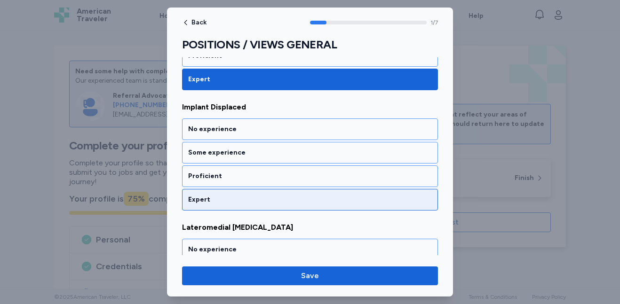
click at [365, 201] on div "Expert" at bounding box center [310, 199] width 244 height 9
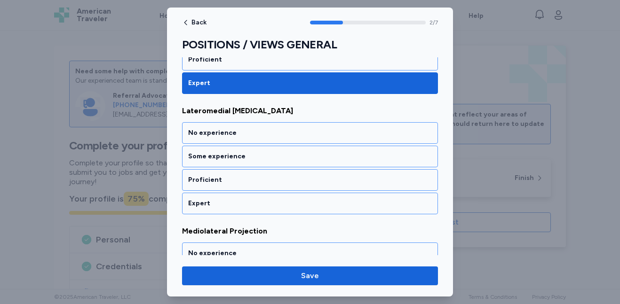
scroll to position [335, 0]
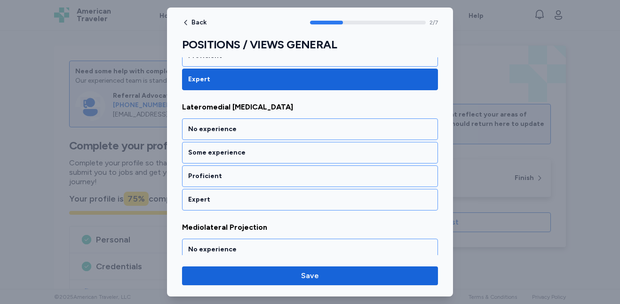
click at [365, 201] on div "Expert" at bounding box center [310, 199] width 244 height 9
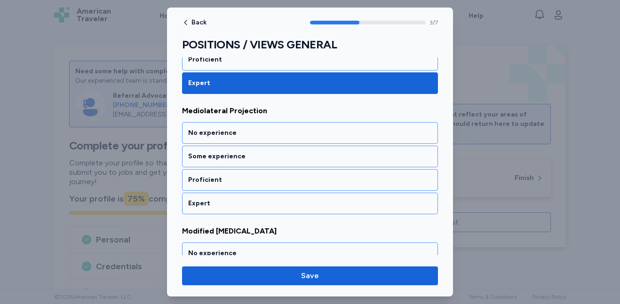
scroll to position [455, 0]
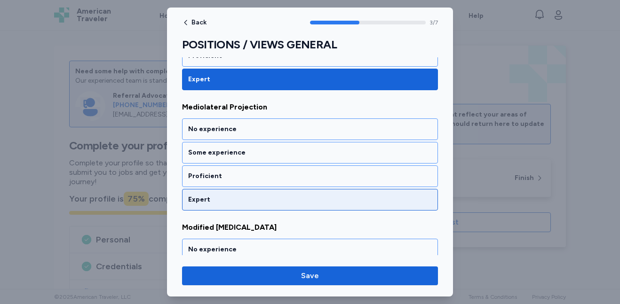
click at [362, 203] on div "Expert" at bounding box center [310, 199] width 244 height 9
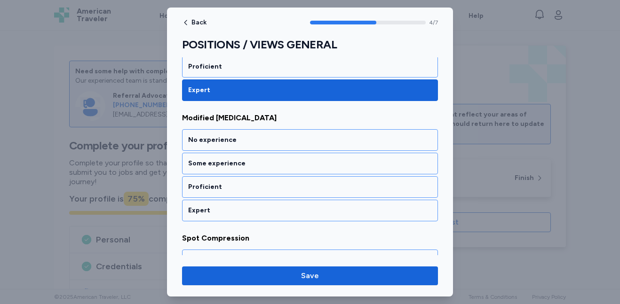
scroll to position [591, 0]
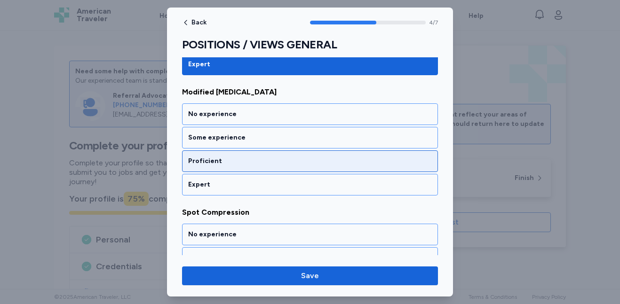
click at [347, 166] on div "Proficient" at bounding box center [310, 161] width 244 height 9
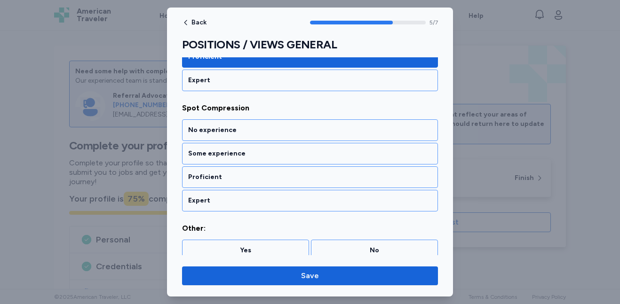
scroll to position [696, 0]
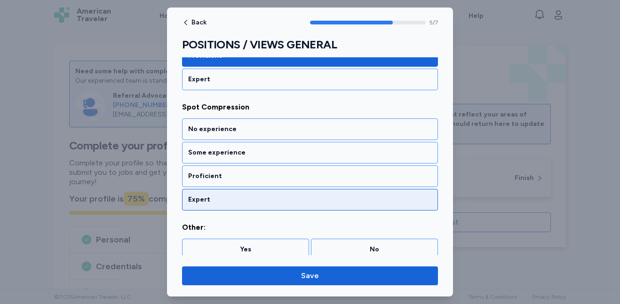
click at [322, 199] on div "Expert" at bounding box center [310, 199] width 244 height 9
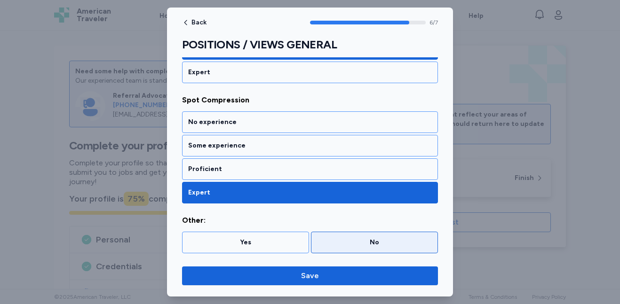
click at [347, 239] on div "No" at bounding box center [374, 242] width 115 height 9
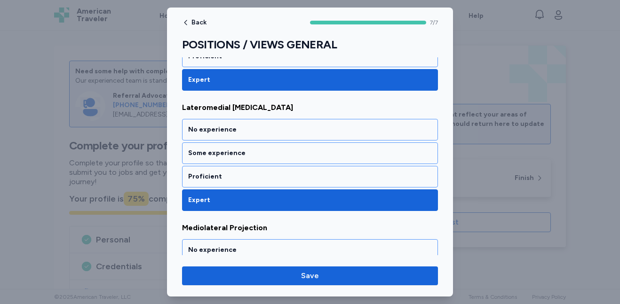
scroll to position [332, 0]
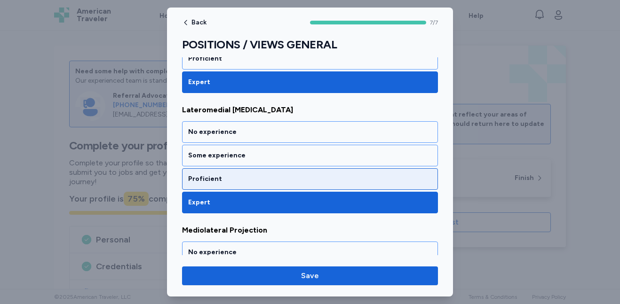
click at [351, 181] on div "Proficient" at bounding box center [310, 179] width 244 height 9
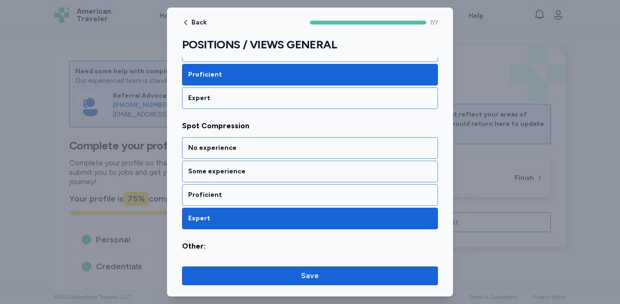
scroll to position [703, 0]
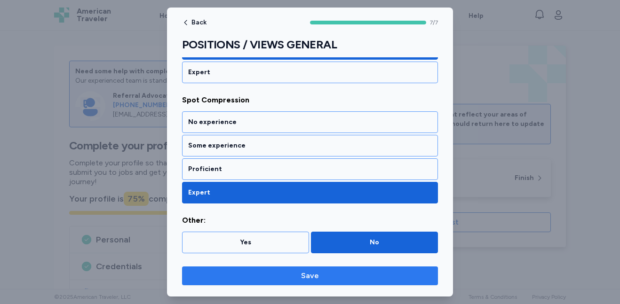
click at [410, 280] on span "Save" at bounding box center [310, 276] width 241 height 11
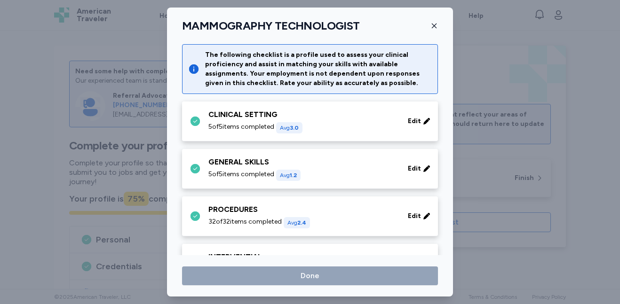
scroll to position [125, 0]
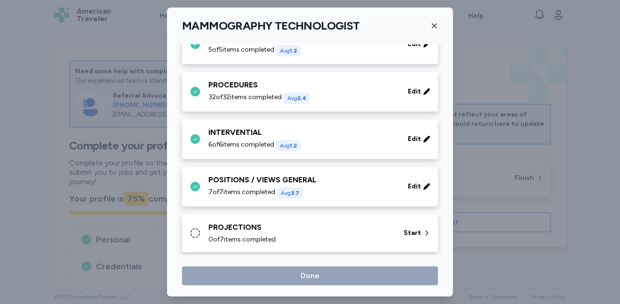
click at [298, 231] on div "PROJECTIONS" at bounding box center [300, 227] width 184 height 11
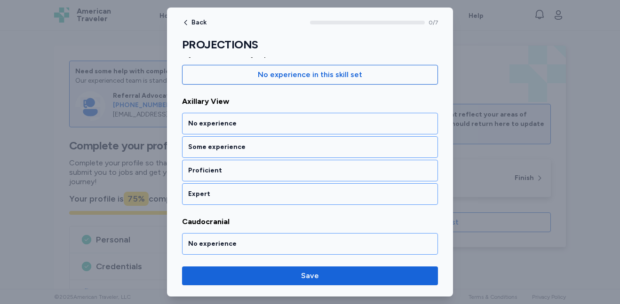
scroll to position [109, 0]
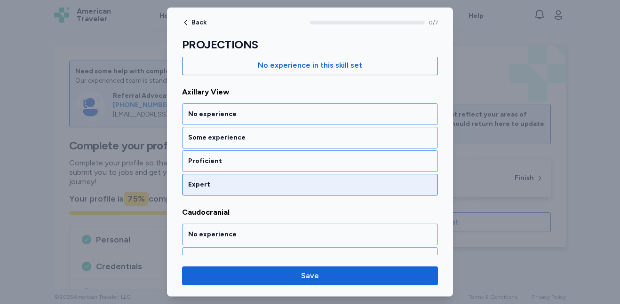
click at [318, 188] on div "Expert" at bounding box center [310, 184] width 244 height 9
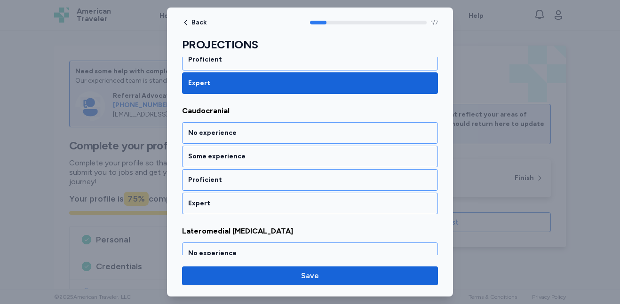
scroll to position [215, 0]
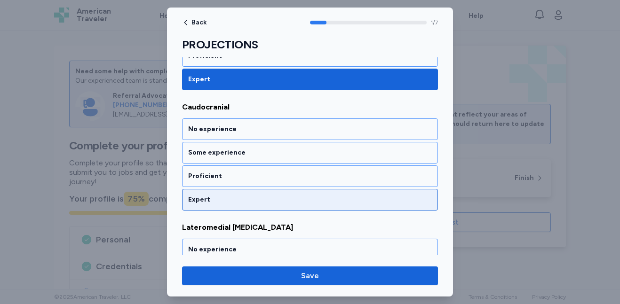
click at [315, 196] on div "Expert" at bounding box center [310, 199] width 244 height 9
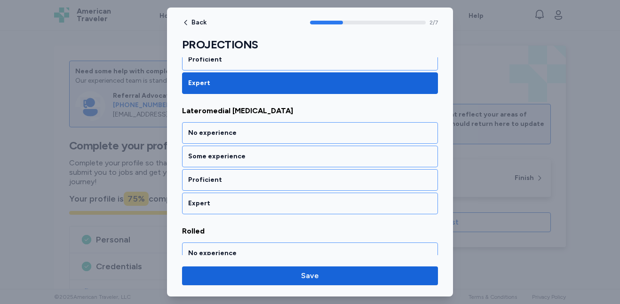
scroll to position [335, 0]
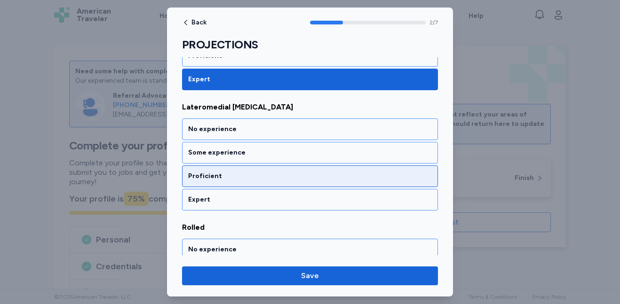
click at [314, 178] on div "Proficient" at bounding box center [310, 176] width 244 height 9
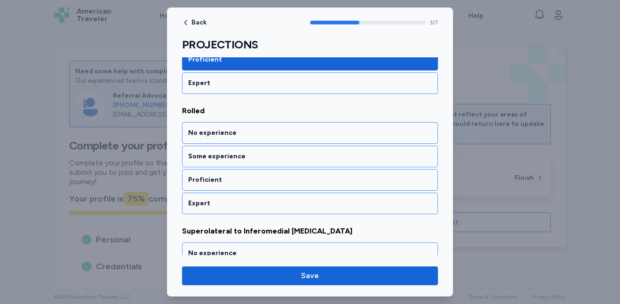
scroll to position [455, 0]
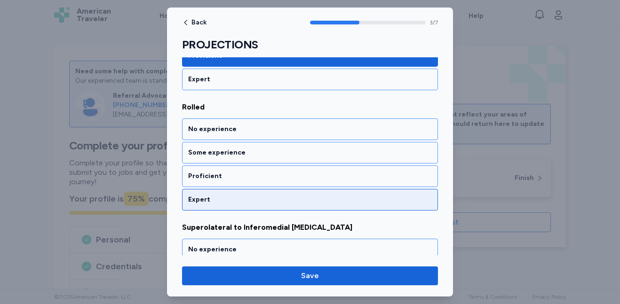
click at [312, 196] on div "Expert" at bounding box center [310, 199] width 244 height 9
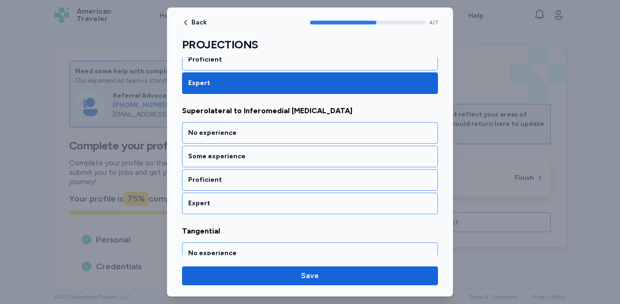
scroll to position [576, 0]
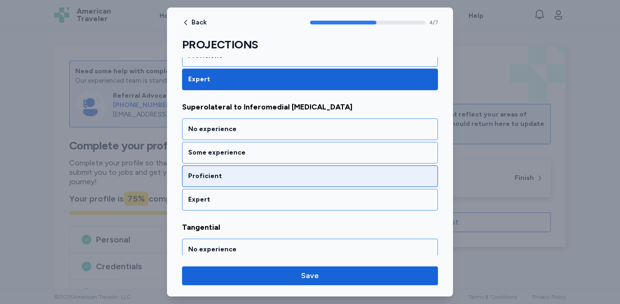
click at [327, 179] on div "Proficient" at bounding box center [310, 176] width 244 height 9
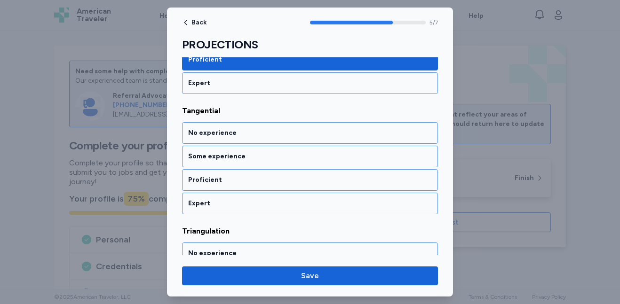
scroll to position [696, 0]
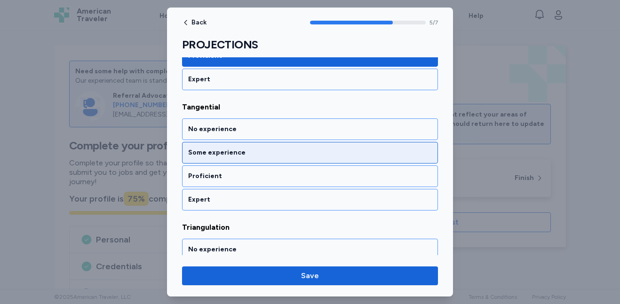
click at [330, 159] on div "Some experience" at bounding box center [310, 153] width 256 height 22
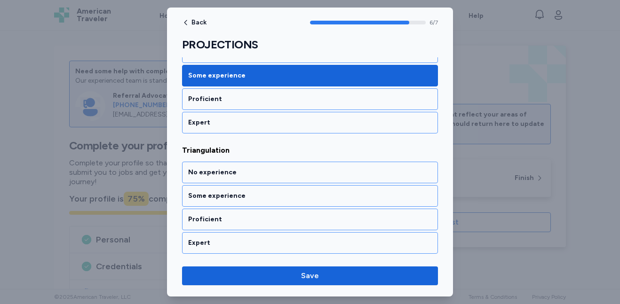
scroll to position [774, 0]
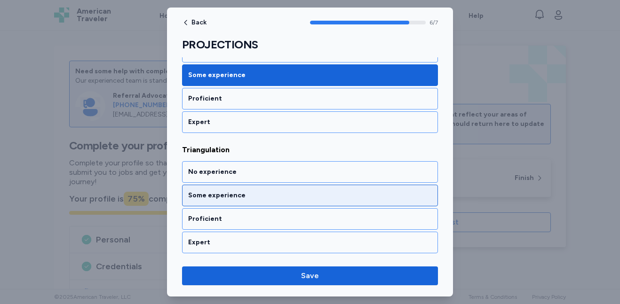
click at [329, 195] on div "Some experience" at bounding box center [310, 195] width 244 height 9
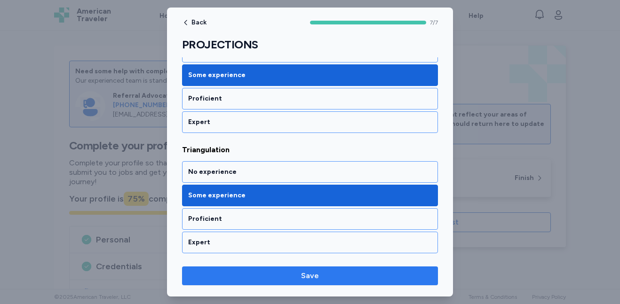
click at [341, 271] on span "Save" at bounding box center [310, 276] width 241 height 11
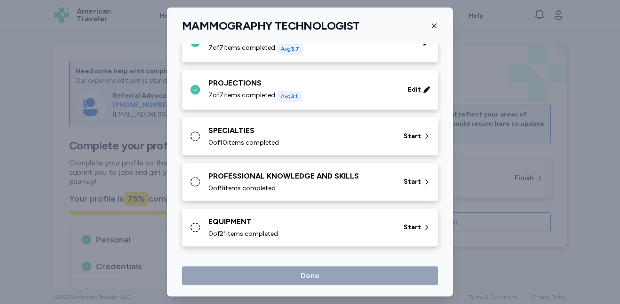
scroll to position [272, 0]
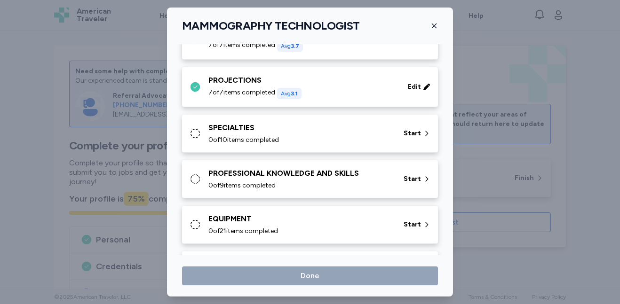
click at [351, 138] on div "0 of 10 items completed" at bounding box center [300, 140] width 184 height 9
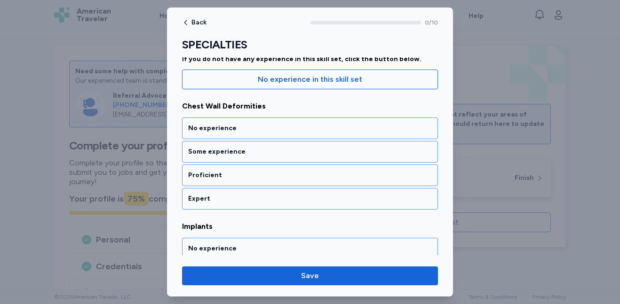
scroll to position [98, 0]
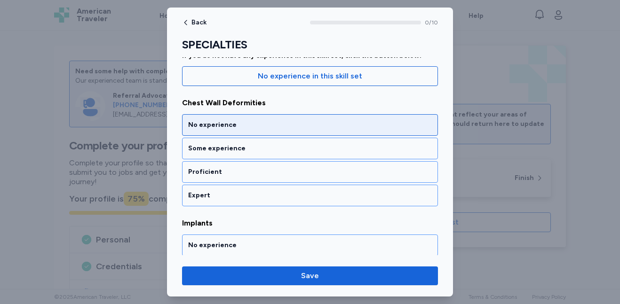
click at [318, 132] on div "No experience" at bounding box center [310, 125] width 256 height 22
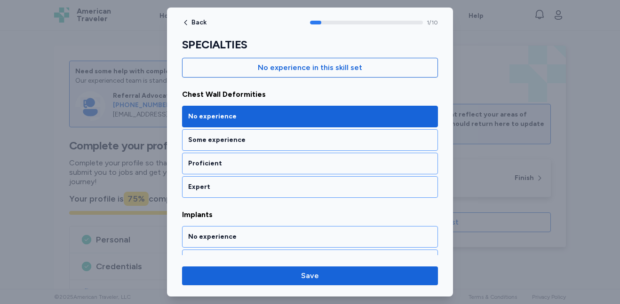
scroll to position [129, 0]
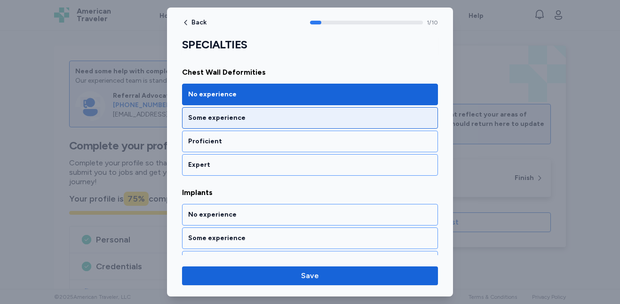
click at [363, 117] on div "Some experience" at bounding box center [310, 117] width 244 height 9
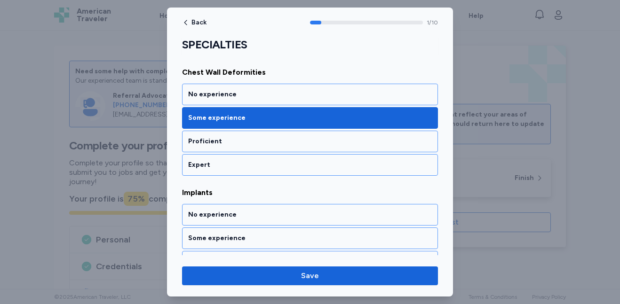
scroll to position [215, 0]
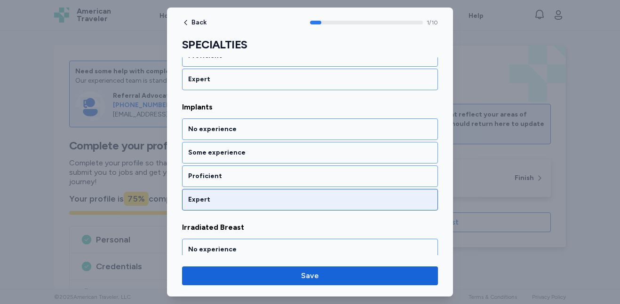
click at [326, 202] on div "Expert" at bounding box center [310, 199] width 244 height 9
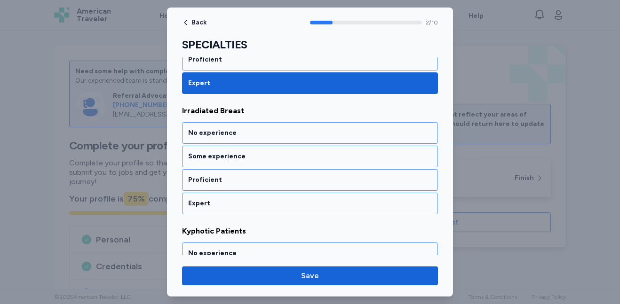
scroll to position [335, 0]
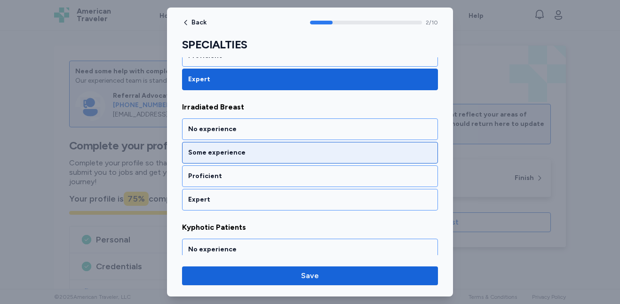
click at [330, 158] on div "Some experience" at bounding box center [310, 153] width 256 height 22
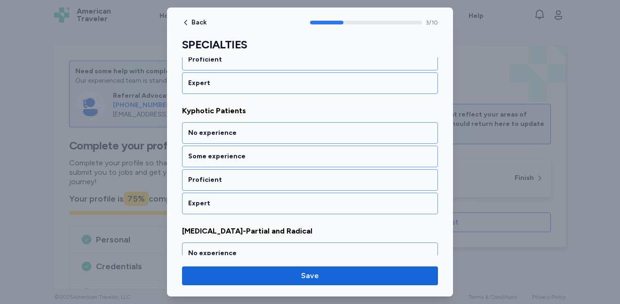
scroll to position [455, 0]
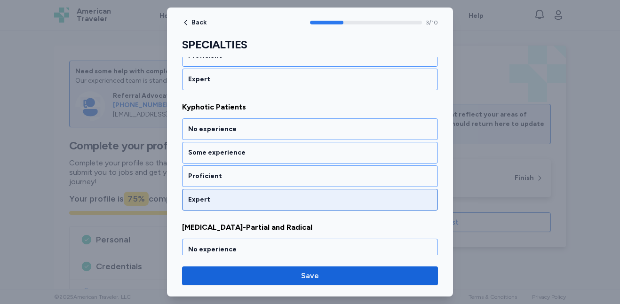
click at [328, 192] on div "Expert" at bounding box center [310, 200] width 256 height 22
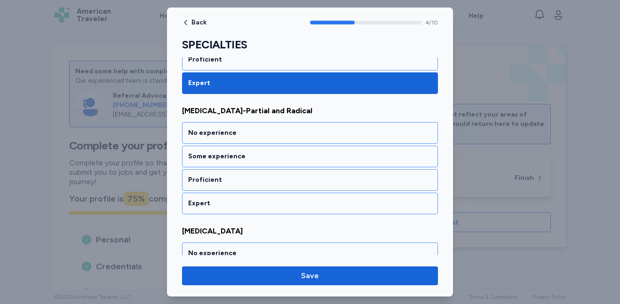
scroll to position [576, 0]
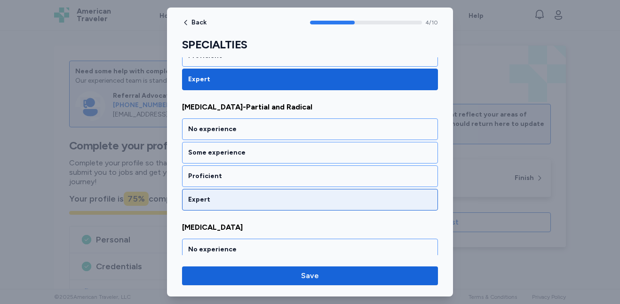
click at [326, 199] on div "Expert" at bounding box center [310, 199] width 244 height 9
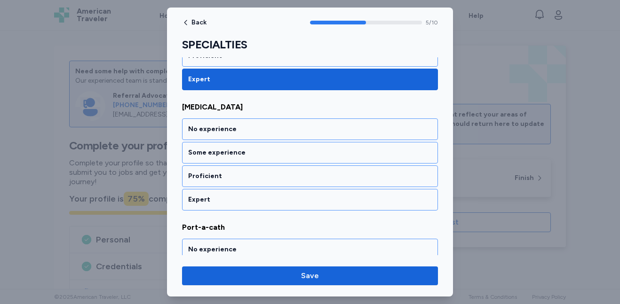
click at [326, 199] on div "Expert" at bounding box center [310, 199] width 244 height 9
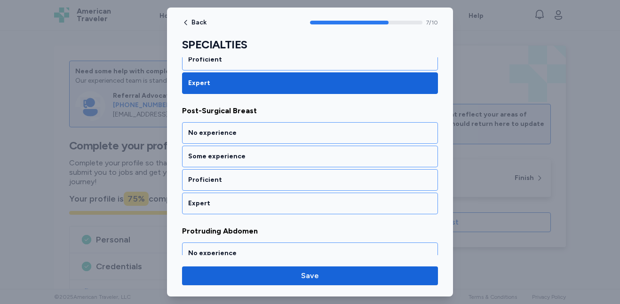
scroll to position [937, 0]
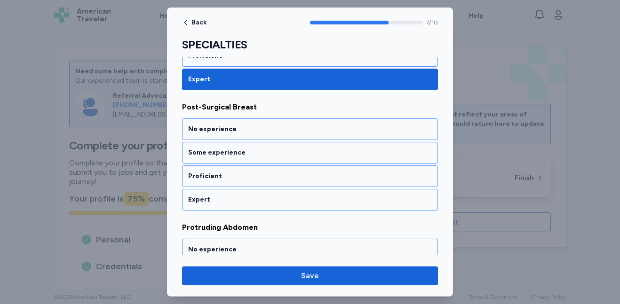
click at [326, 199] on div "Expert" at bounding box center [310, 199] width 244 height 9
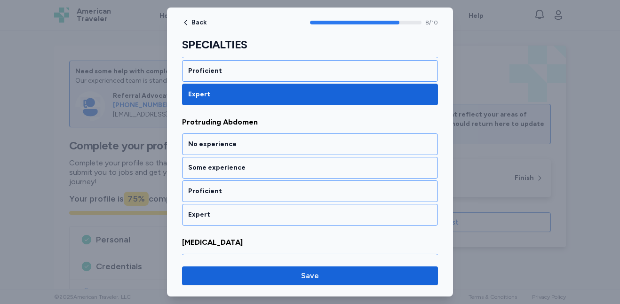
scroll to position [1058, 0]
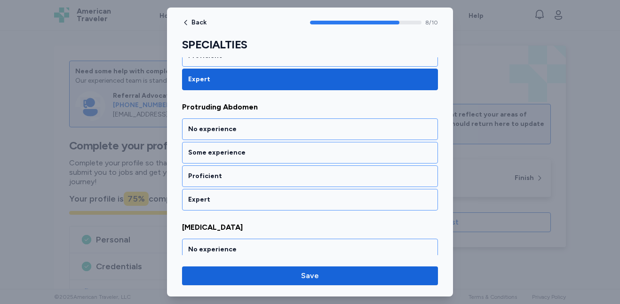
click at [326, 199] on div "Expert" at bounding box center [310, 199] width 244 height 9
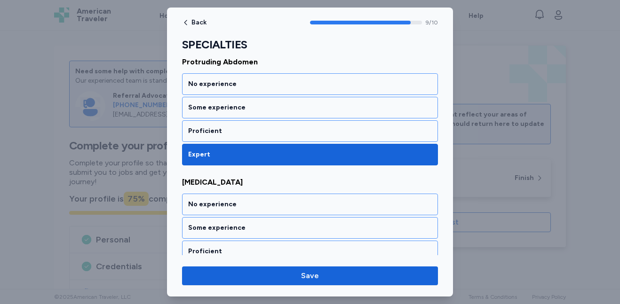
scroll to position [1135, 0]
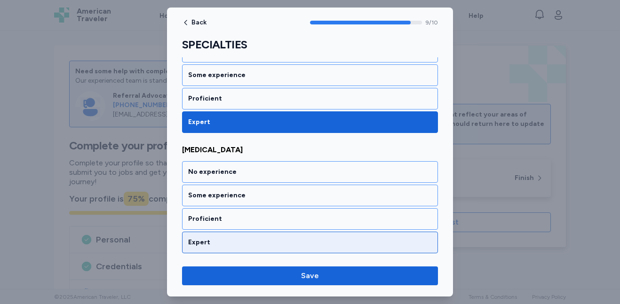
click at [319, 244] on div "Expert" at bounding box center [310, 242] width 244 height 9
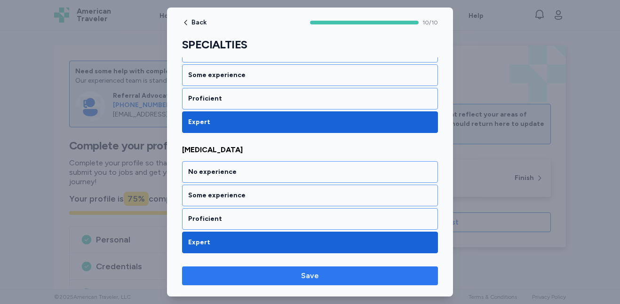
click at [321, 279] on span "Save" at bounding box center [310, 276] width 241 height 11
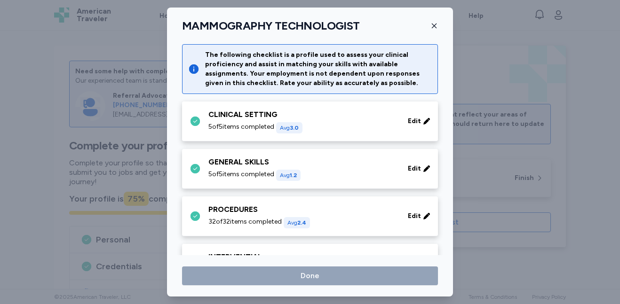
scroll to position [272, 0]
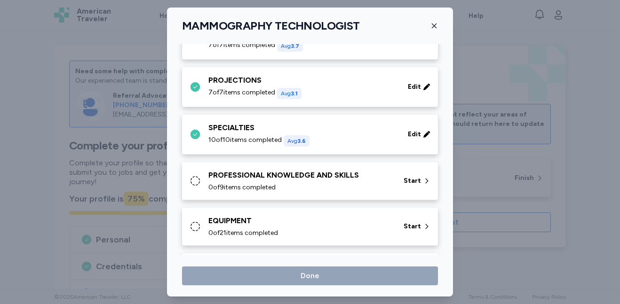
click at [315, 189] on div "0 of 9 items completed" at bounding box center [300, 187] width 184 height 9
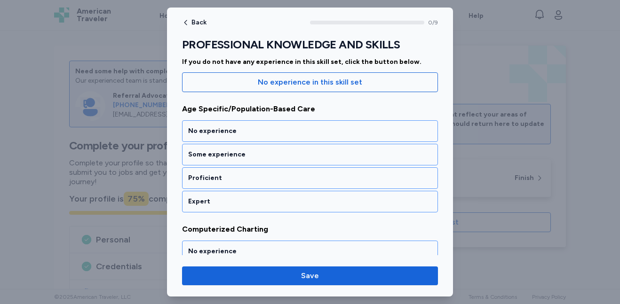
scroll to position [104, 0]
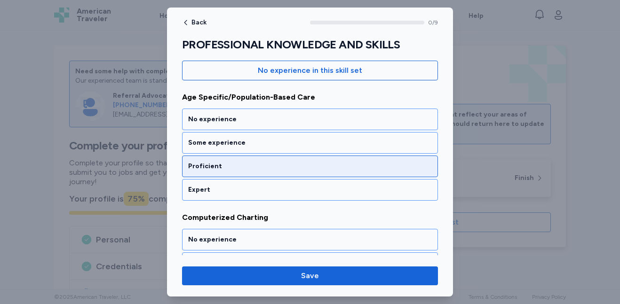
click at [325, 169] on div "Proficient" at bounding box center [310, 166] width 244 height 9
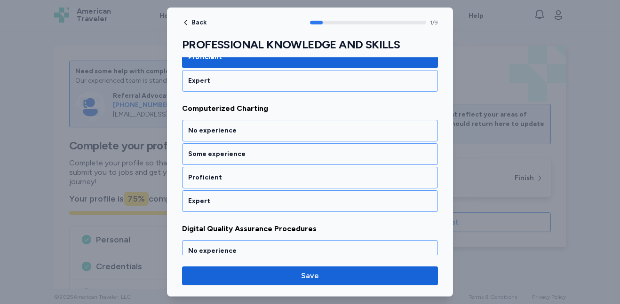
scroll to position [215, 0]
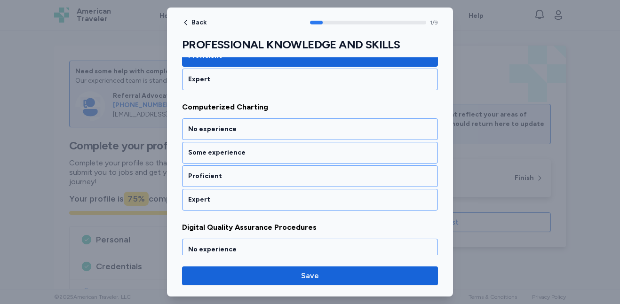
click at [325, 169] on div "Proficient" at bounding box center [310, 177] width 256 height 22
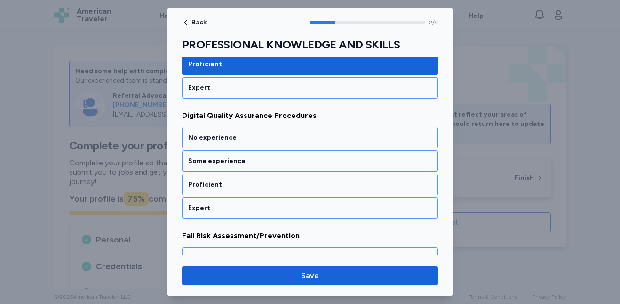
scroll to position [335, 0]
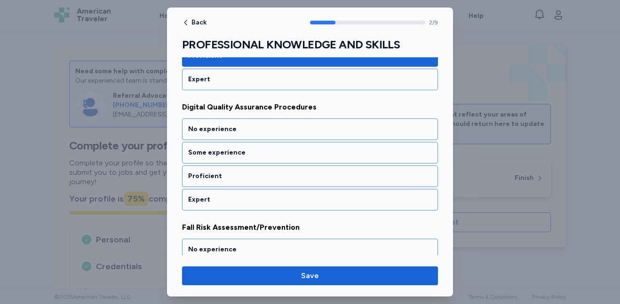
click at [325, 169] on div "Proficient" at bounding box center [310, 177] width 256 height 22
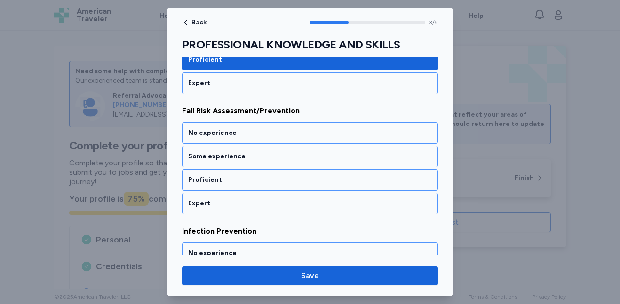
scroll to position [455, 0]
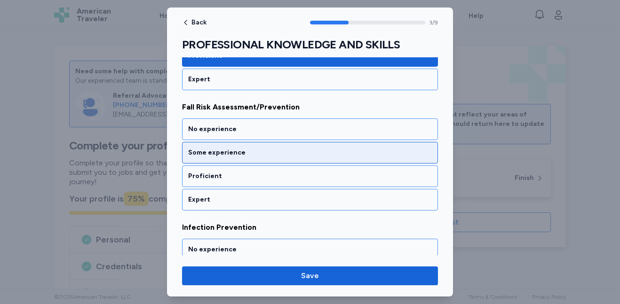
click at [333, 151] on div "Some experience" at bounding box center [310, 152] width 244 height 9
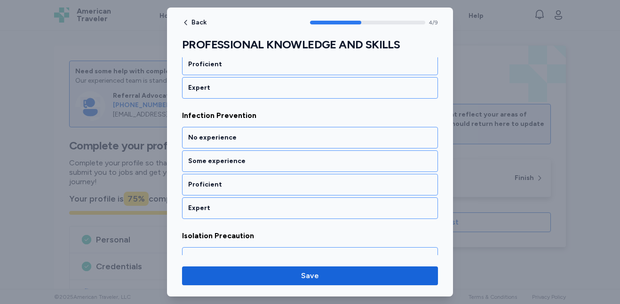
scroll to position [576, 0]
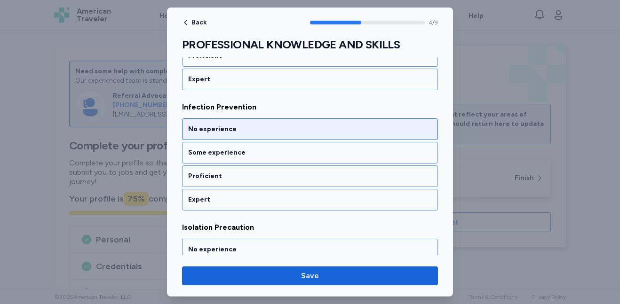
click at [327, 131] on div "No experience" at bounding box center [310, 129] width 244 height 9
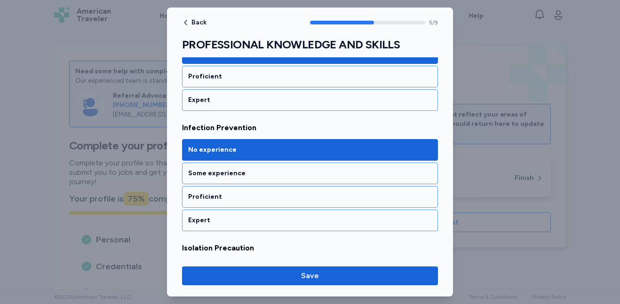
scroll to position [546, 0]
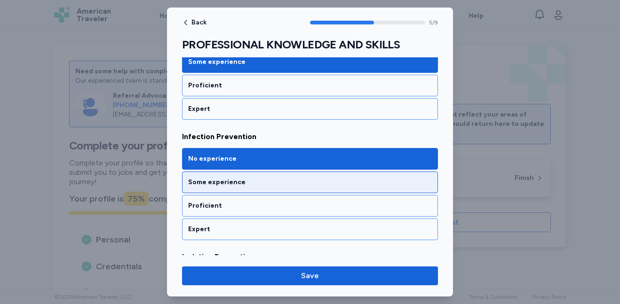
click at [375, 184] on div "Some experience" at bounding box center [310, 182] width 244 height 9
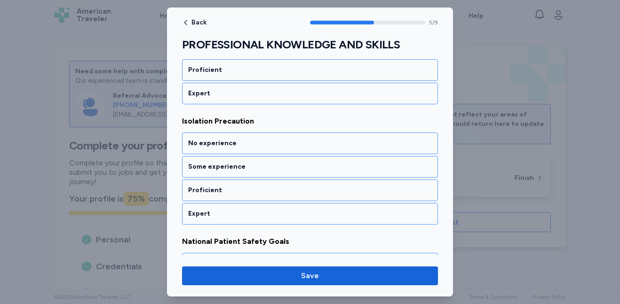
scroll to position [696, 0]
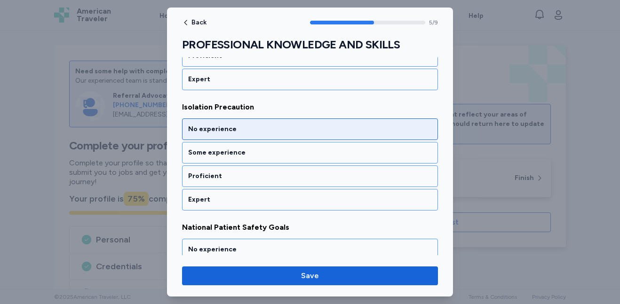
click at [365, 133] on div "No experience" at bounding box center [310, 129] width 244 height 9
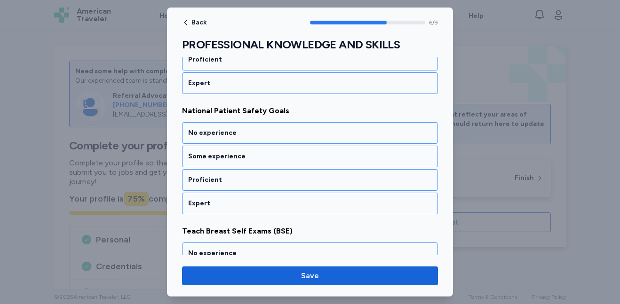
scroll to position [817, 0]
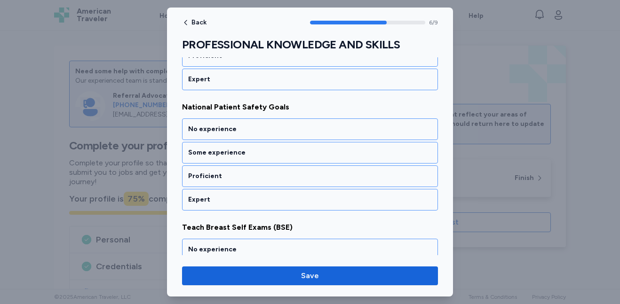
click at [365, 133] on div "No experience" at bounding box center [310, 129] width 244 height 9
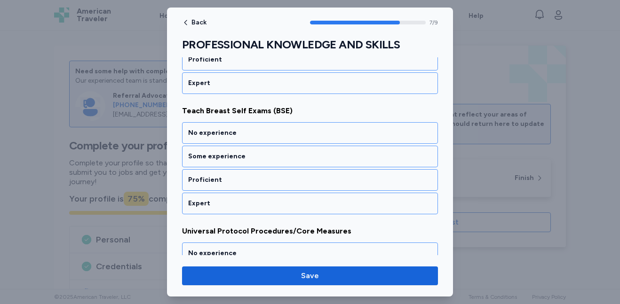
scroll to position [937, 0]
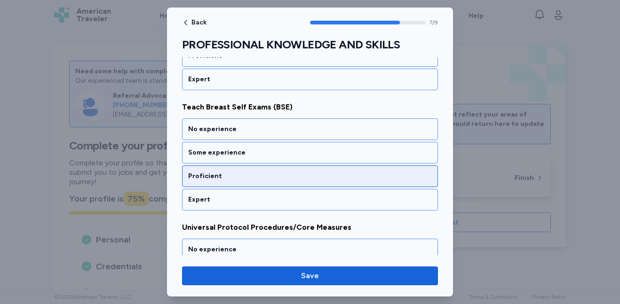
click at [360, 171] on div "Proficient" at bounding box center [310, 177] width 256 height 22
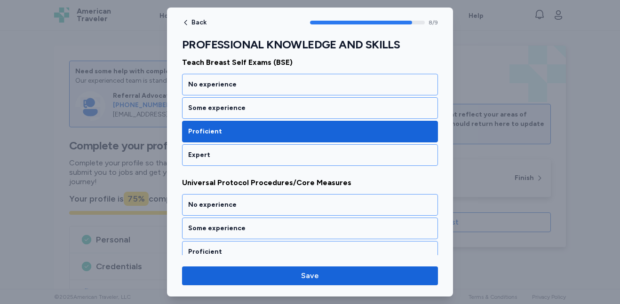
scroll to position [1015, 0]
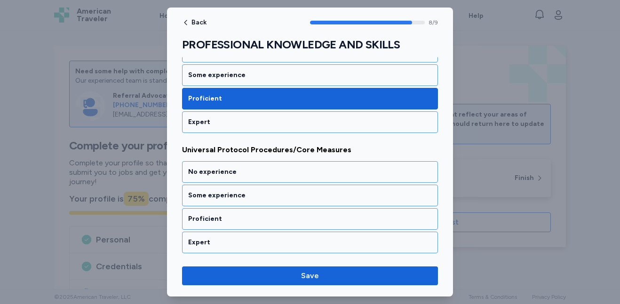
click at [360, 171] on div "No experience" at bounding box center [310, 171] width 244 height 9
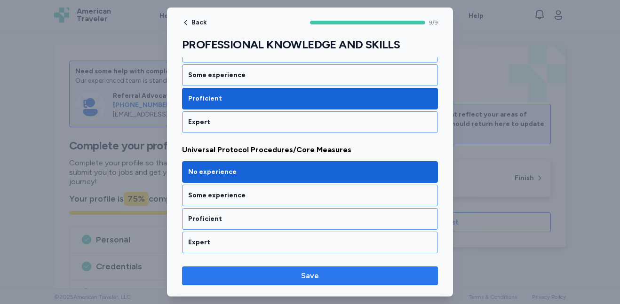
click at [351, 273] on span "Save" at bounding box center [310, 276] width 241 height 11
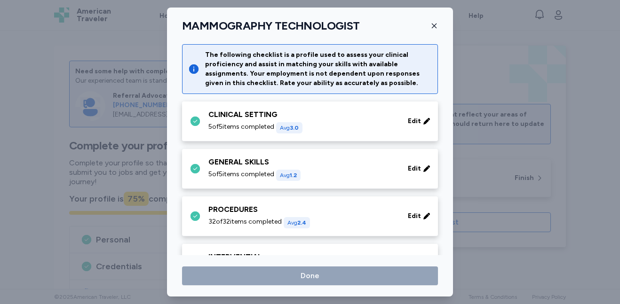
scroll to position [272, 0]
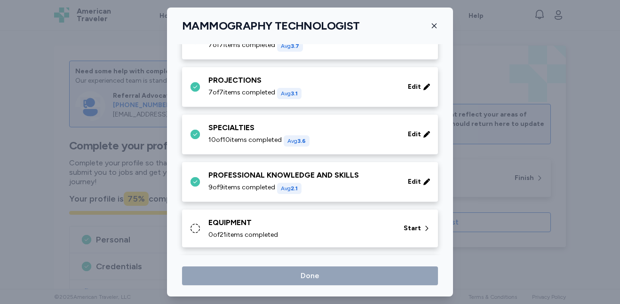
click at [367, 231] on div "0 of 21 items completed" at bounding box center [300, 235] width 184 height 9
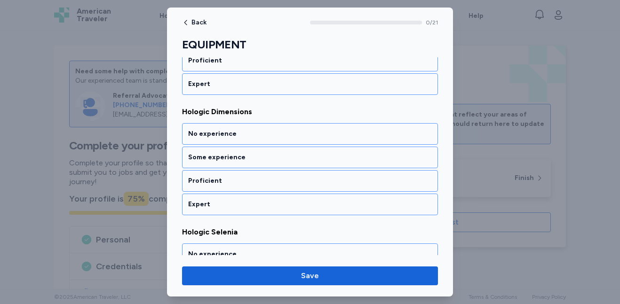
scroll to position [1186, 0]
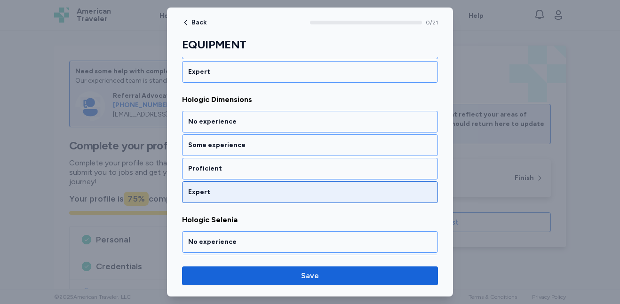
click at [392, 191] on div "Expert" at bounding box center [310, 192] width 244 height 9
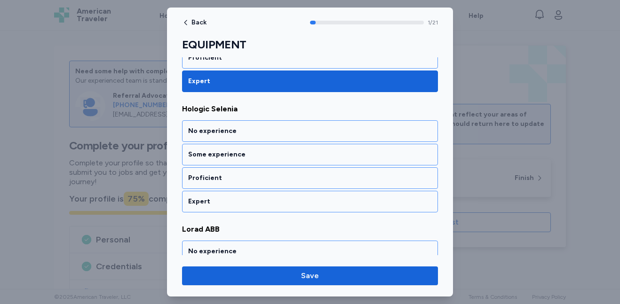
scroll to position [1299, 0]
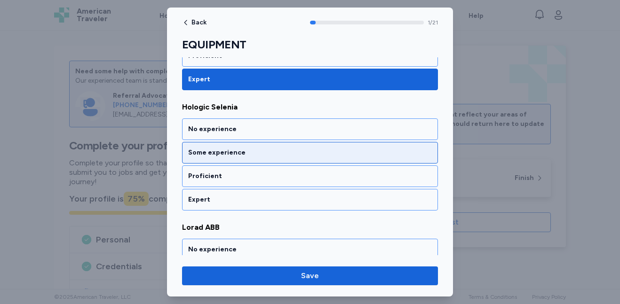
click at [383, 156] on div "Some experience" at bounding box center [310, 152] width 244 height 9
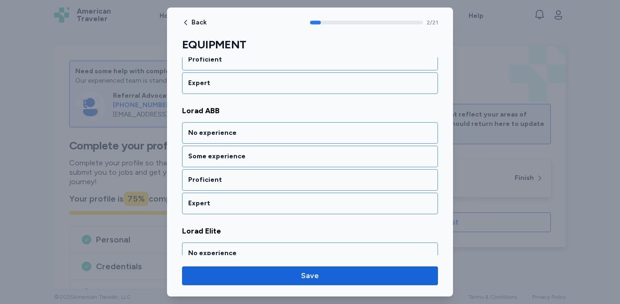
scroll to position [1419, 0]
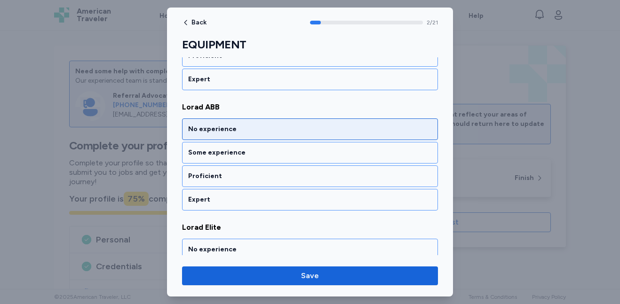
click at [381, 135] on div "No experience" at bounding box center [310, 130] width 256 height 22
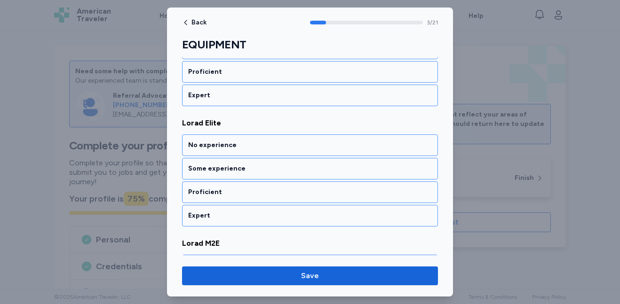
scroll to position [1539, 0]
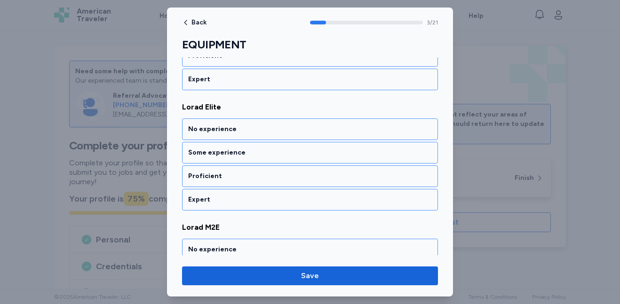
click at [381, 135] on div "No experience" at bounding box center [310, 130] width 256 height 22
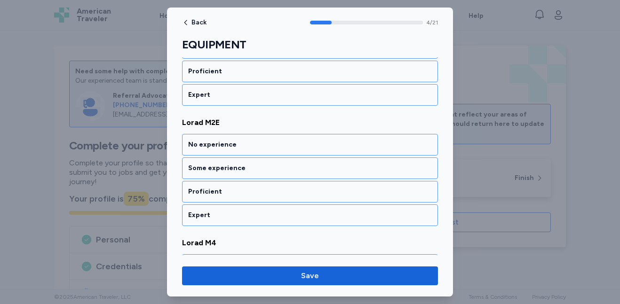
scroll to position [1660, 0]
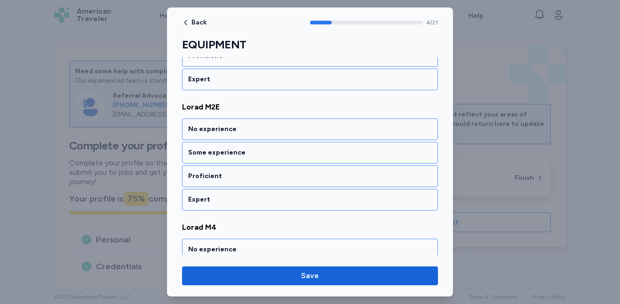
click at [381, 135] on div "No experience" at bounding box center [310, 130] width 256 height 22
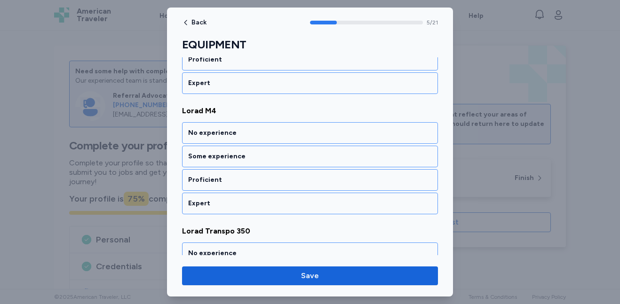
scroll to position [1780, 0]
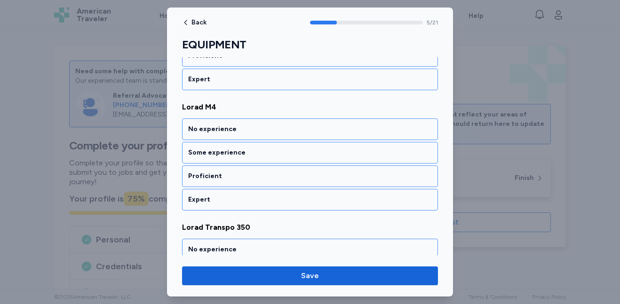
click at [381, 135] on div "No experience" at bounding box center [310, 130] width 256 height 22
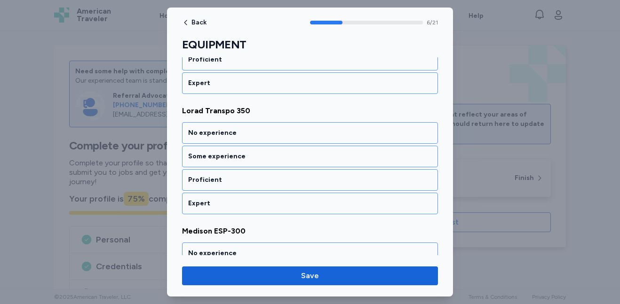
scroll to position [1901, 0]
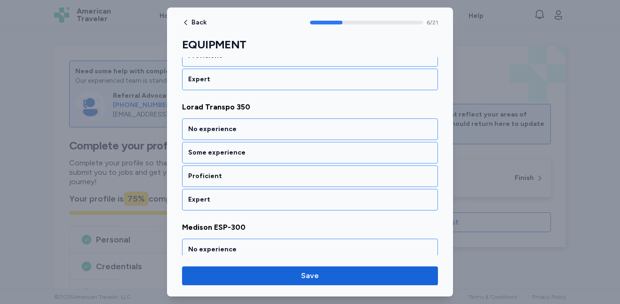
click at [381, 135] on div "No experience" at bounding box center [310, 130] width 256 height 22
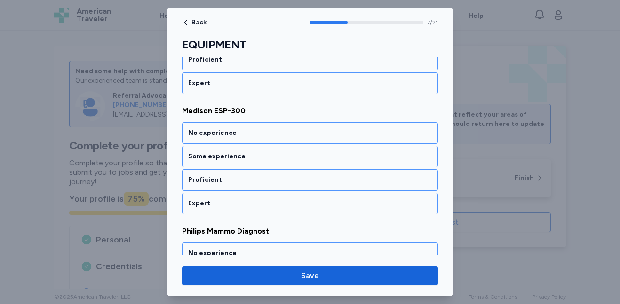
scroll to position [2021, 0]
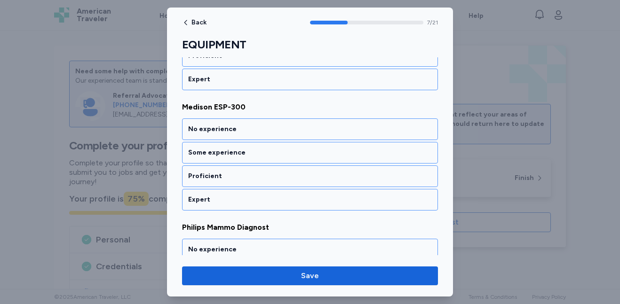
click at [381, 135] on div "No experience" at bounding box center [310, 130] width 256 height 22
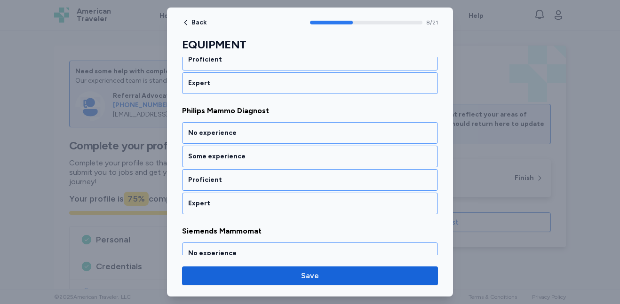
scroll to position [2142, 0]
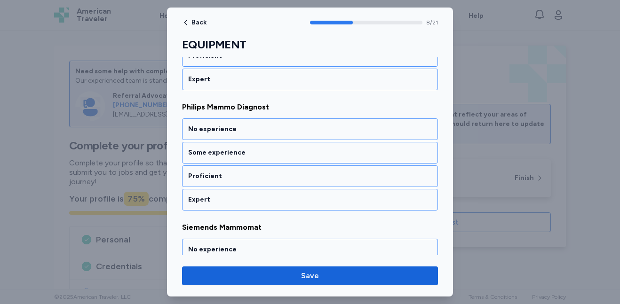
click at [381, 135] on div "No experience" at bounding box center [310, 130] width 256 height 22
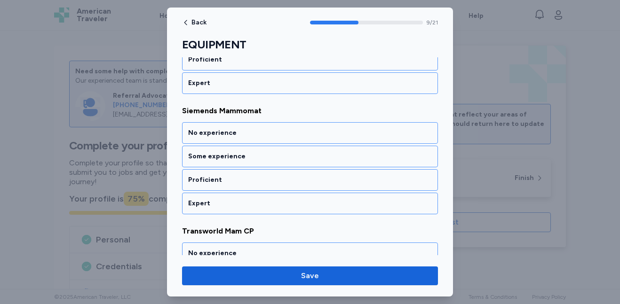
scroll to position [2262, 0]
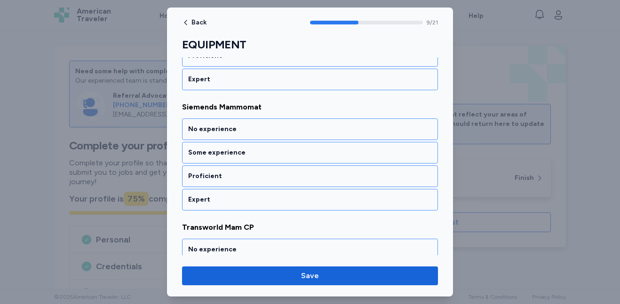
click at [381, 135] on div "No experience" at bounding box center [310, 130] width 256 height 22
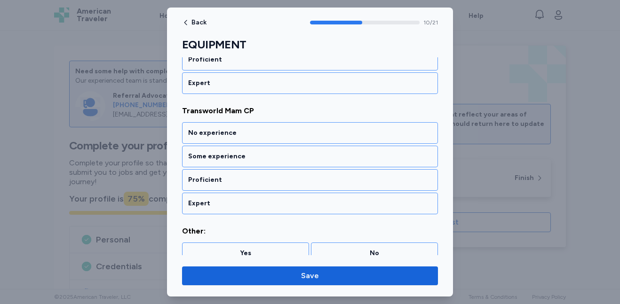
scroll to position [2383, 0]
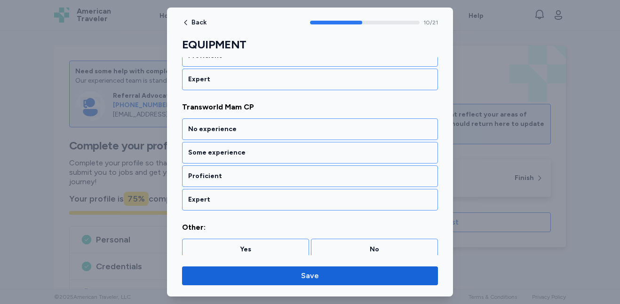
click at [381, 135] on div "No experience" at bounding box center [310, 130] width 256 height 22
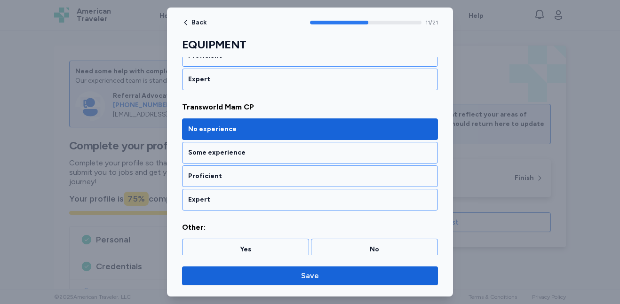
scroll to position [2390, 0]
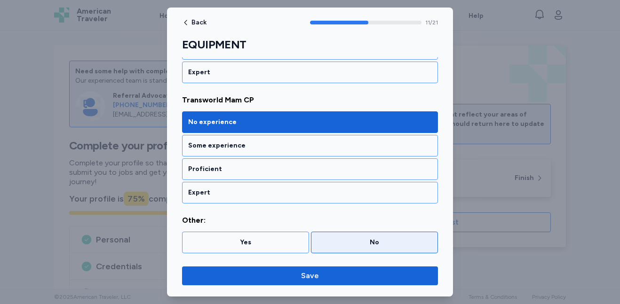
click at [410, 236] on div "No" at bounding box center [374, 243] width 127 height 22
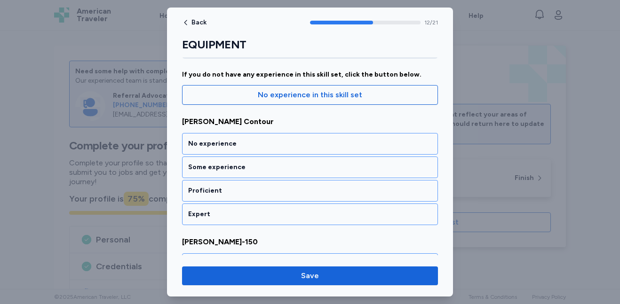
scroll to position [147, 0]
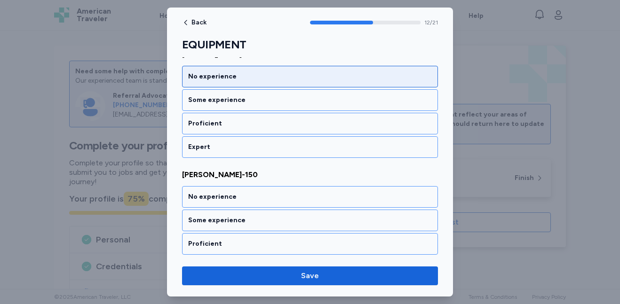
click at [367, 81] on div "No experience" at bounding box center [310, 76] width 244 height 9
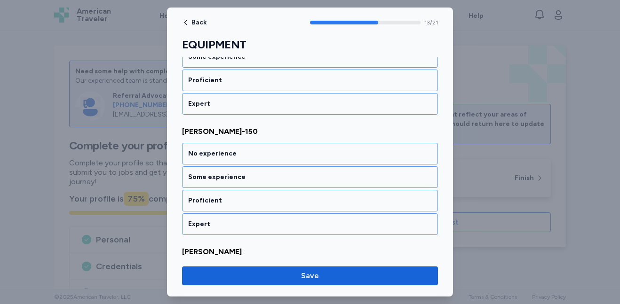
scroll to position [215, 0]
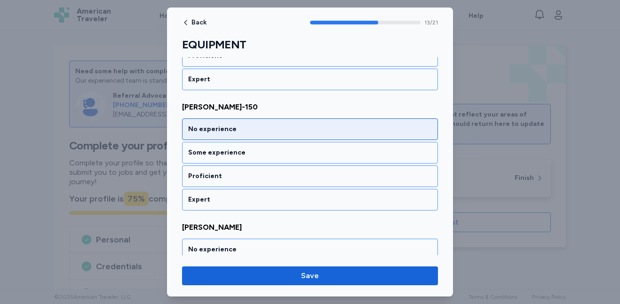
click at [323, 133] on div "No experience" at bounding box center [310, 129] width 244 height 9
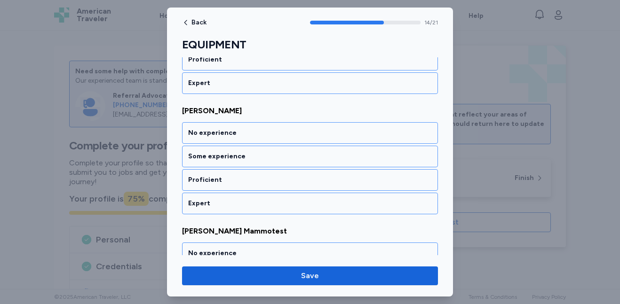
scroll to position [335, 0]
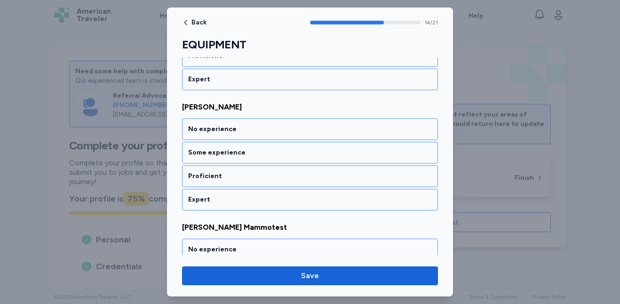
click at [323, 133] on div "No experience" at bounding box center [310, 129] width 244 height 9
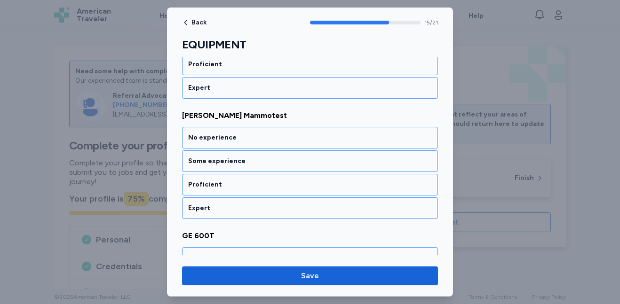
scroll to position [455, 0]
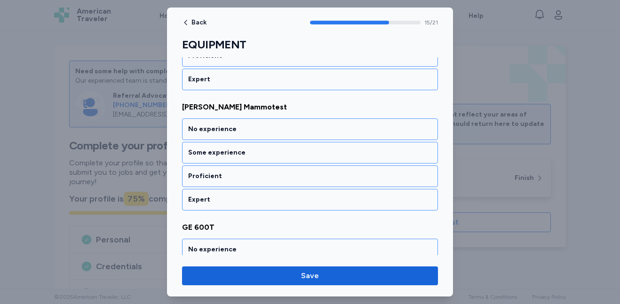
click at [323, 133] on div "No experience" at bounding box center [310, 129] width 244 height 9
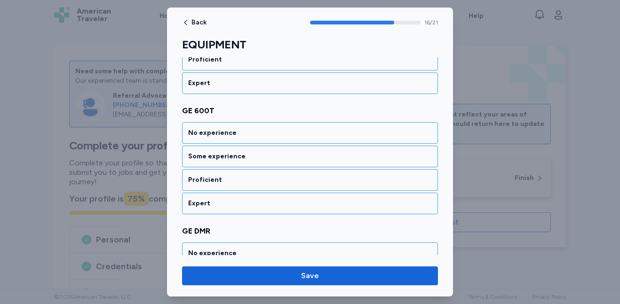
scroll to position [576, 0]
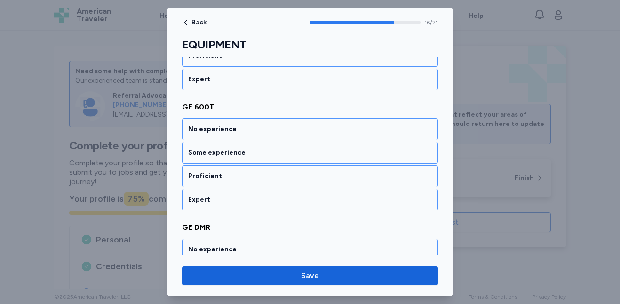
click at [323, 133] on div "No experience" at bounding box center [310, 129] width 244 height 9
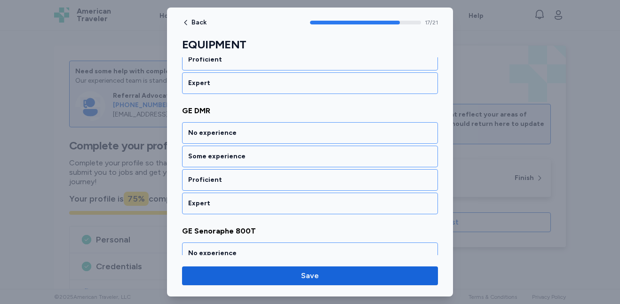
scroll to position [696, 0]
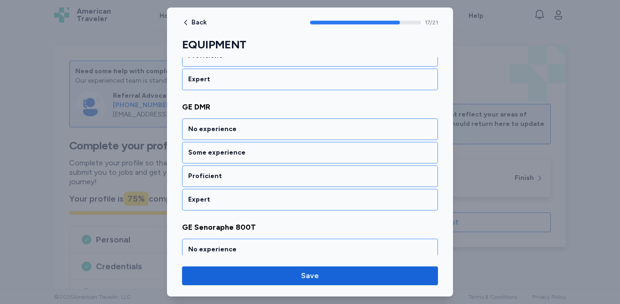
click at [323, 133] on div "No experience" at bounding box center [310, 129] width 244 height 9
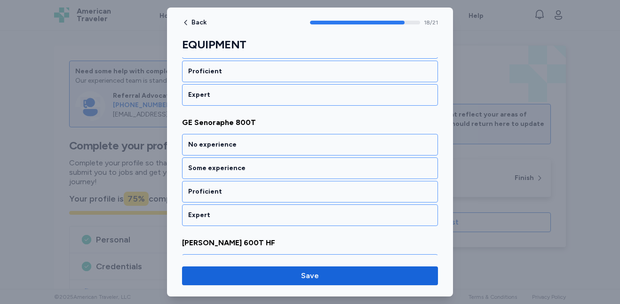
scroll to position [817, 0]
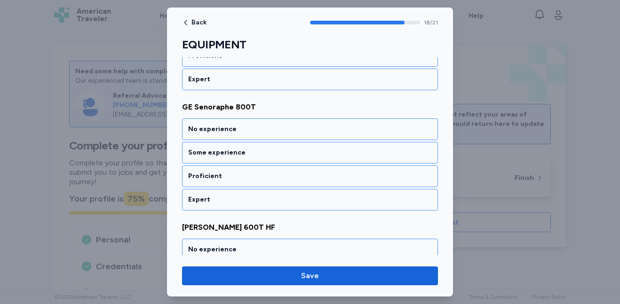
click at [323, 133] on div "No experience" at bounding box center [310, 129] width 244 height 9
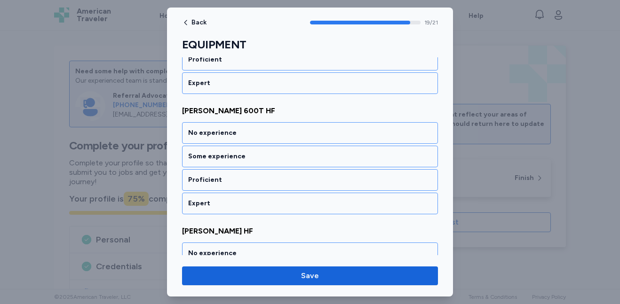
scroll to position [937, 0]
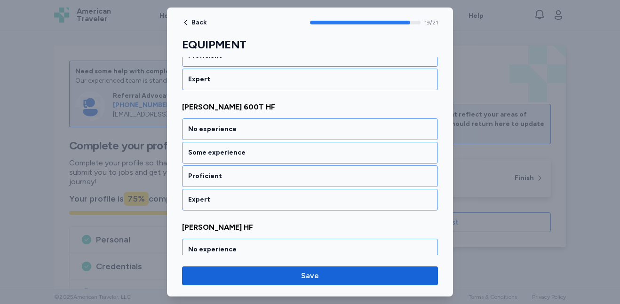
click at [323, 133] on div "No experience" at bounding box center [310, 129] width 244 height 9
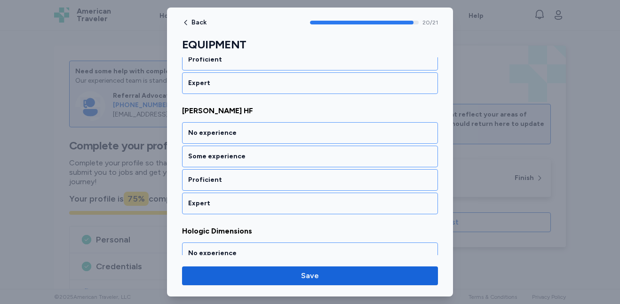
scroll to position [1058, 0]
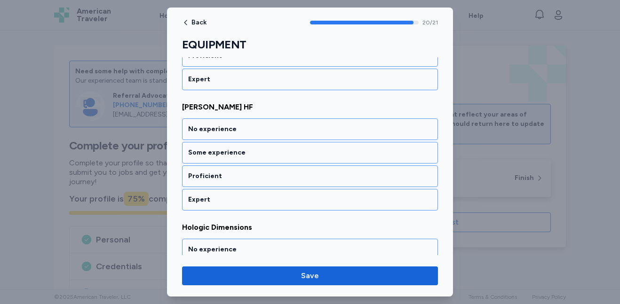
click at [323, 133] on div "No experience" at bounding box center [310, 129] width 244 height 9
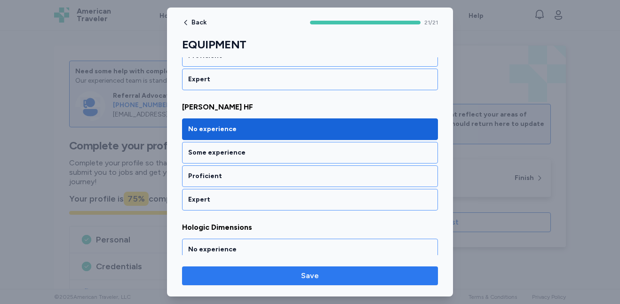
click at [418, 269] on button "Save" at bounding box center [310, 276] width 256 height 19
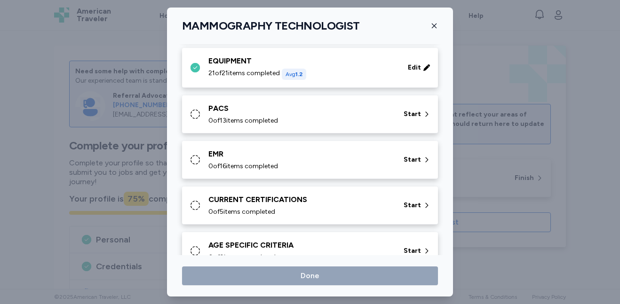
scroll to position [436, 0]
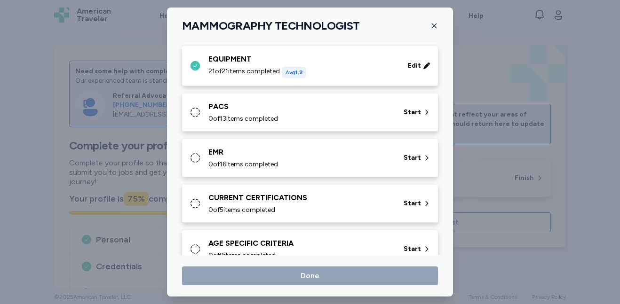
click at [331, 111] on div "PACS" at bounding box center [300, 106] width 184 height 11
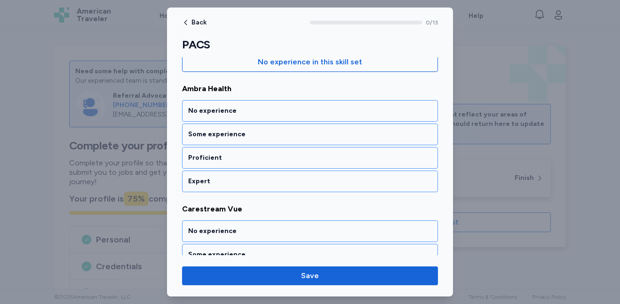
scroll to position [116, 0]
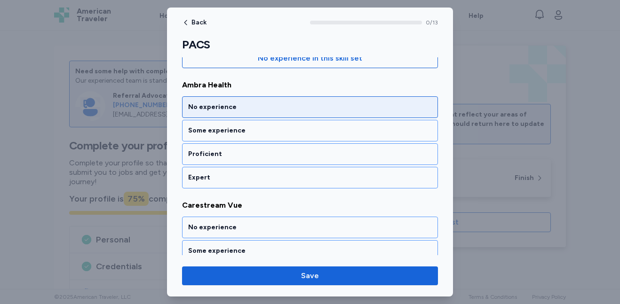
click at [366, 113] on div "No experience" at bounding box center [310, 107] width 256 height 22
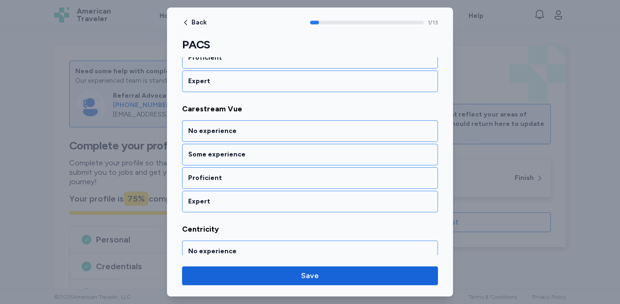
scroll to position [215, 0]
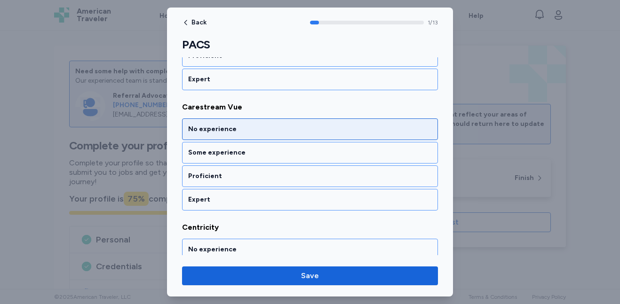
click at [363, 124] on div "No experience" at bounding box center [310, 130] width 256 height 22
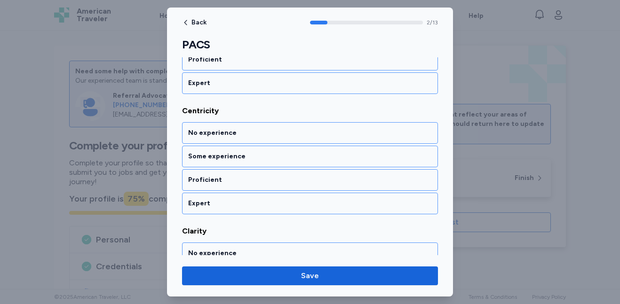
scroll to position [335, 0]
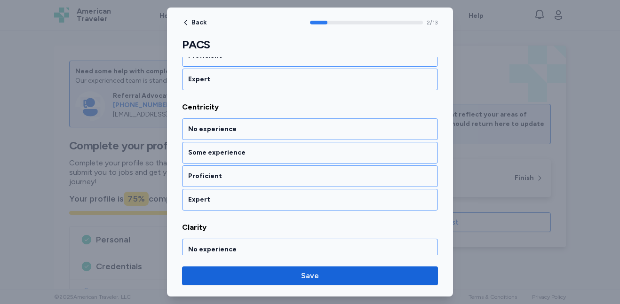
click at [363, 124] on div "No experience" at bounding box center [310, 130] width 256 height 22
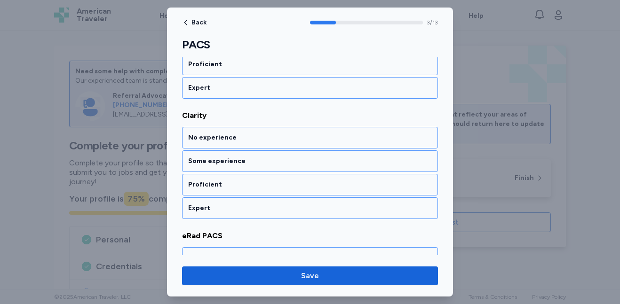
scroll to position [455, 0]
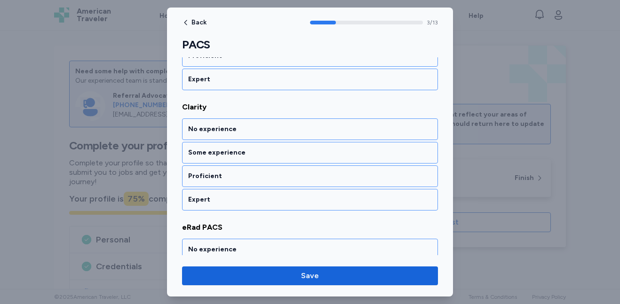
click at [363, 124] on div "No experience" at bounding box center [310, 130] width 256 height 22
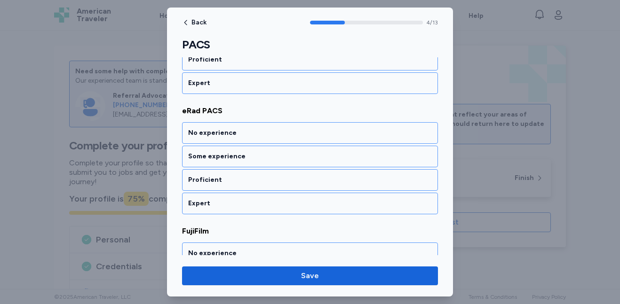
scroll to position [576, 0]
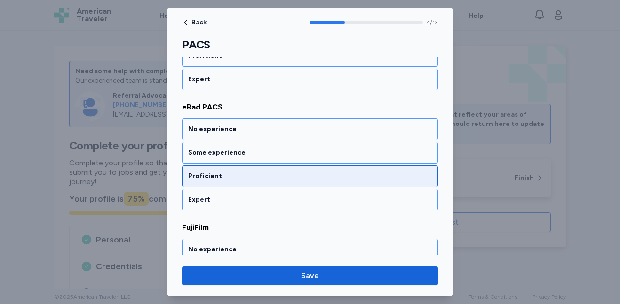
click at [358, 176] on div "Proficient" at bounding box center [310, 176] width 244 height 9
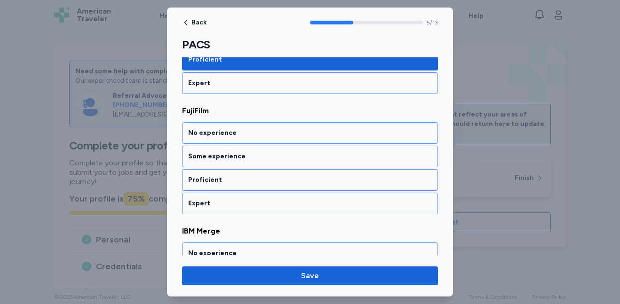
scroll to position [696, 0]
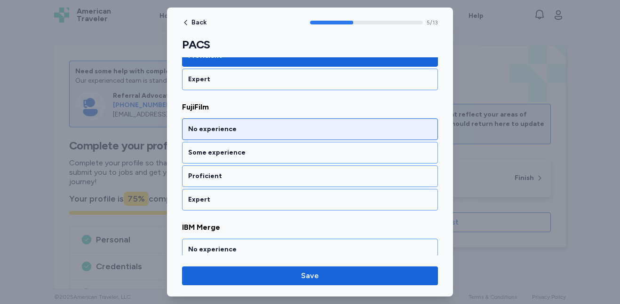
click at [360, 138] on div "No experience" at bounding box center [310, 130] width 256 height 22
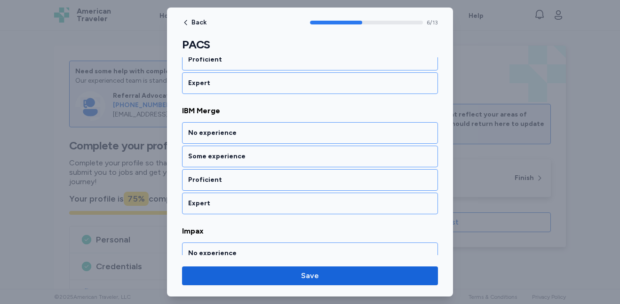
scroll to position [817, 0]
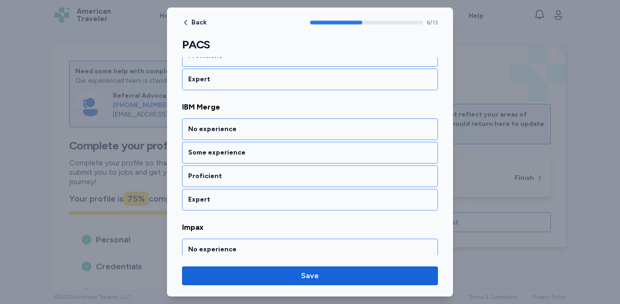
click at [360, 138] on div "No experience" at bounding box center [310, 130] width 256 height 22
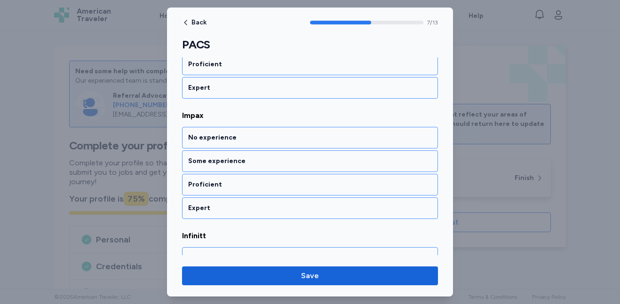
scroll to position [937, 0]
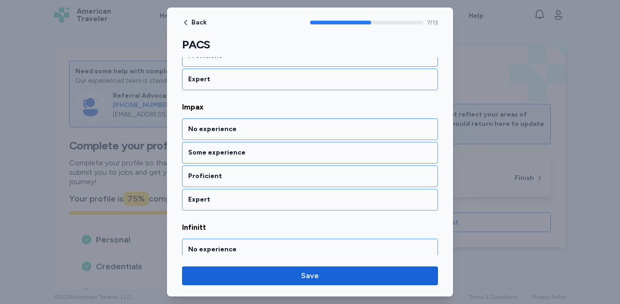
click at [360, 138] on div "No experience" at bounding box center [310, 130] width 256 height 22
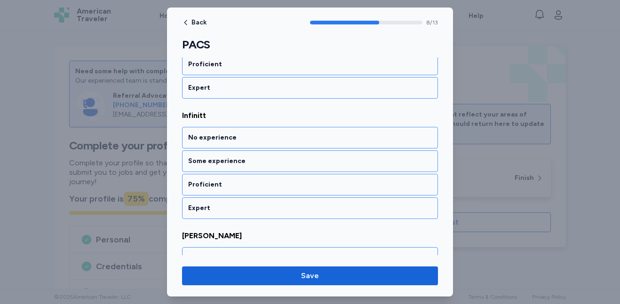
scroll to position [1058, 0]
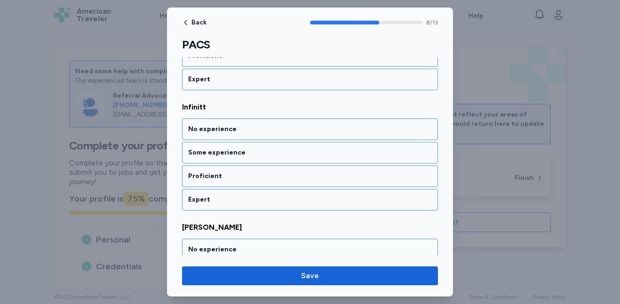
click at [360, 138] on div "No experience" at bounding box center [310, 130] width 256 height 22
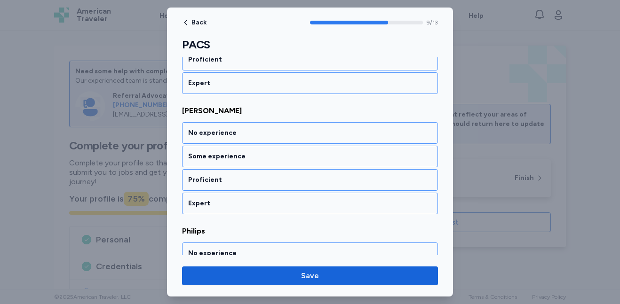
scroll to position [1178, 0]
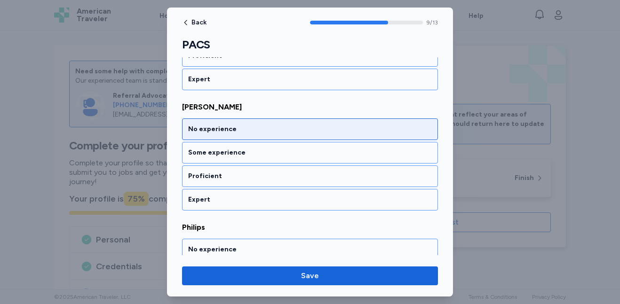
click at [367, 128] on div "No experience" at bounding box center [310, 129] width 244 height 9
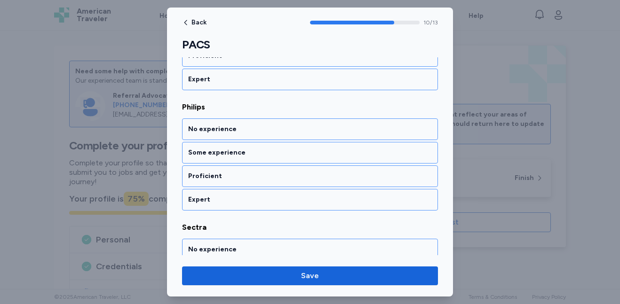
click at [367, 128] on div "No experience" at bounding box center [310, 129] width 244 height 9
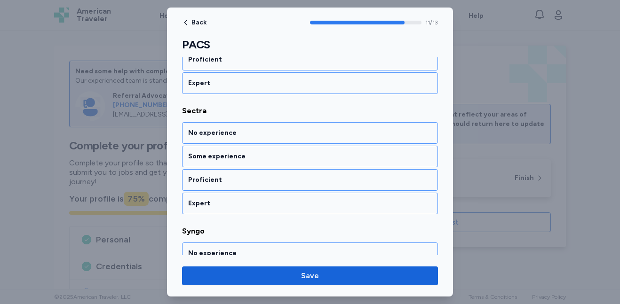
scroll to position [1419, 0]
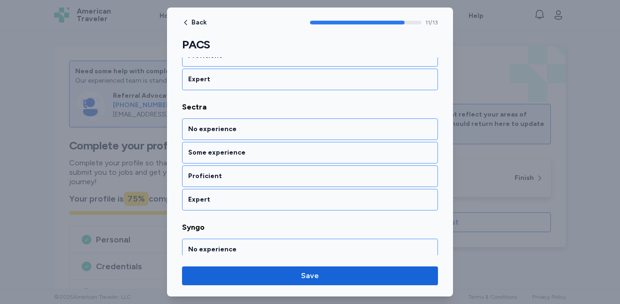
click at [367, 128] on div "No experience" at bounding box center [310, 129] width 244 height 9
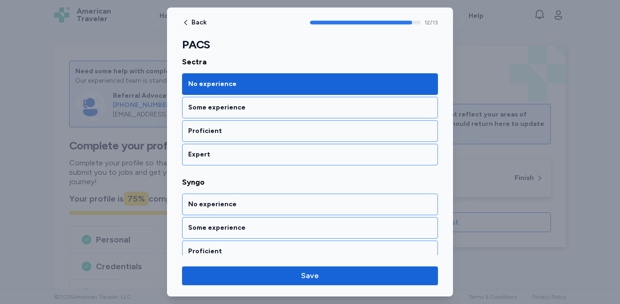
scroll to position [1497, 0]
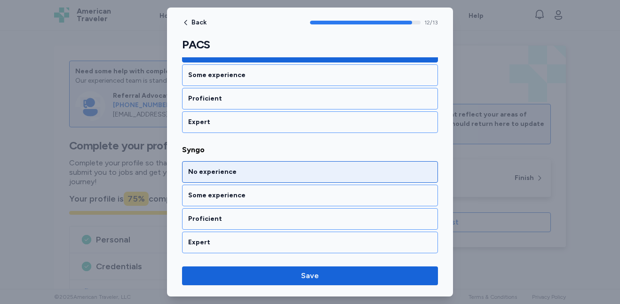
click at [359, 167] on div "No experience" at bounding box center [310, 171] width 244 height 9
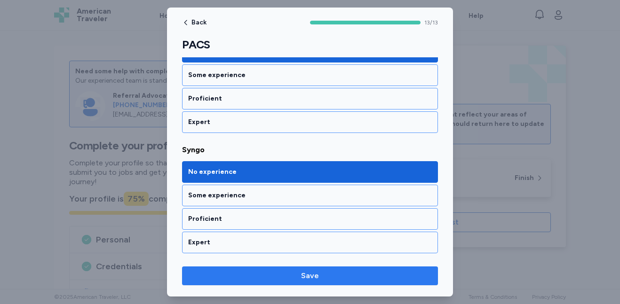
click at [350, 273] on span "Save" at bounding box center [310, 276] width 241 height 11
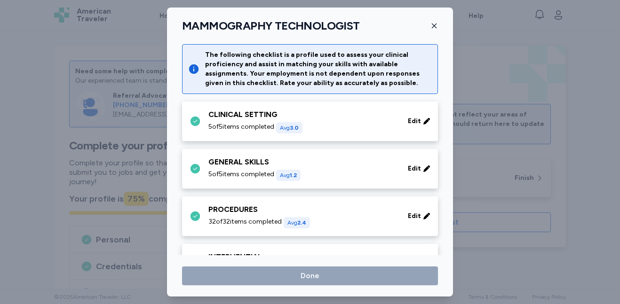
scroll to position [436, 0]
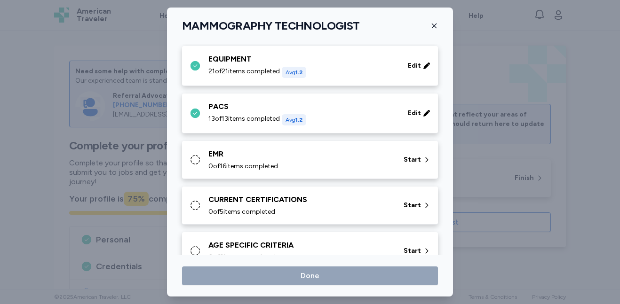
click at [265, 165] on span "0 of 16 items completed" at bounding box center [243, 166] width 70 height 9
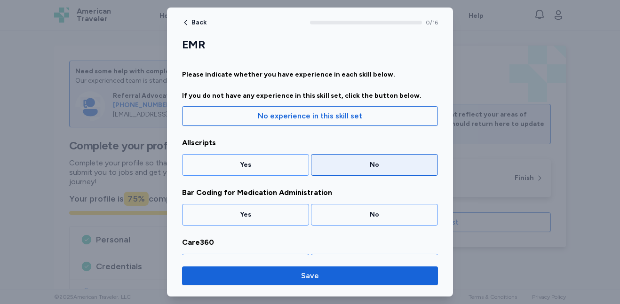
click at [368, 170] on div "No" at bounding box center [374, 165] width 127 height 22
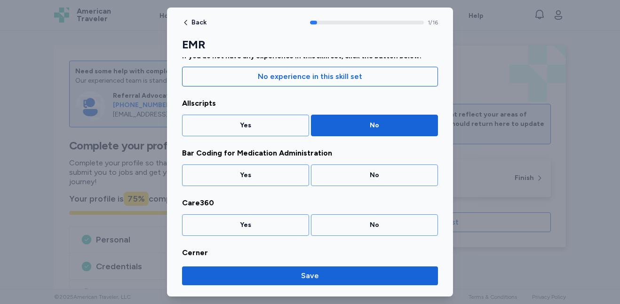
scroll to position [50, 0]
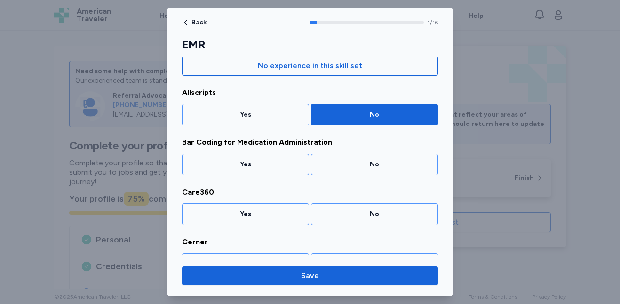
click at [368, 170] on div "No" at bounding box center [374, 165] width 127 height 22
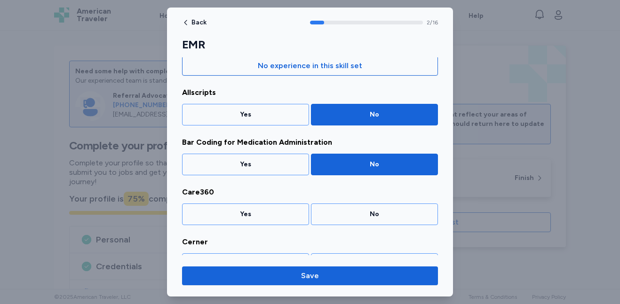
scroll to position [100, 0]
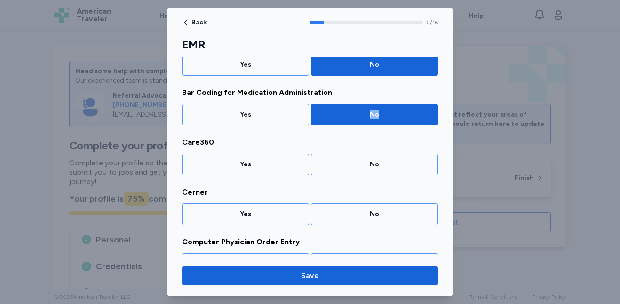
click at [368, 170] on div "No" at bounding box center [374, 165] width 127 height 22
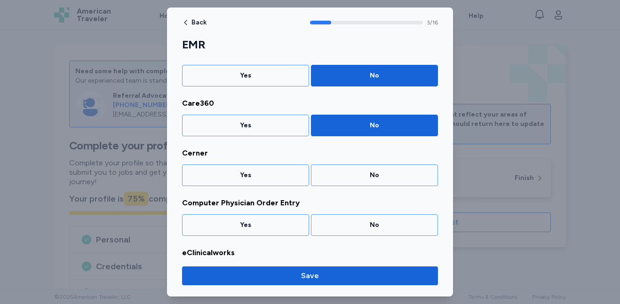
scroll to position [150, 0]
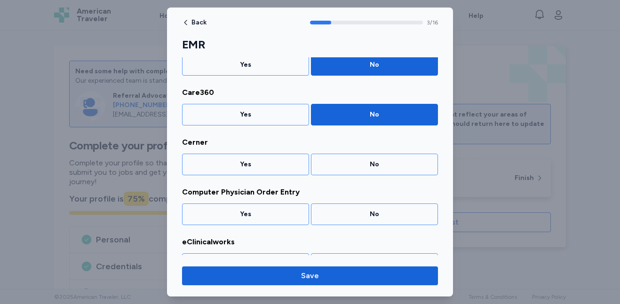
click at [368, 170] on div "No" at bounding box center [374, 165] width 127 height 22
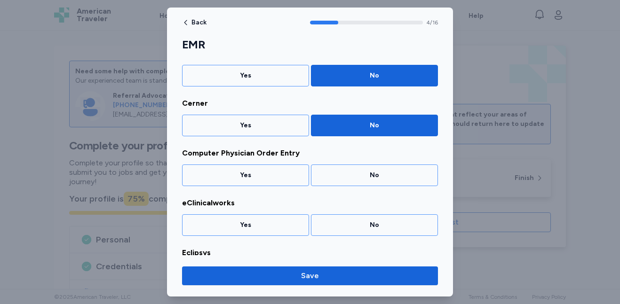
scroll to position [200, 0]
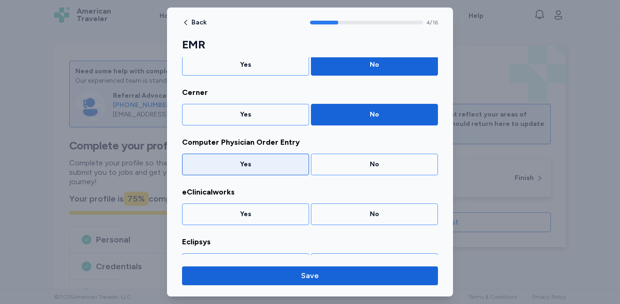
click at [265, 172] on div "Yes" at bounding box center [245, 165] width 127 height 22
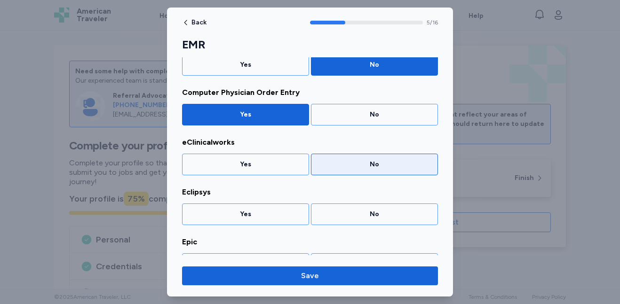
click at [358, 170] on div "No" at bounding box center [374, 165] width 127 height 22
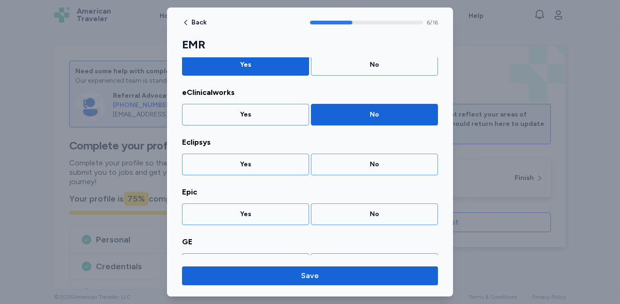
click at [358, 170] on div "No" at bounding box center [374, 165] width 127 height 22
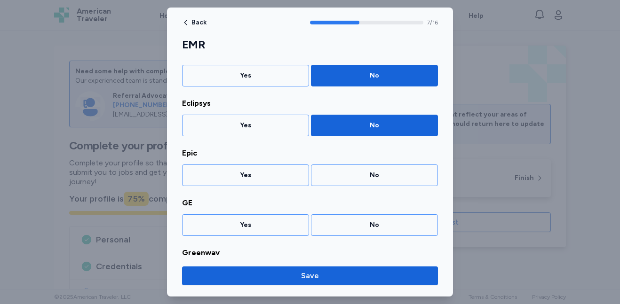
scroll to position [350, 0]
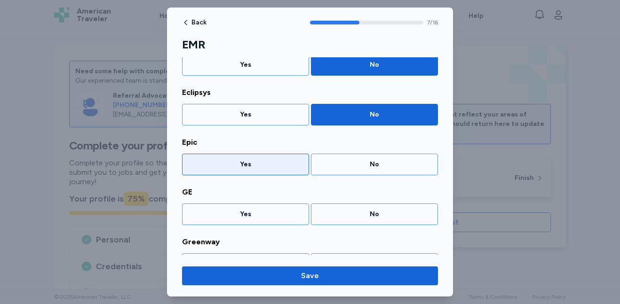
click at [271, 167] on div "Yes" at bounding box center [245, 164] width 115 height 9
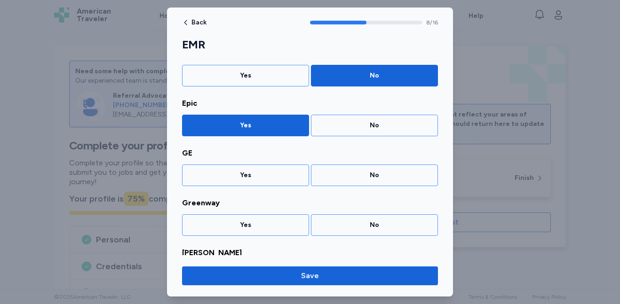
scroll to position [399, 0]
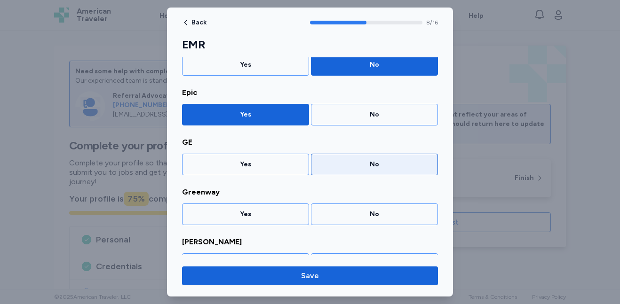
click at [357, 170] on div "No" at bounding box center [374, 165] width 127 height 22
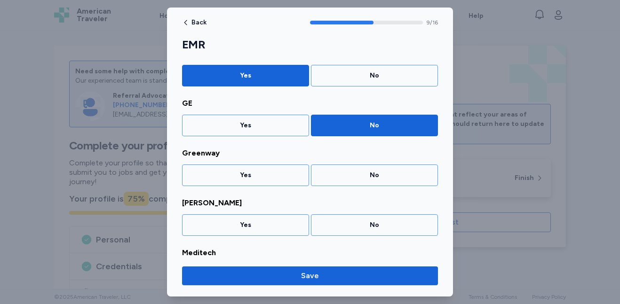
scroll to position [449, 0]
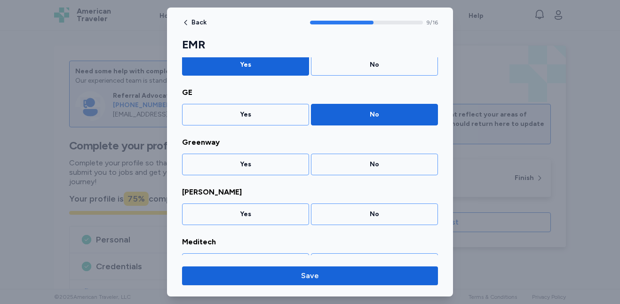
click at [357, 170] on div "No" at bounding box center [374, 165] width 127 height 22
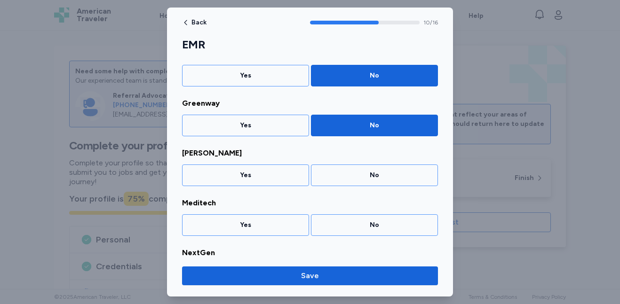
scroll to position [499, 0]
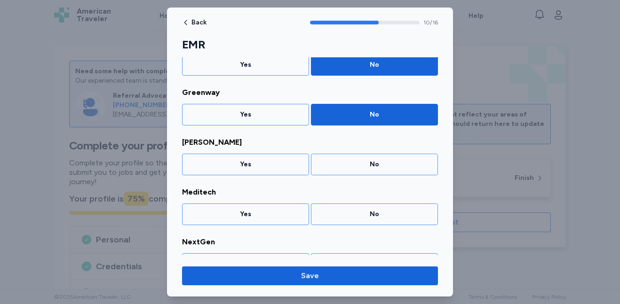
click at [357, 170] on div "No" at bounding box center [374, 165] width 127 height 22
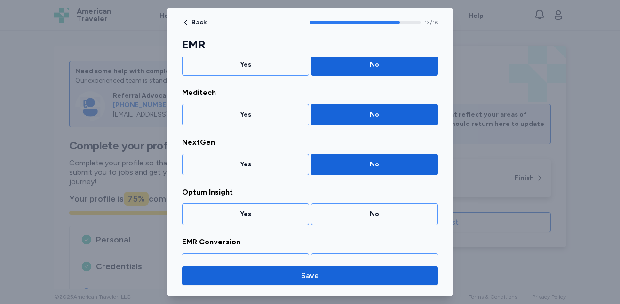
scroll to position [649, 0]
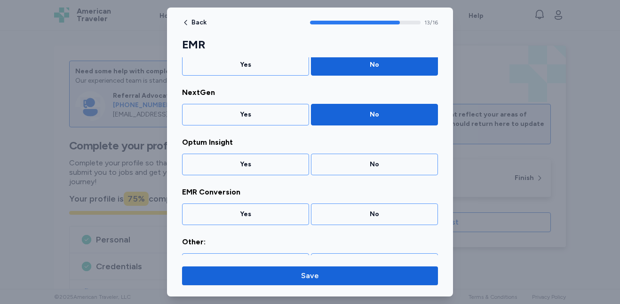
click at [357, 170] on div "No" at bounding box center [374, 165] width 127 height 22
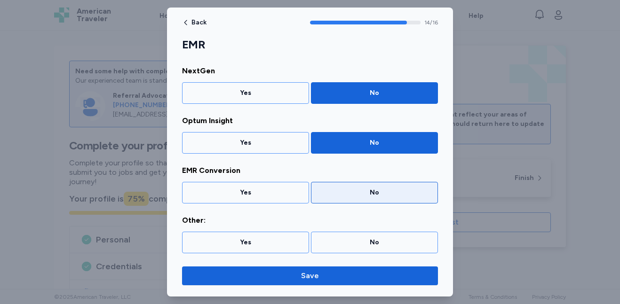
click at [361, 190] on div "No" at bounding box center [374, 192] width 115 height 9
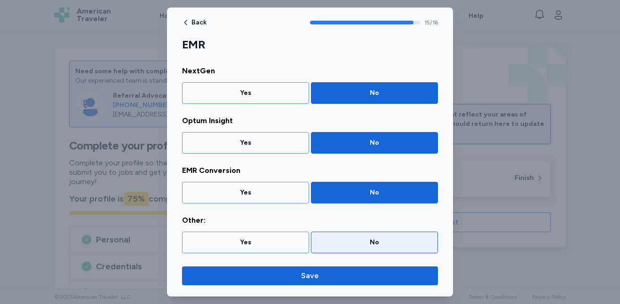
click at [359, 242] on div "No" at bounding box center [374, 242] width 115 height 9
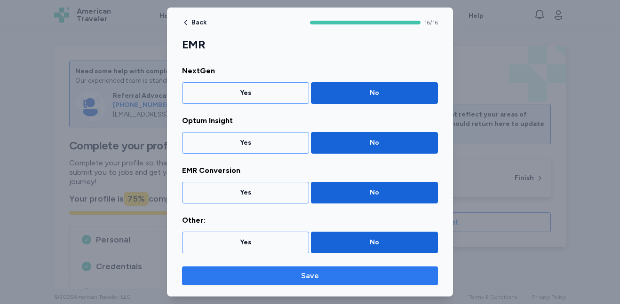
click at [359, 280] on span "Save" at bounding box center [310, 276] width 241 height 11
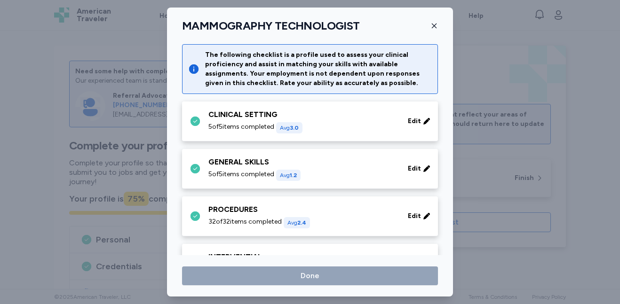
scroll to position [436, 0]
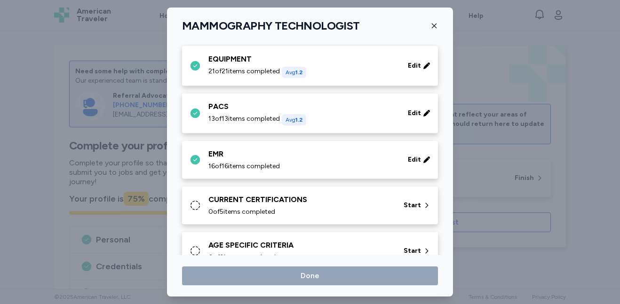
click at [388, 218] on div "CURRENT CERTIFICATIONS 0 of 5 items completed Start" at bounding box center [310, 206] width 256 height 38
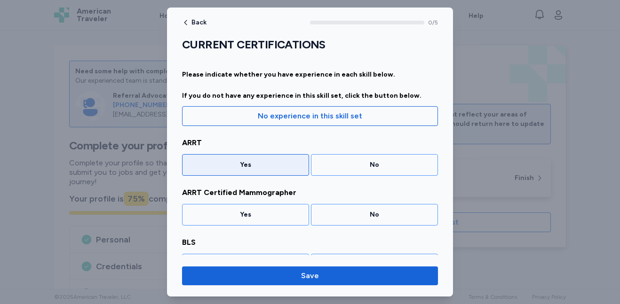
click at [281, 173] on div "Yes" at bounding box center [245, 165] width 127 height 22
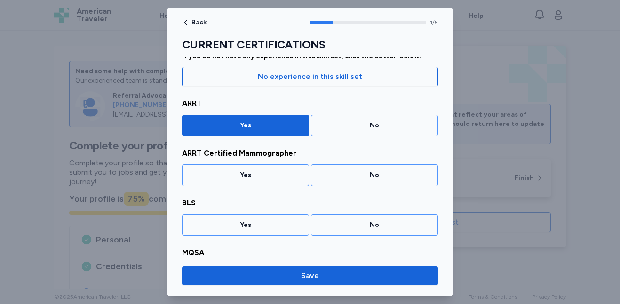
scroll to position [50, 0]
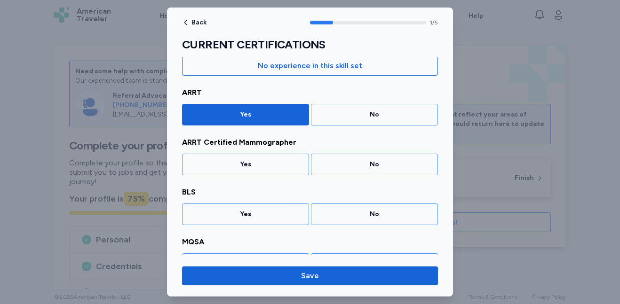
click at [281, 173] on div "Yes" at bounding box center [245, 165] width 127 height 22
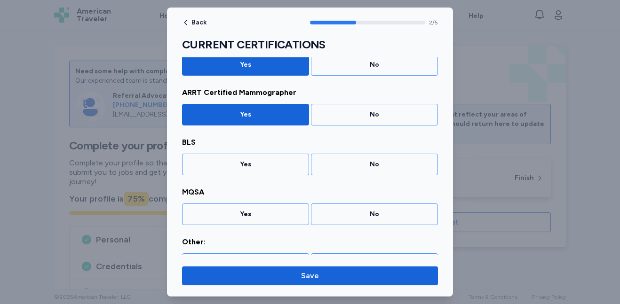
click at [281, 173] on div "Yes" at bounding box center [245, 165] width 127 height 22
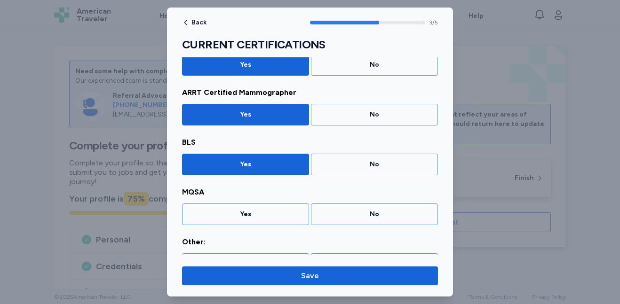
scroll to position [122, 0]
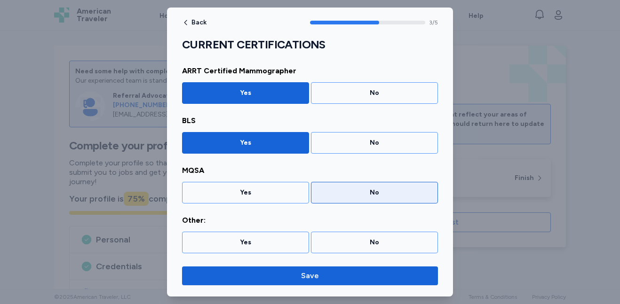
click at [342, 197] on div "No" at bounding box center [374, 192] width 115 height 9
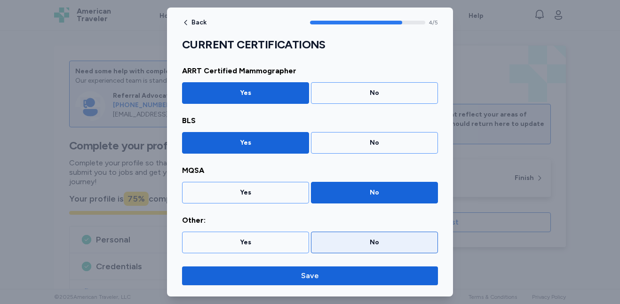
click at [363, 239] on div "No" at bounding box center [374, 242] width 115 height 9
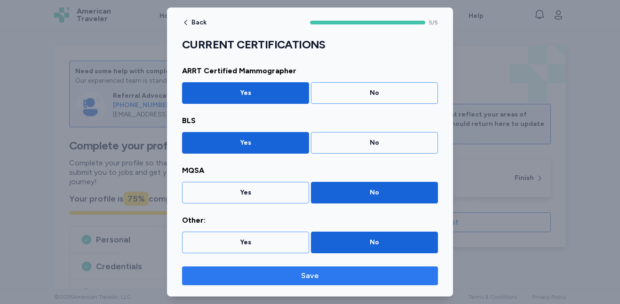
click at [362, 271] on span "Save" at bounding box center [310, 276] width 241 height 11
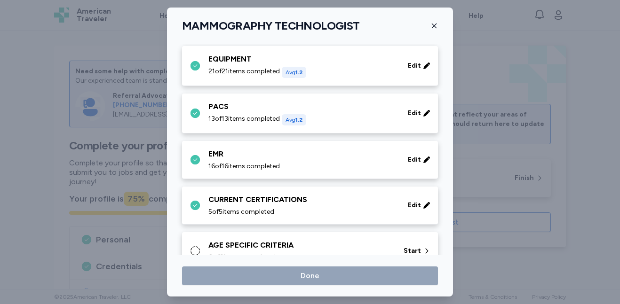
scroll to position [460, 0]
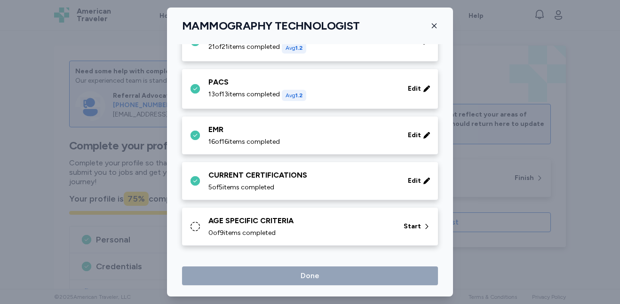
click at [375, 233] on div "0 of 9 items completed" at bounding box center [300, 233] width 184 height 9
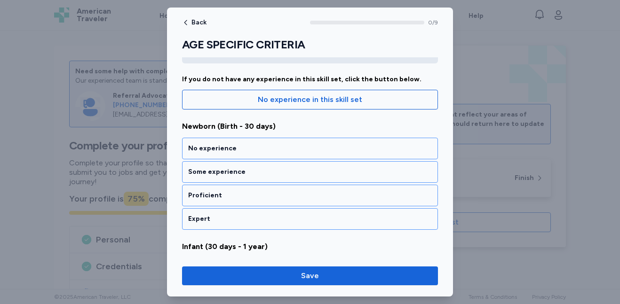
scroll to position [78, 0]
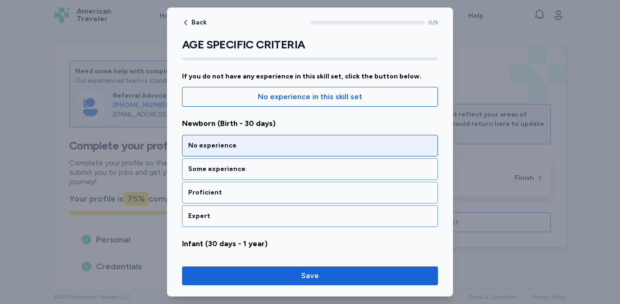
click at [303, 139] on div "No experience" at bounding box center [310, 146] width 256 height 22
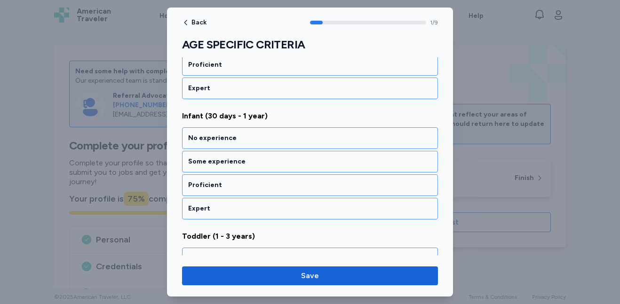
scroll to position [215, 0]
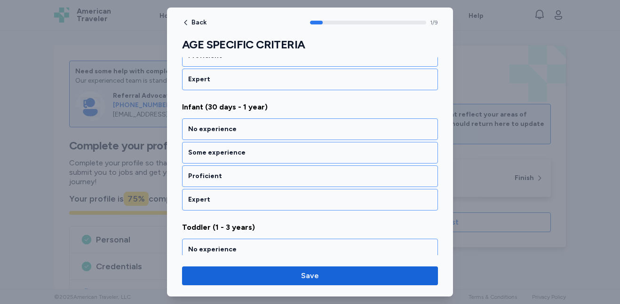
click at [303, 139] on div "No experience" at bounding box center [310, 130] width 256 height 22
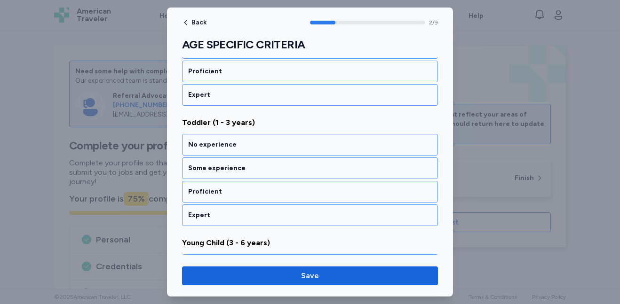
scroll to position [335, 0]
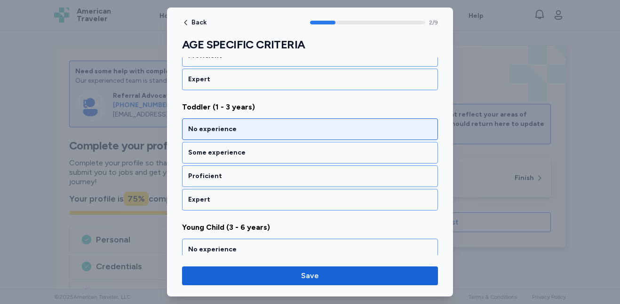
click at [308, 123] on div "No experience" at bounding box center [310, 130] width 256 height 22
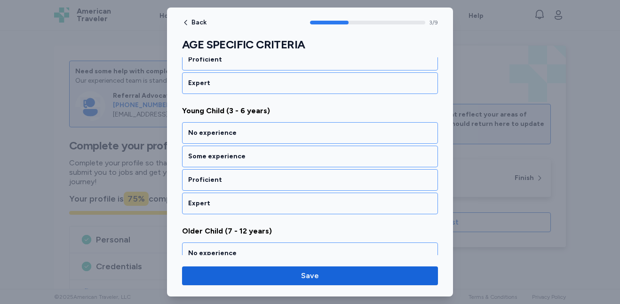
scroll to position [455, 0]
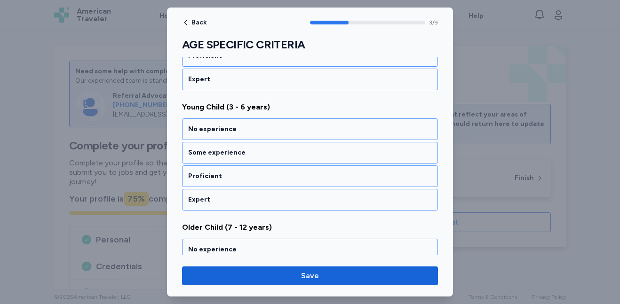
click at [308, 123] on div "No experience" at bounding box center [310, 130] width 256 height 22
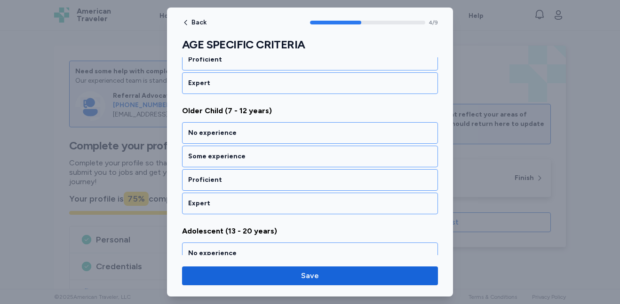
scroll to position [576, 0]
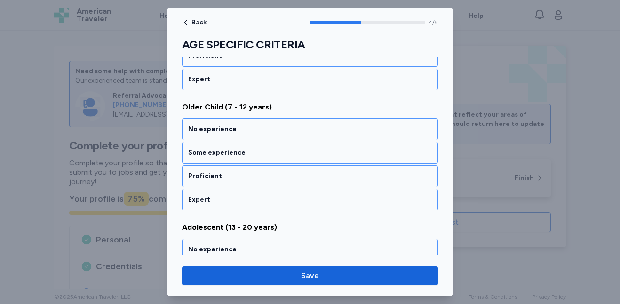
click at [308, 123] on div "No experience" at bounding box center [310, 130] width 256 height 22
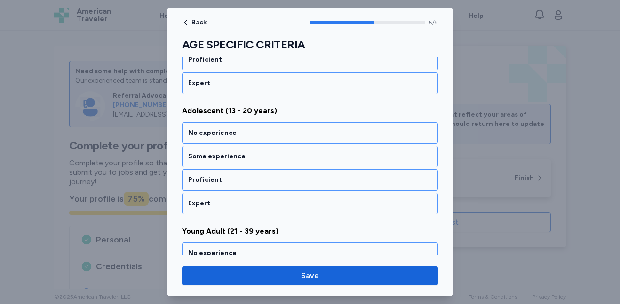
scroll to position [696, 0]
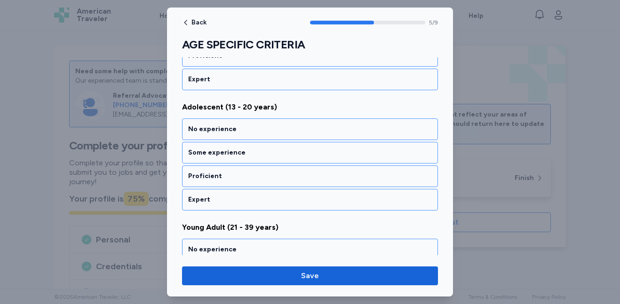
click at [308, 123] on div "No experience" at bounding box center [310, 130] width 256 height 22
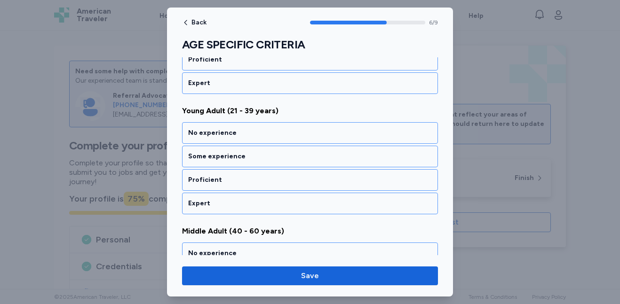
scroll to position [817, 0]
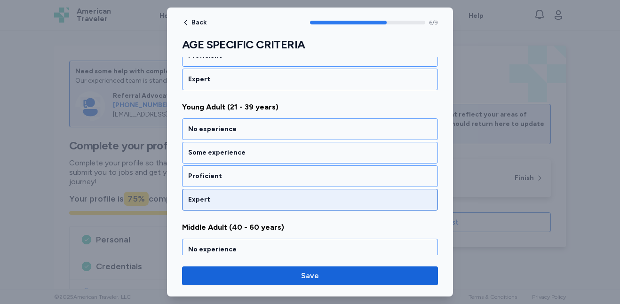
click at [287, 195] on div "Expert" at bounding box center [310, 199] width 244 height 9
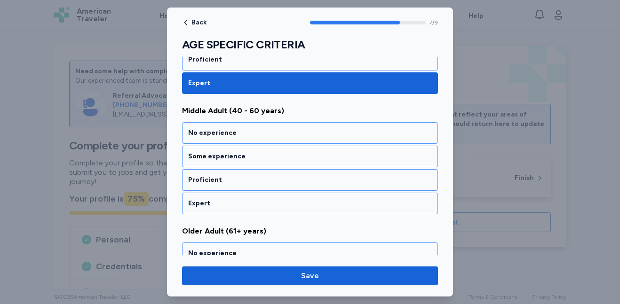
scroll to position [937, 0]
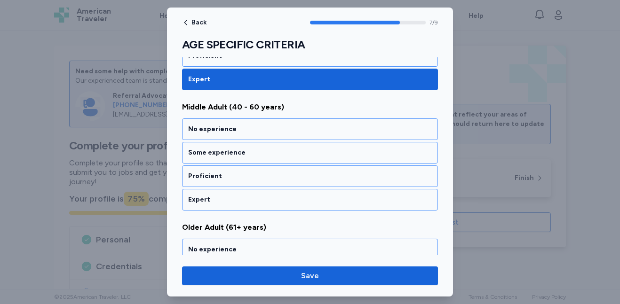
click at [287, 195] on div "Expert" at bounding box center [310, 199] width 244 height 9
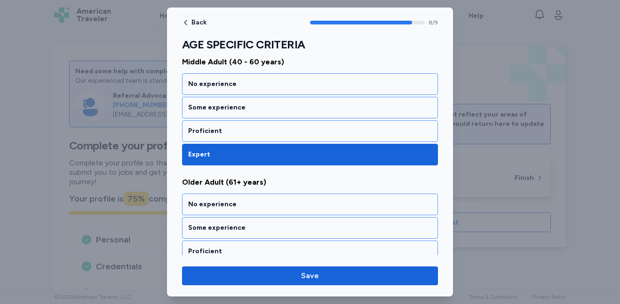
scroll to position [1015, 0]
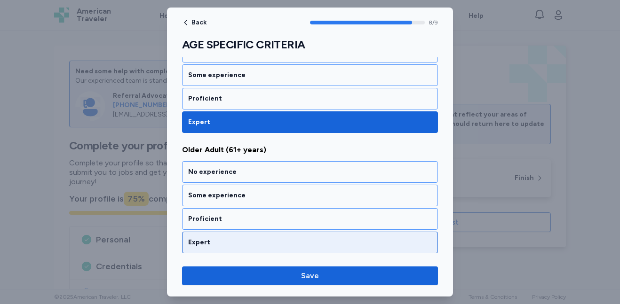
click at [277, 240] on div "Expert" at bounding box center [310, 242] width 244 height 9
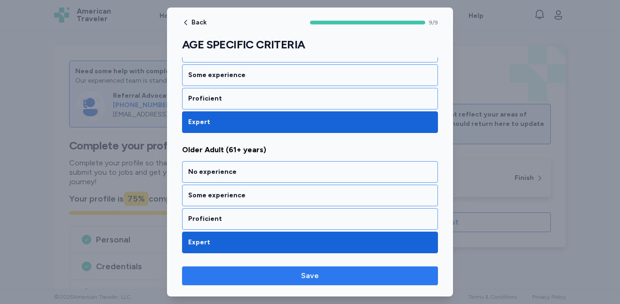
click at [303, 280] on span "Save" at bounding box center [310, 276] width 18 height 11
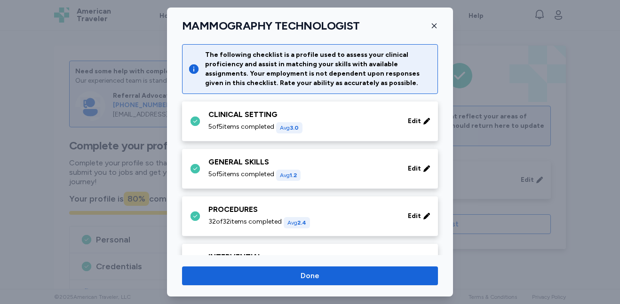
scroll to position [460, 0]
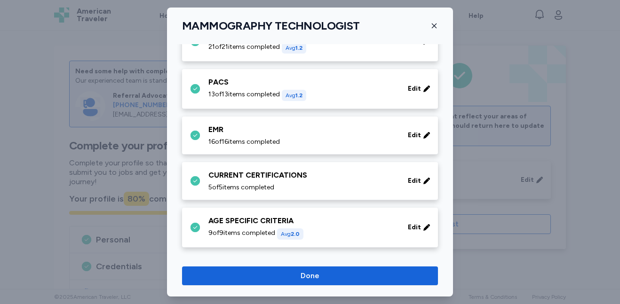
click at [303, 280] on span "Done" at bounding box center [310, 276] width 19 height 11
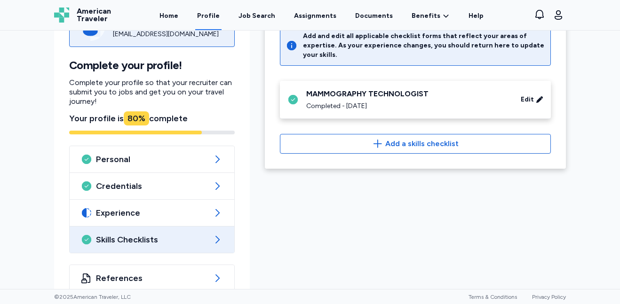
scroll to position [98, 0]
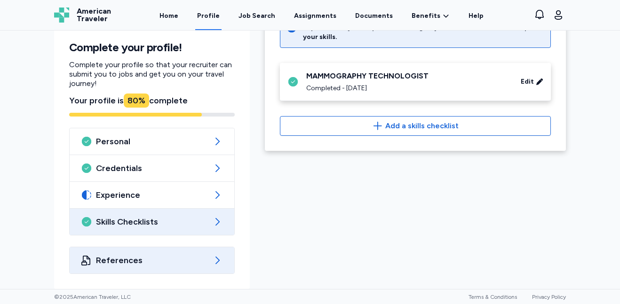
click at [183, 261] on span "References" at bounding box center [152, 260] width 112 height 11
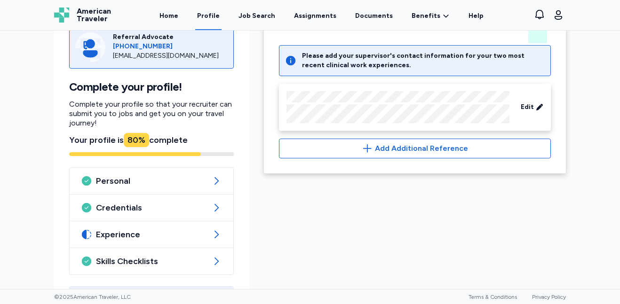
scroll to position [98, 0]
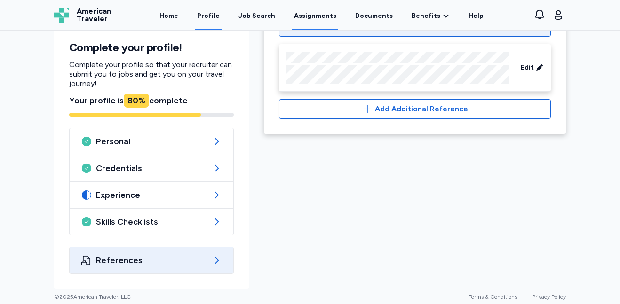
click at [304, 13] on link "Assignments" at bounding box center [315, 15] width 46 height 29
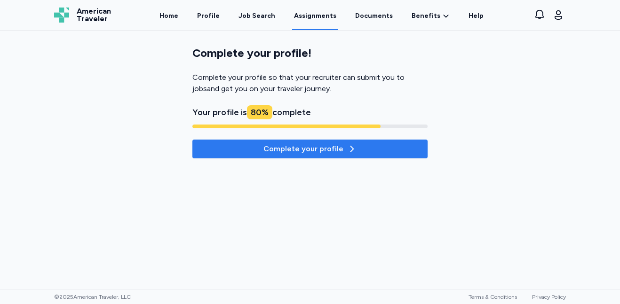
click at [335, 144] on div "Complete your profile" at bounding box center [309, 149] width 93 height 11
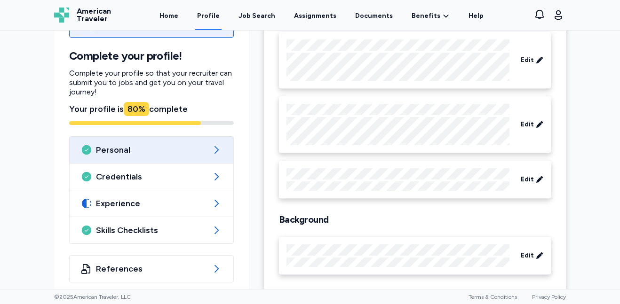
scroll to position [105, 0]
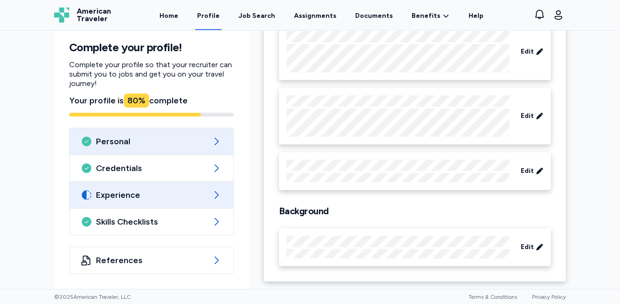
click at [196, 193] on span "Experience" at bounding box center [151, 195] width 111 height 11
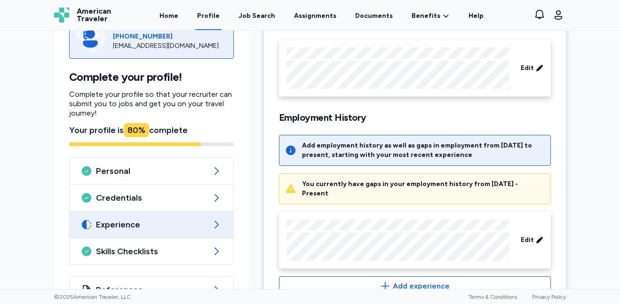
scroll to position [109, 0]
